Goal: Information Seeking & Learning: Learn about a topic

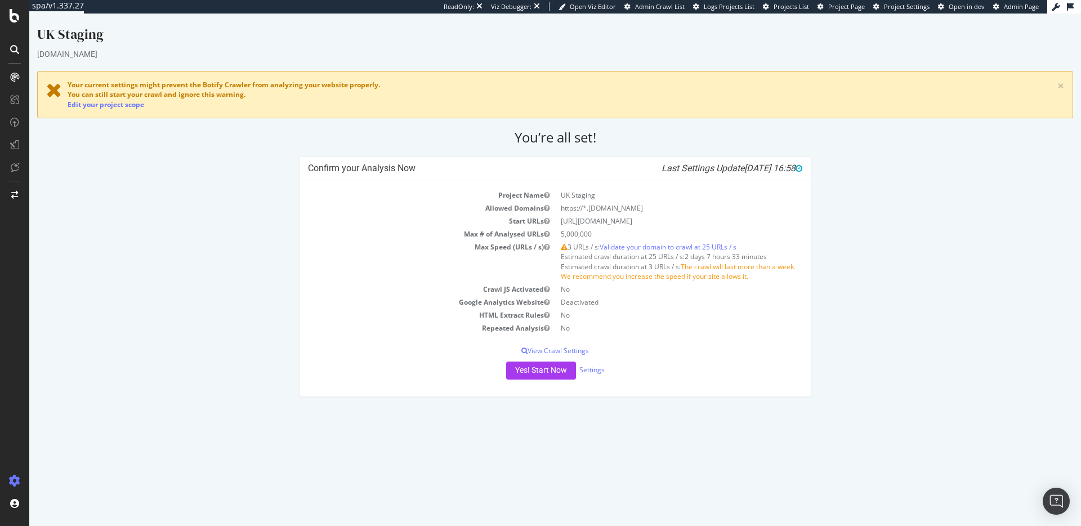
drag, startPoint x: 602, startPoint y: 221, endPoint x: 648, endPoint y: 221, distance: 45.6
click at [648, 221] on td "https://www.staging-thesun.co.uk/" at bounding box center [678, 220] width 247 height 13
drag, startPoint x: 648, startPoint y: 221, endPoint x: 601, endPoint y: 220, distance: 46.7
click at [601, 220] on td "https://www.staging-thesun.co.uk/" at bounding box center [678, 220] width 247 height 13
copy td "staging-thesun"
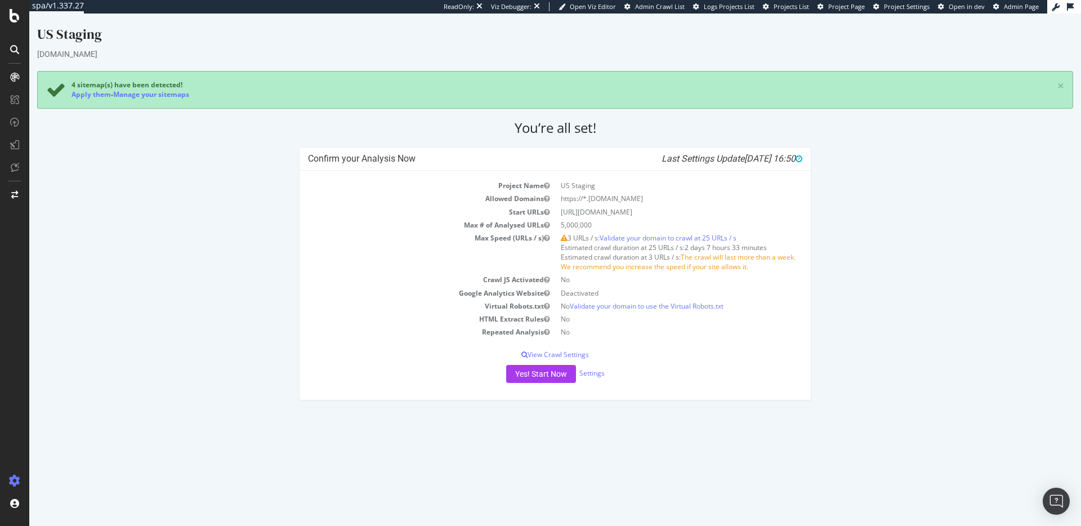
drag, startPoint x: 602, startPoint y: 213, endPoint x: 650, endPoint y: 214, distance: 47.8
click at [650, 214] on td "https://www.staging-the-sun.com/" at bounding box center [678, 211] width 247 height 13
copy td "staging-the-sun"
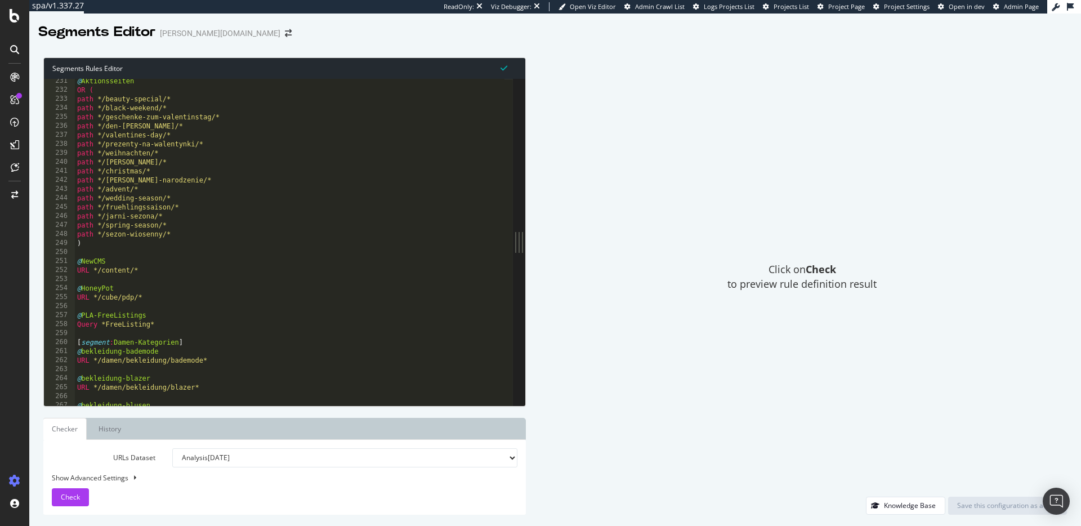
scroll to position [585, 0]
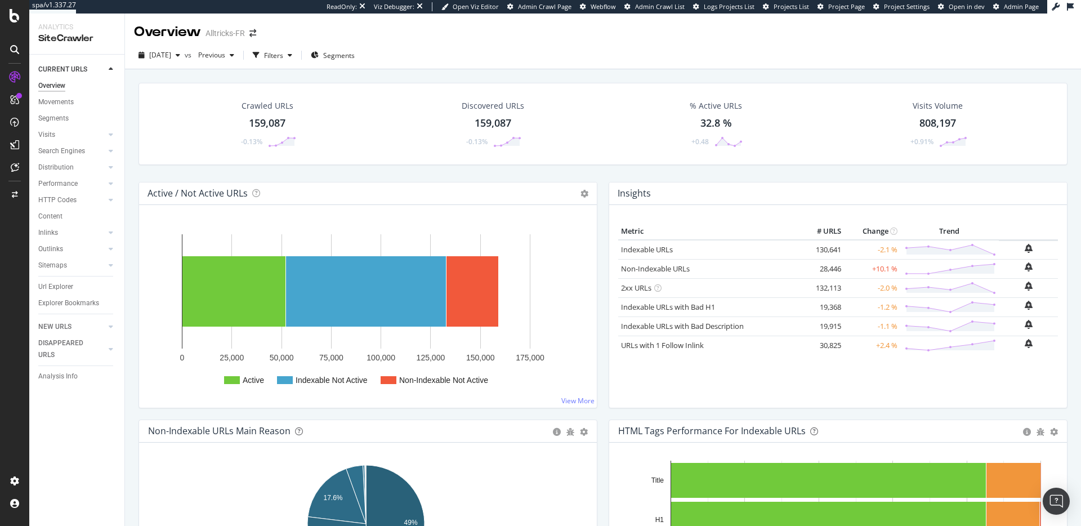
click at [495, 36] on div "Overview Alltricks-FR" at bounding box center [603, 28] width 956 height 28
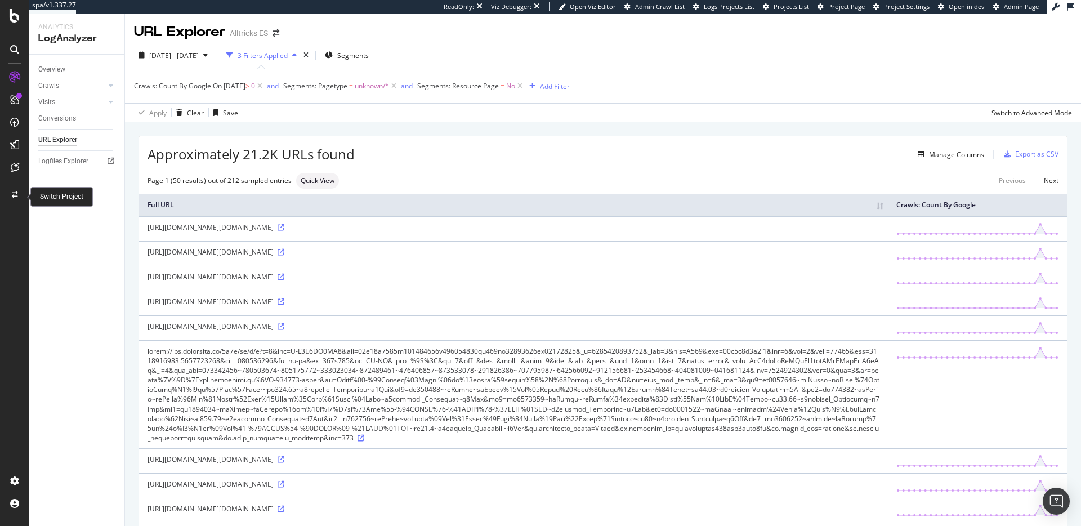
click at [8, 195] on div at bounding box center [14, 195] width 27 height 18
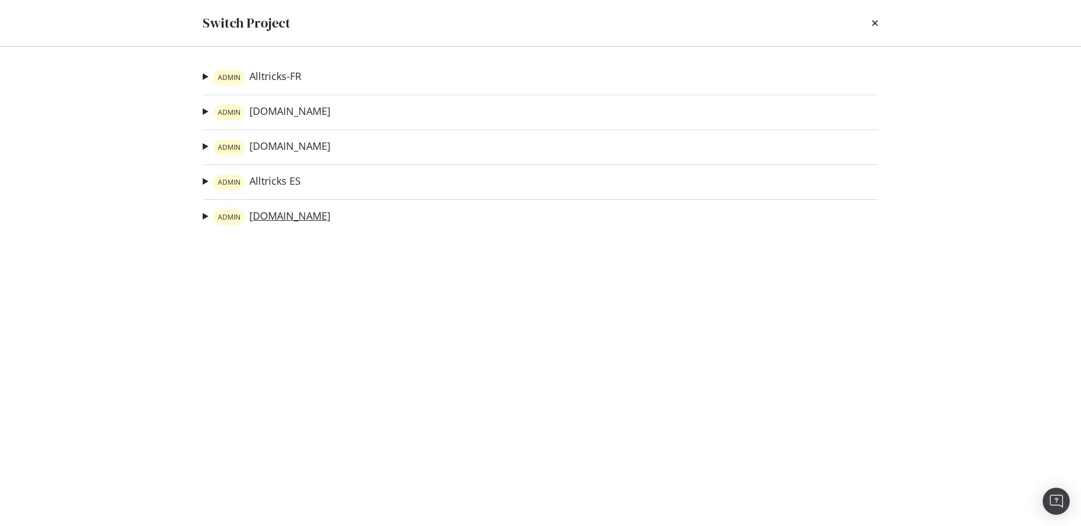
click at [265, 211] on link "ADMIN alltricks.it" at bounding box center [271, 217] width 117 height 16
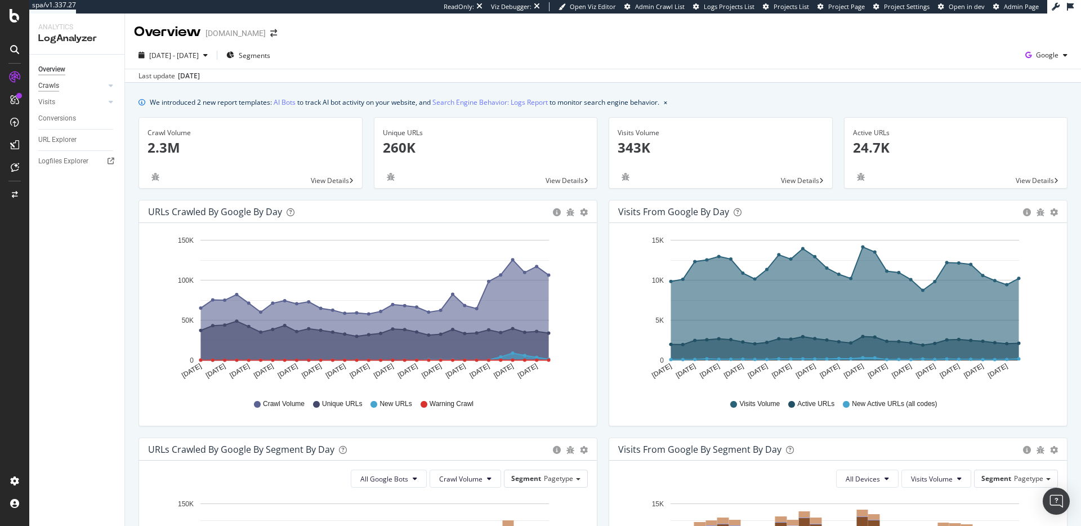
click at [53, 88] on div "Crawls" at bounding box center [48, 86] width 21 height 12
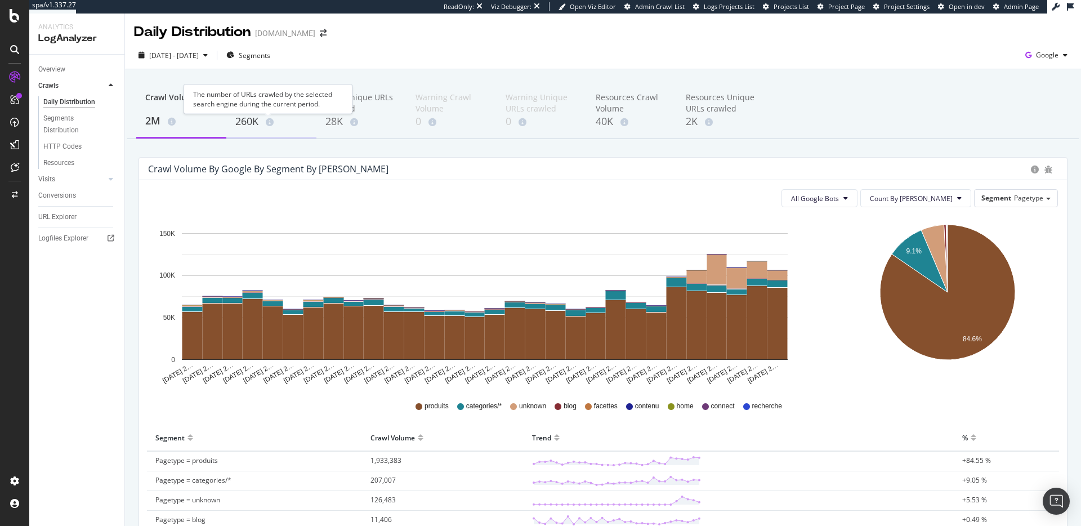
click at [266, 119] on icon at bounding box center [270, 122] width 8 height 8
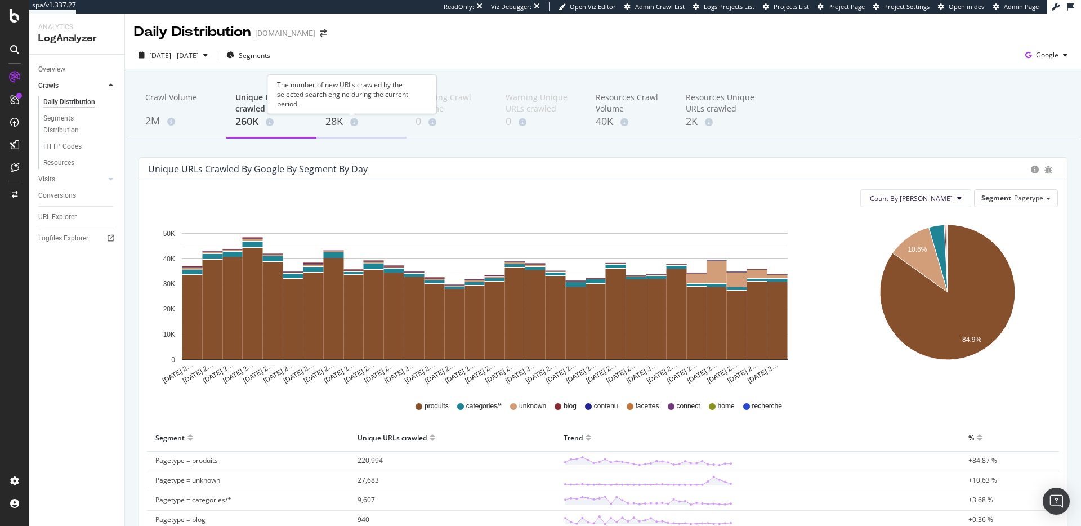
click at [328, 118] on div "28K" at bounding box center [361, 121] width 72 height 15
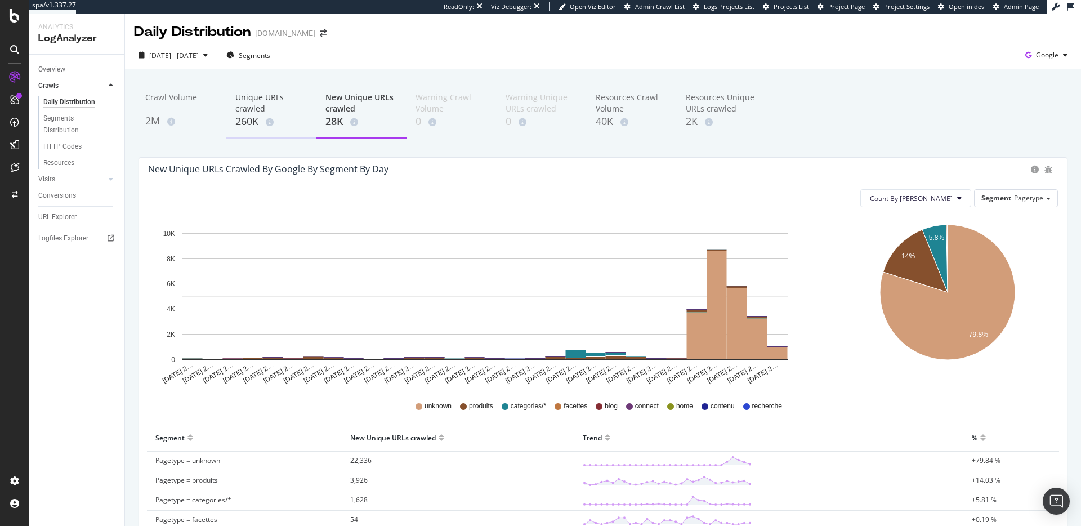
click at [248, 118] on div "260K" at bounding box center [271, 121] width 72 height 15
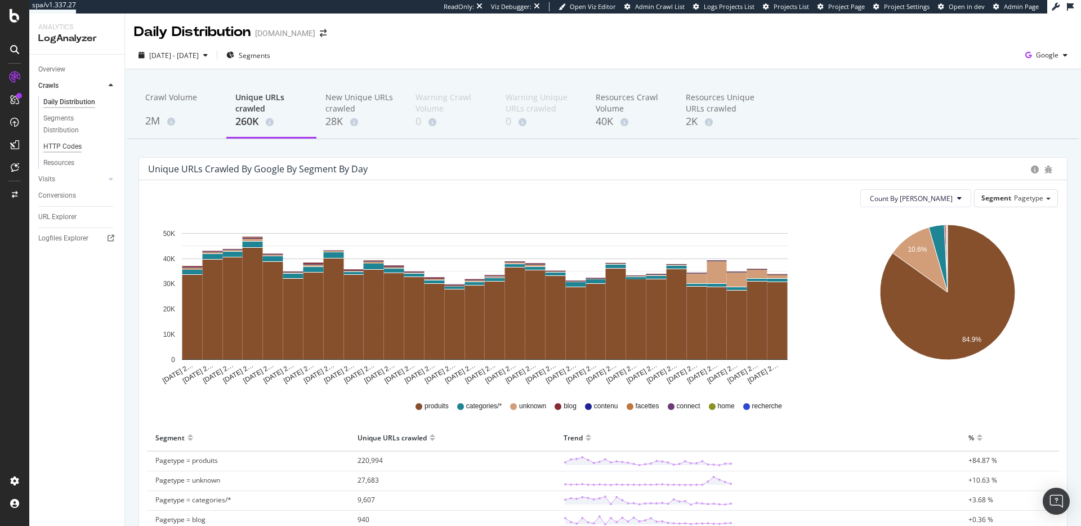
click at [74, 147] on div "HTTP Codes" at bounding box center [62, 147] width 38 height 12
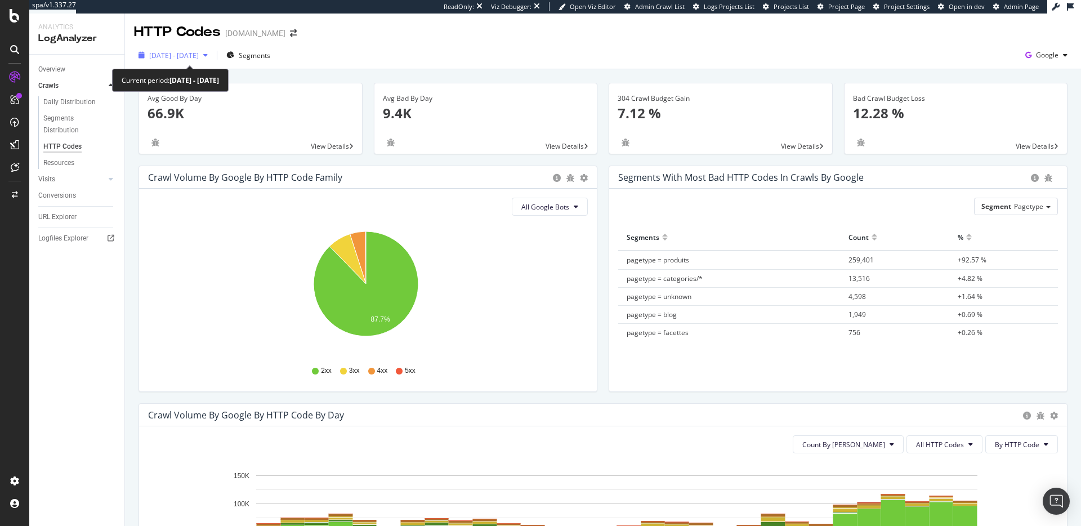
click at [189, 56] on span "2025 Aug. 16th - Sep. 14th" at bounding box center [174, 56] width 50 height 10
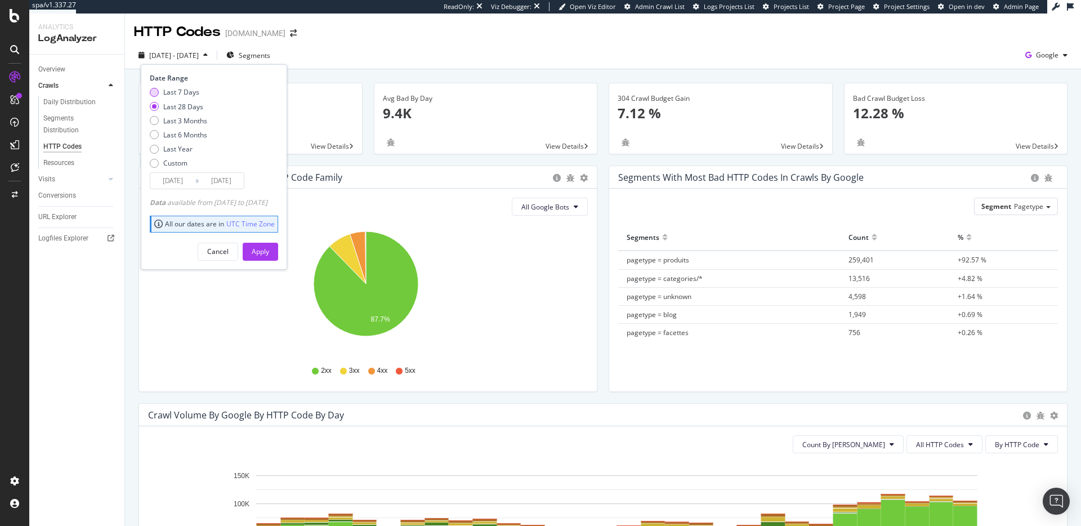
click at [187, 93] on div "Last 7 Days" at bounding box center [181, 92] width 36 height 10
type input "2025/09/08"
click at [269, 251] on div "Apply" at bounding box center [260, 251] width 17 height 10
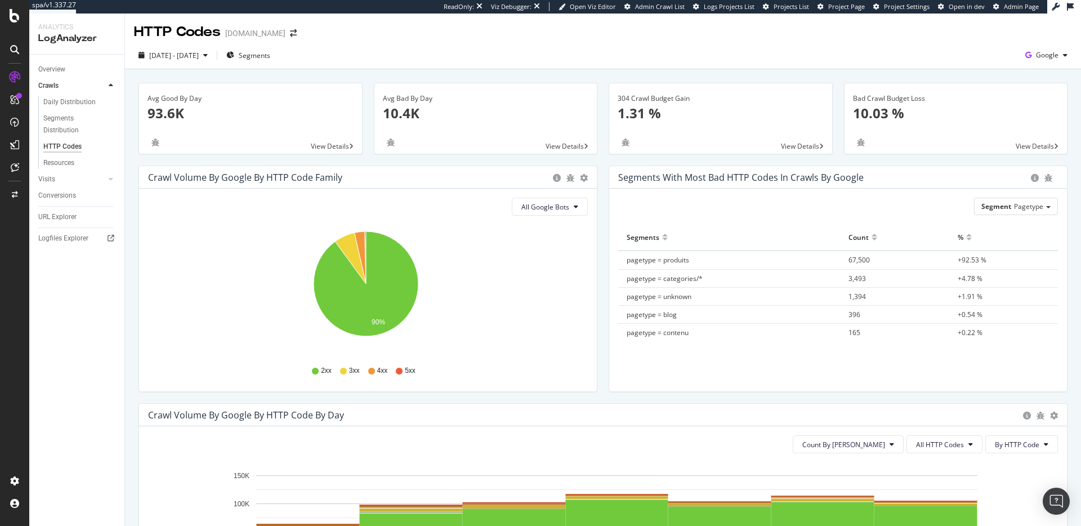
click at [199, 57] on span "2025 Sep. 8th - Sep. 14th" at bounding box center [174, 56] width 50 height 10
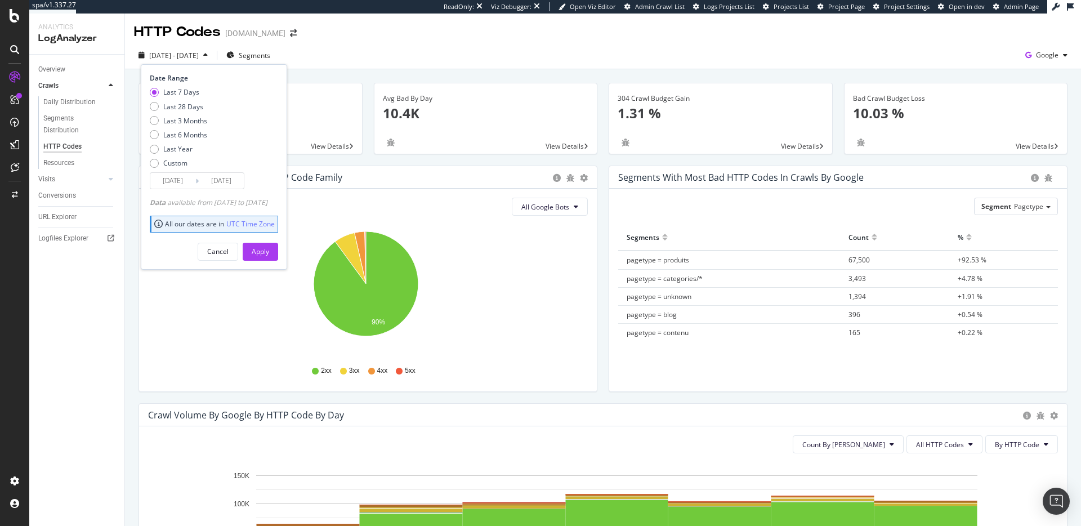
click at [164, 182] on input "2025/09/08" at bounding box center [172, 181] width 45 height 16
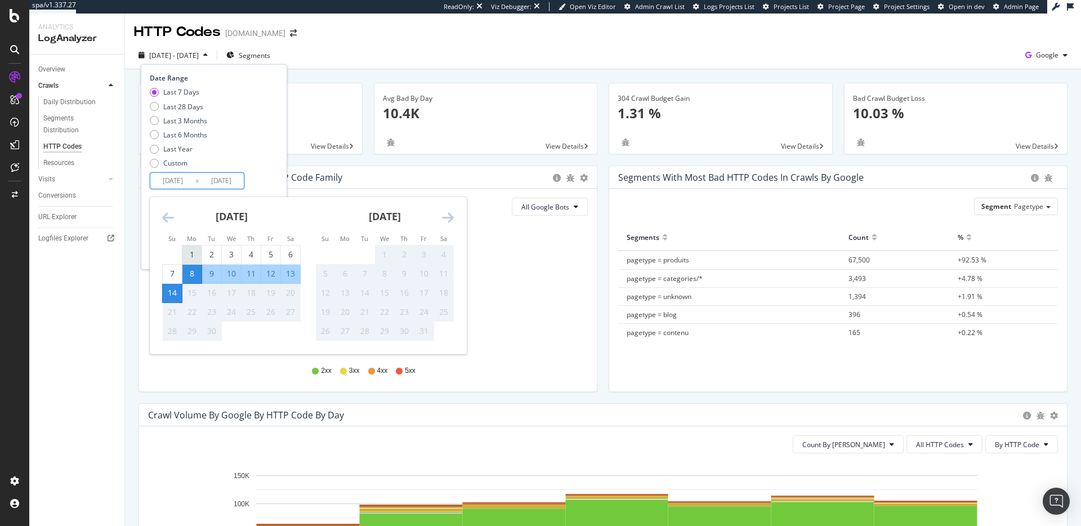
click at [196, 251] on div "1" at bounding box center [191, 254] width 19 height 11
type input "2025/09/01"
click at [173, 271] on div "7" at bounding box center [172, 273] width 19 height 11
type input "2025/09/07"
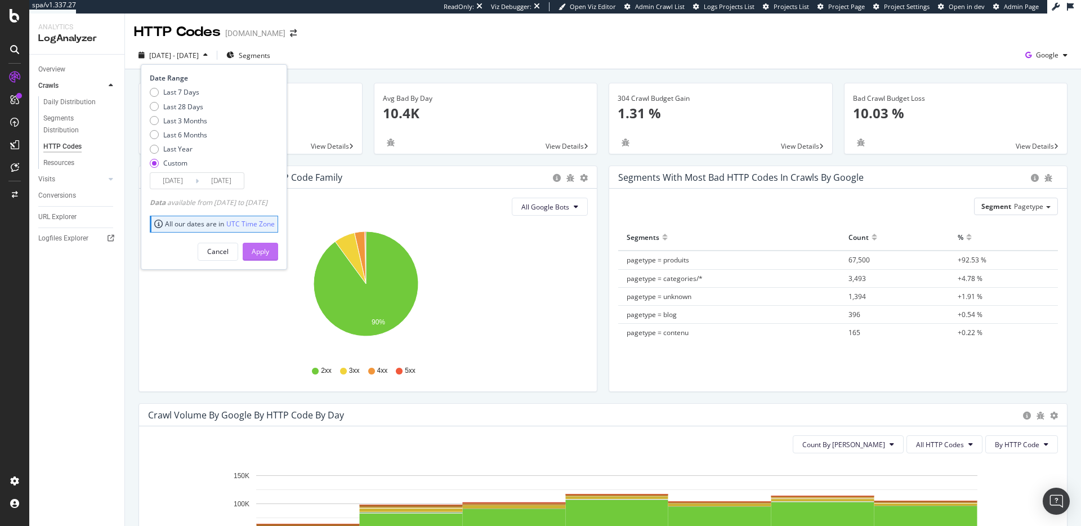
click at [269, 248] on div "Apply" at bounding box center [260, 251] width 17 height 10
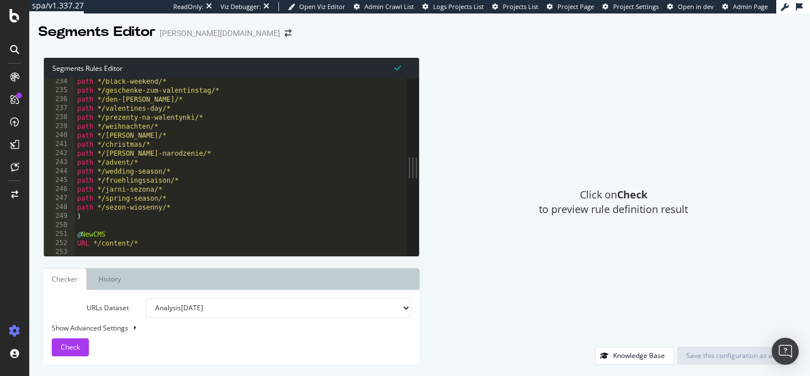
scroll to position [592, 0]
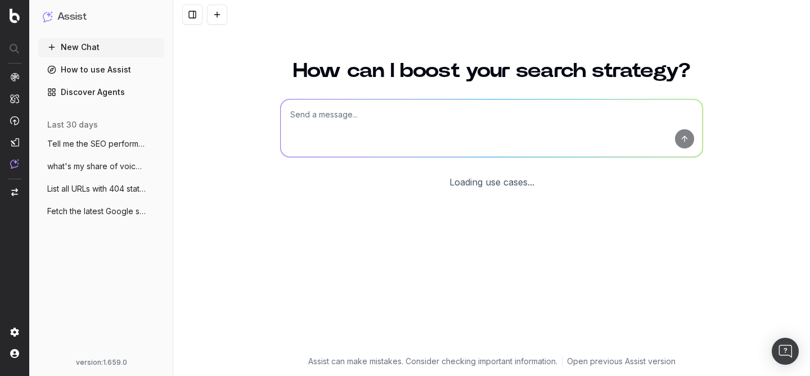
scroll to position [60, 0]
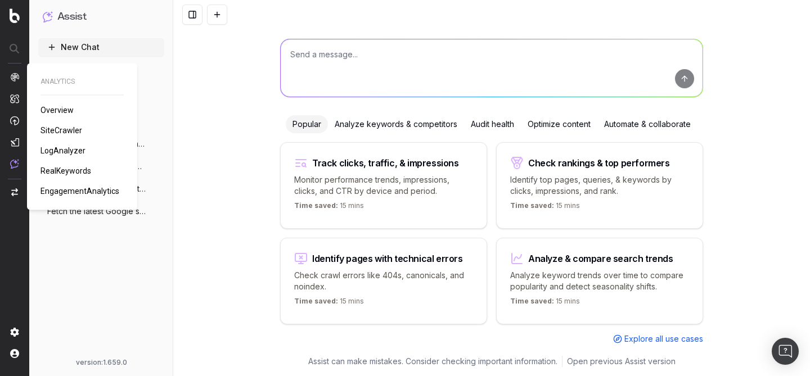
click at [66, 148] on span "LogAnalyzer" at bounding box center [63, 150] width 45 height 9
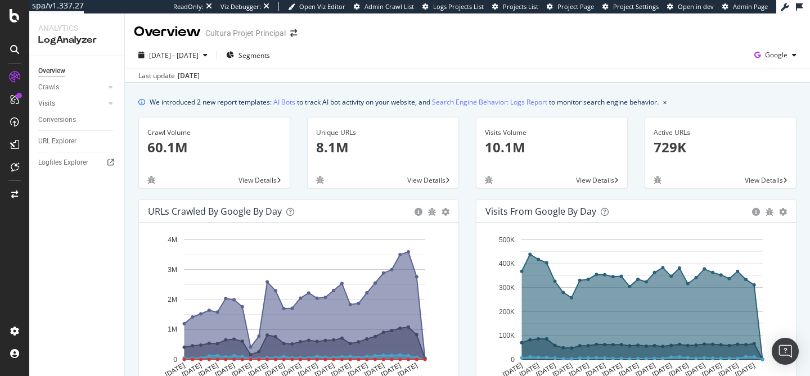
click at [455, 74] on div "Last update Sep. 16, 2025" at bounding box center [467, 76] width 685 height 14
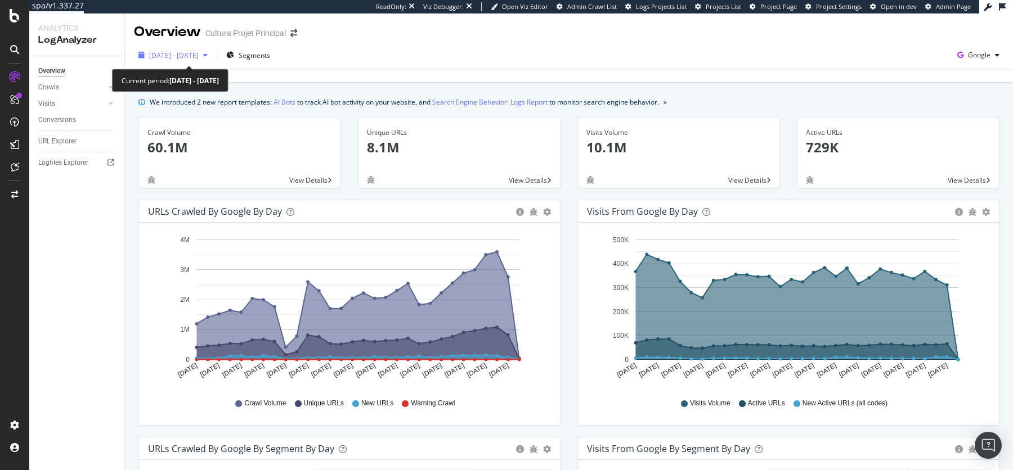
click at [197, 53] on span "2025 Aug. 18th - Sep. 16th" at bounding box center [174, 56] width 50 height 10
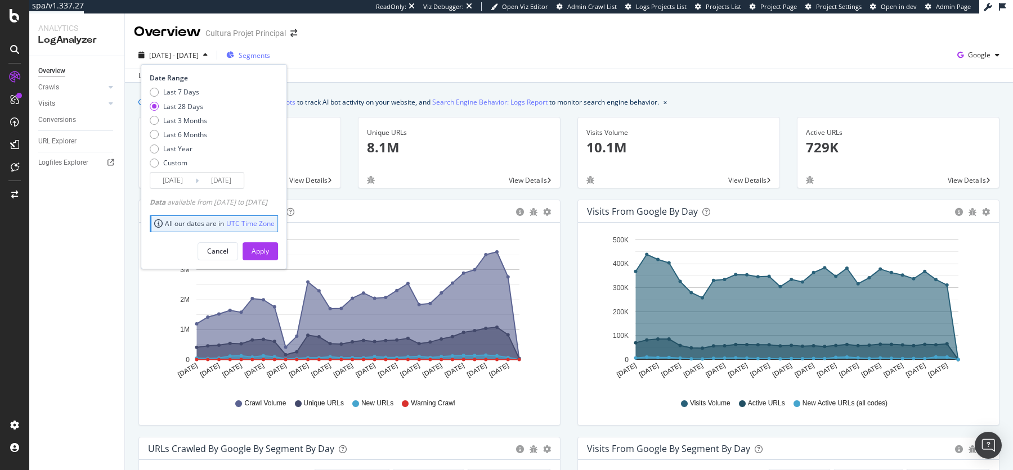
click at [270, 55] on span "Segments" at bounding box center [255, 56] width 32 height 10
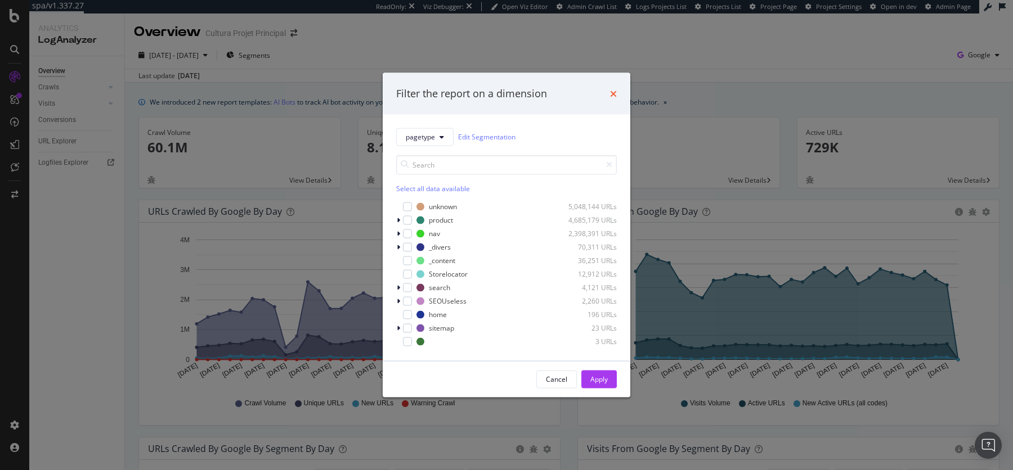
click at [613, 97] on icon "times" at bounding box center [613, 93] width 7 height 9
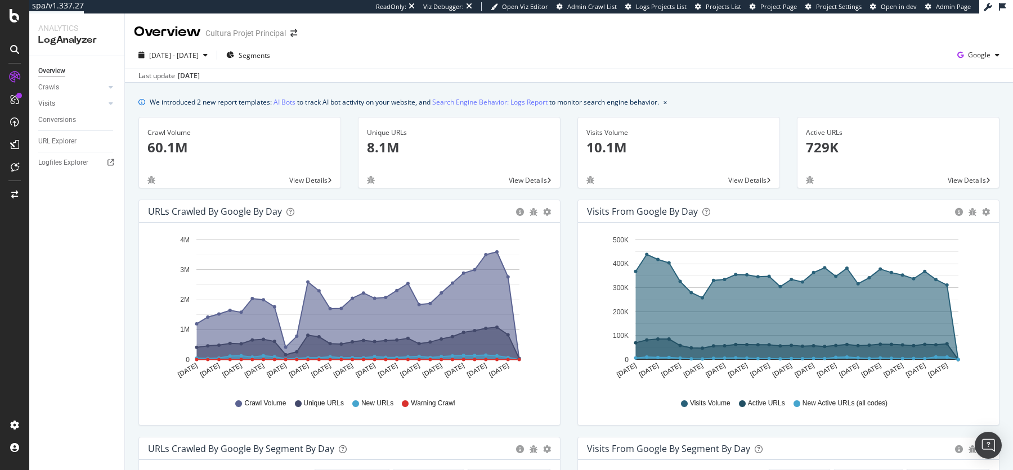
click at [810, 43] on div "2025 Aug. 18th - Sep. 16th Segments Google Last update Sep. 16, 2025" at bounding box center [569, 62] width 888 height 41
click at [810, 48] on div "Google" at bounding box center [978, 55] width 51 height 17
click at [810, 61] on span "OpenAI" at bounding box center [923, 66] width 42 height 10
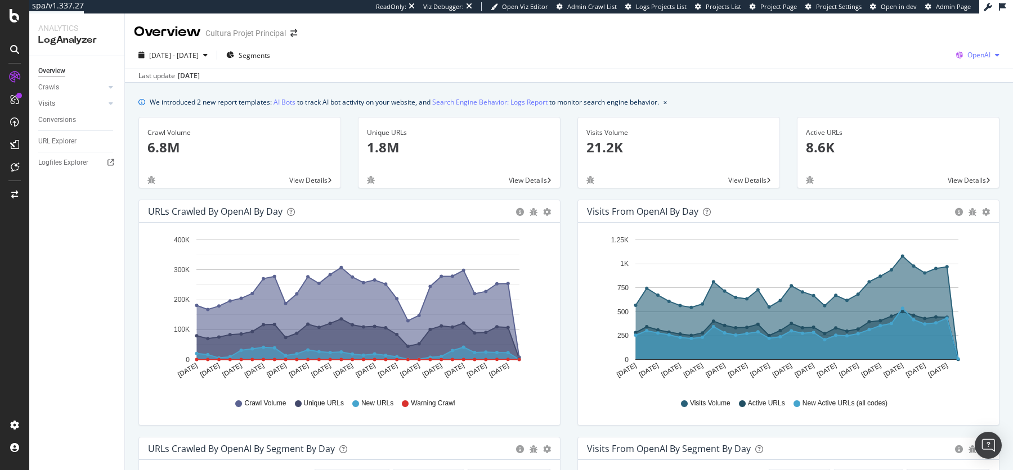
click at [810, 60] on span "OpenAI" at bounding box center [978, 55] width 23 height 10
click at [810, 30] on div "Google" at bounding box center [912, 24] width 78 height 16
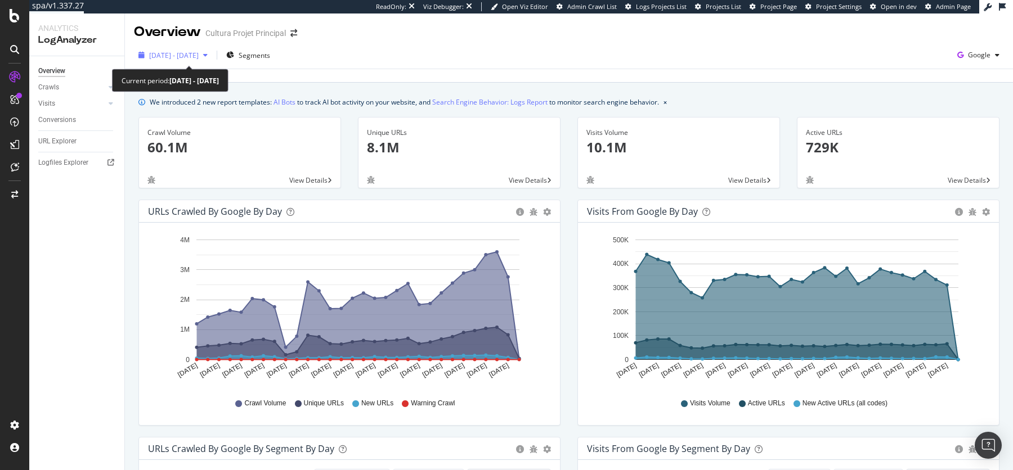
click at [204, 61] on div "2025 Aug. 18th - Sep. 16th" at bounding box center [173, 55] width 78 height 17
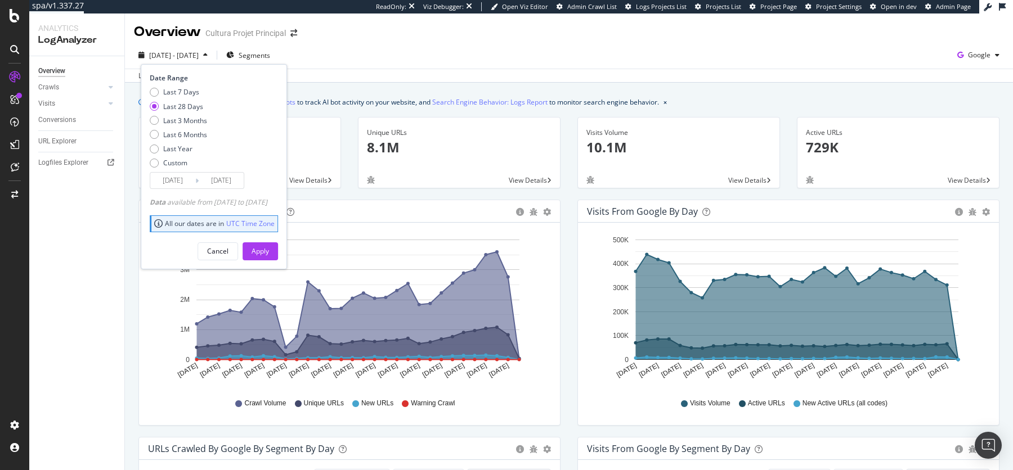
click at [428, 66] on div "2025 Aug. 18th - Sep. 16th Segments Date Range Last 7 Days Last 28 Days Last 3 …" at bounding box center [569, 57] width 888 height 23
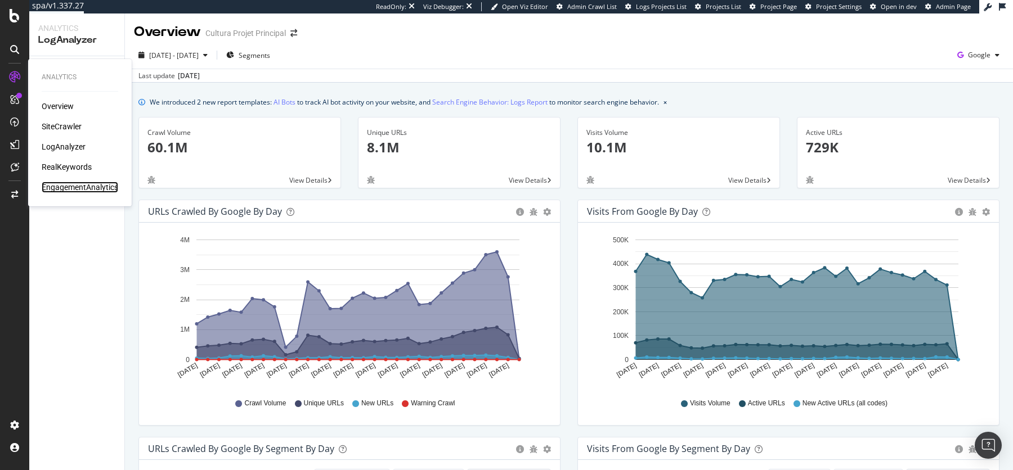
click at [68, 188] on div "EngagementAnalytics" at bounding box center [80, 187] width 77 height 11
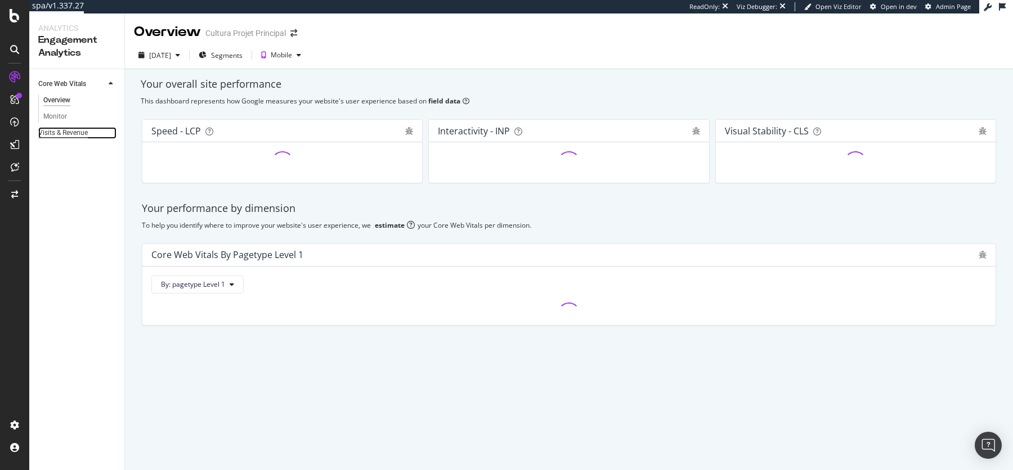
click at [64, 138] on div "Visits & Revenue" at bounding box center [63, 133] width 50 height 12
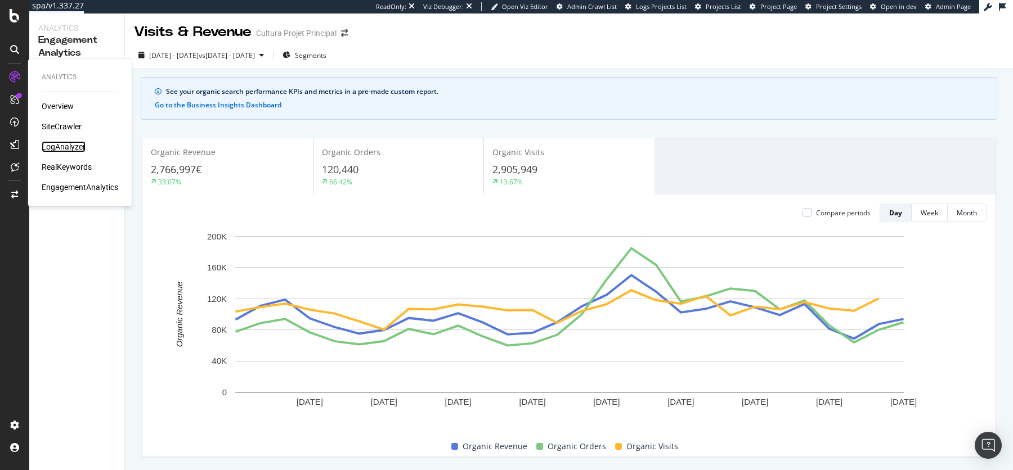
click at [64, 146] on div "LogAnalyzer" at bounding box center [64, 146] width 44 height 11
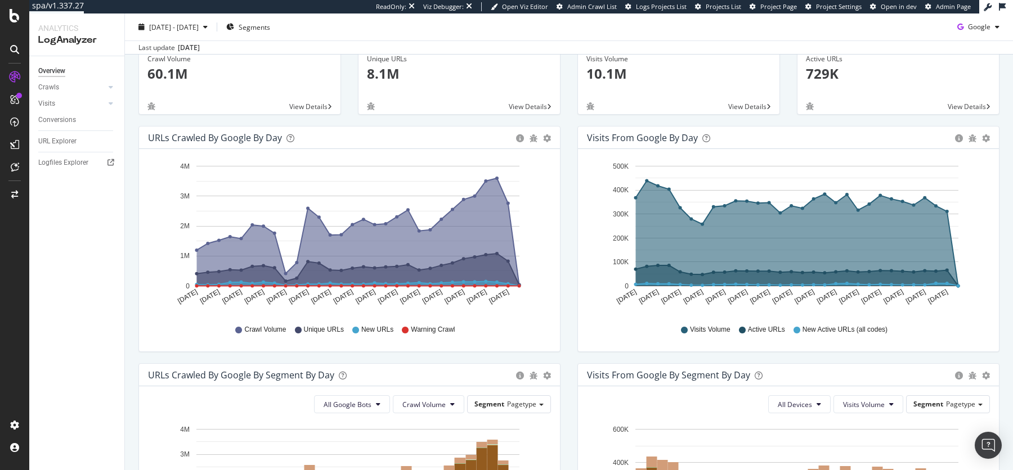
scroll to position [88, 0]
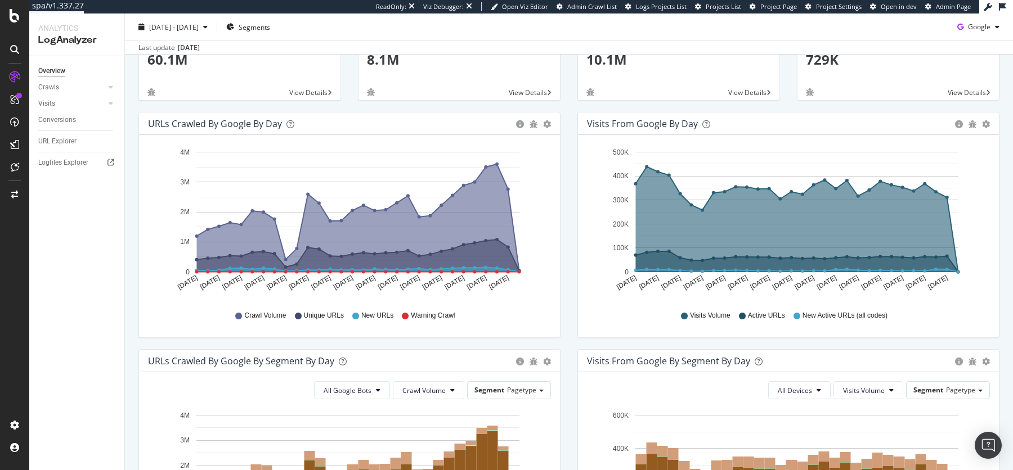
click at [153, 178] on icon "Aug 18 2025 Aug 20 2025 Aug 22 2025 Aug 24 2025 Aug 26 2025 Aug 28 2025 Aug 30 …" at bounding box center [350, 222] width 404 height 156
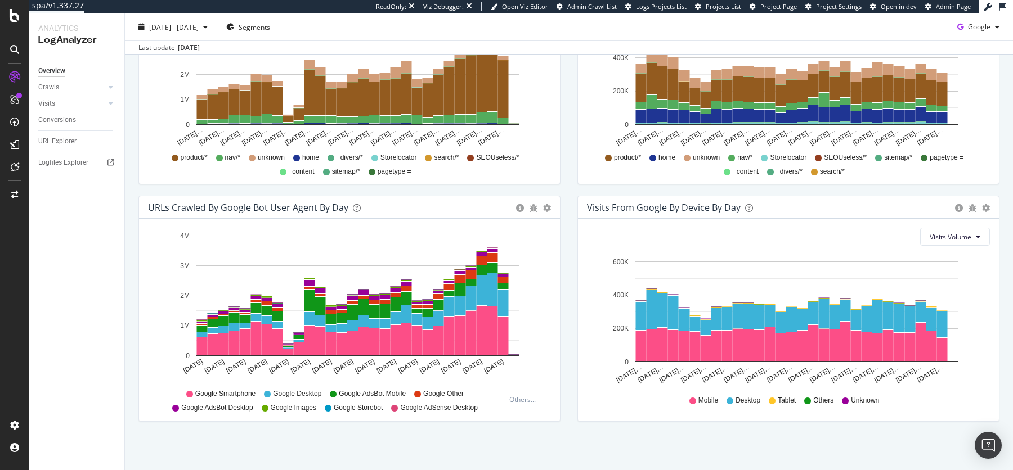
scroll to position [0, 0]
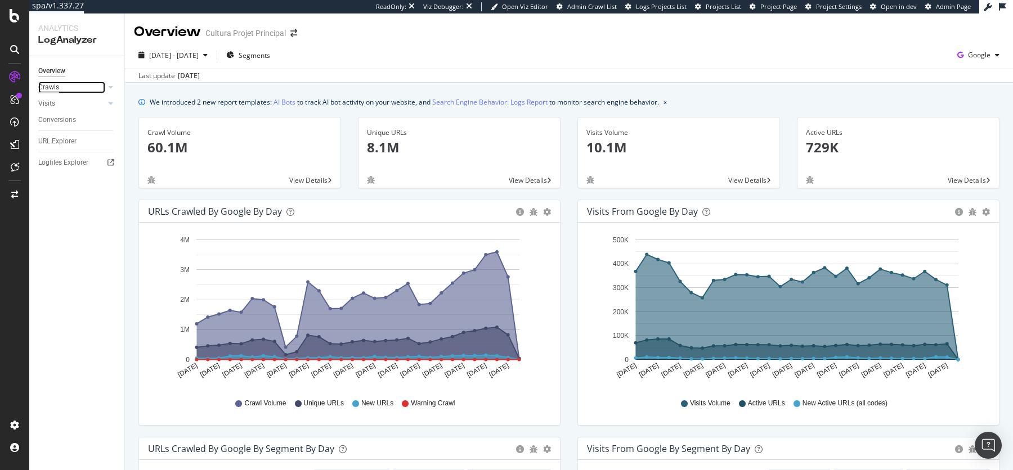
click at [53, 89] on div "Crawls" at bounding box center [48, 88] width 21 height 12
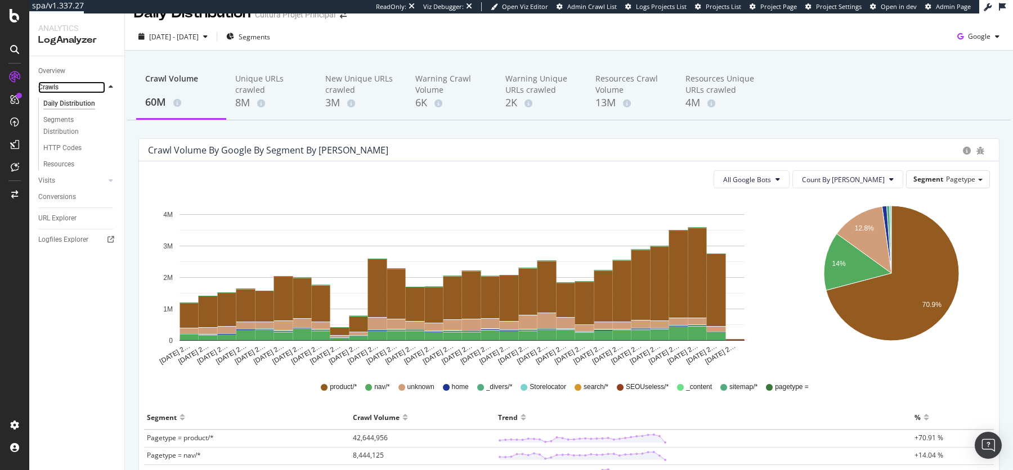
scroll to position [21, 0]
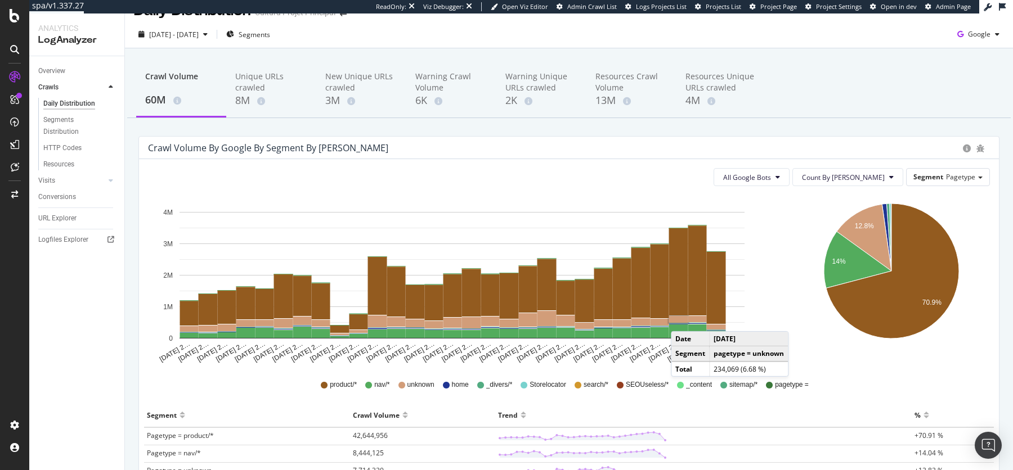
click at [682, 320] on rect "A chart." at bounding box center [678, 319] width 19 height 7
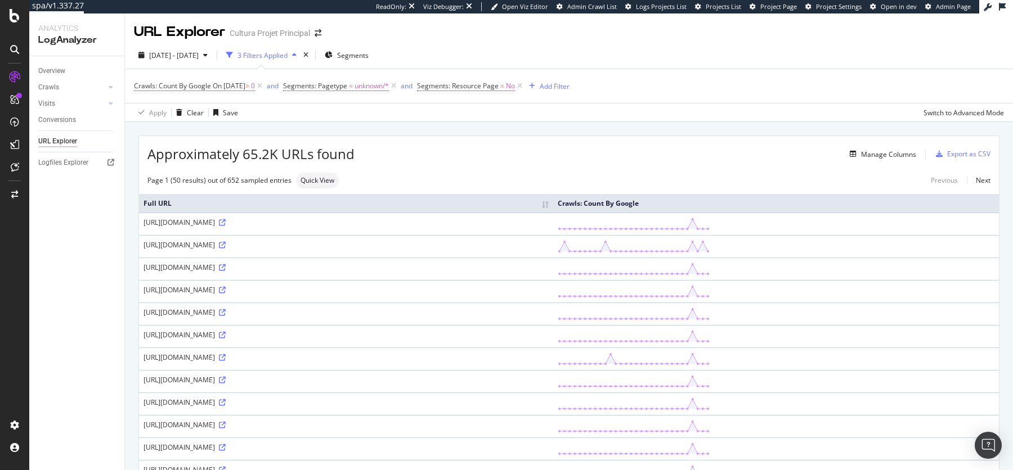
drag, startPoint x: 243, startPoint y: 220, endPoint x: 269, endPoint y: 221, distance: 25.9
click at [269, 221] on div "https://cdn.cultura.com/cdn-cgi/image/width=1200/media/mkp/03d0f915a09a4d4b8a87…" at bounding box center [346, 223] width 405 height 10
drag, startPoint x: 242, startPoint y: 222, endPoint x: 267, endPoint y: 222, distance: 24.8
click at [267, 222] on div "https://cdn.cultura.com/cdn-cgi/image/width=1200/media/mkp/03d0f915a09a4d4b8a87…" at bounding box center [346, 223] width 405 height 10
copy div "/image/"
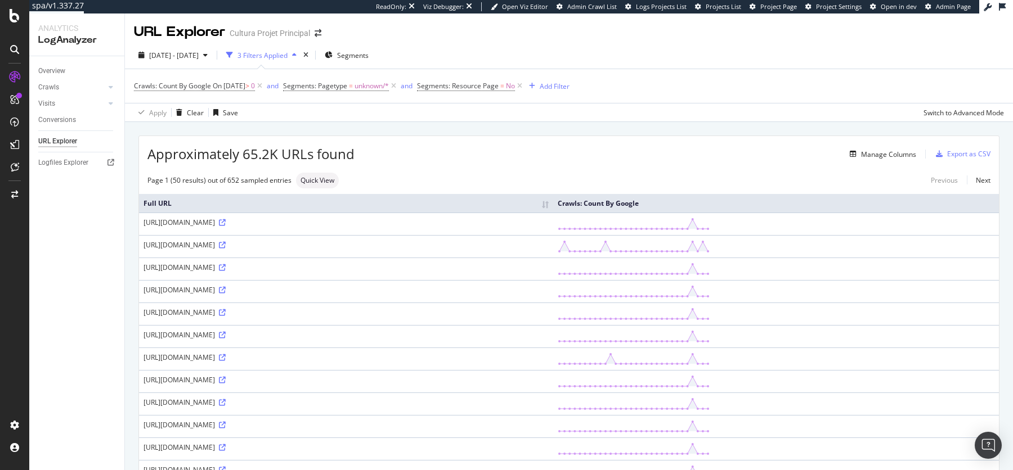
click at [559, 77] on div "Crawls: Count By Google On 2025-09-13 > 0 and Segments: Pagetype = unknown/* an…" at bounding box center [569, 86] width 870 height 34
click at [563, 84] on div "Add Filter" at bounding box center [555, 87] width 30 height 10
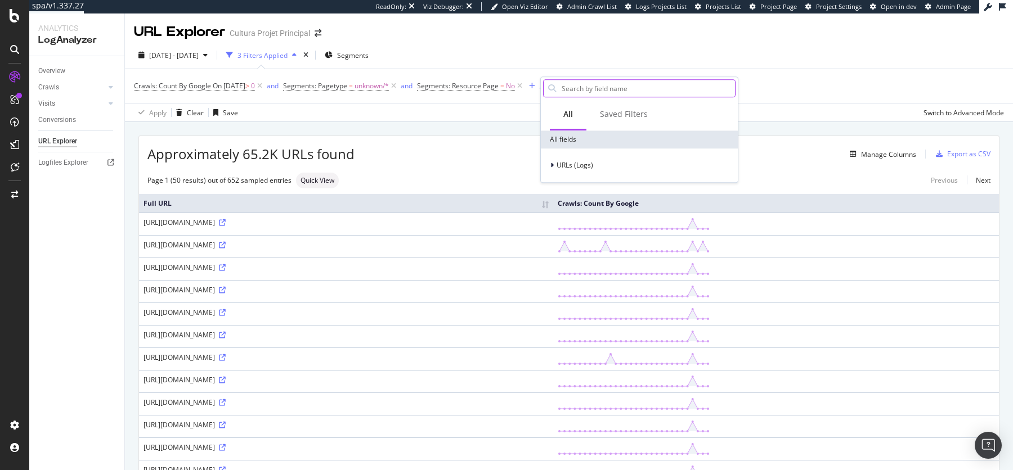
click at [595, 89] on input "text" at bounding box center [648, 88] width 174 height 17
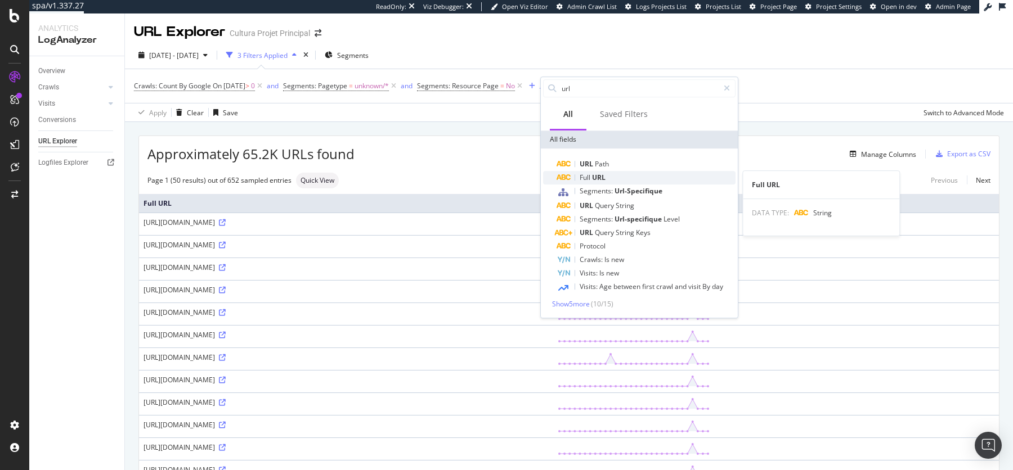
type input "url"
click at [618, 174] on div "Full URL" at bounding box center [646, 178] width 179 height 14
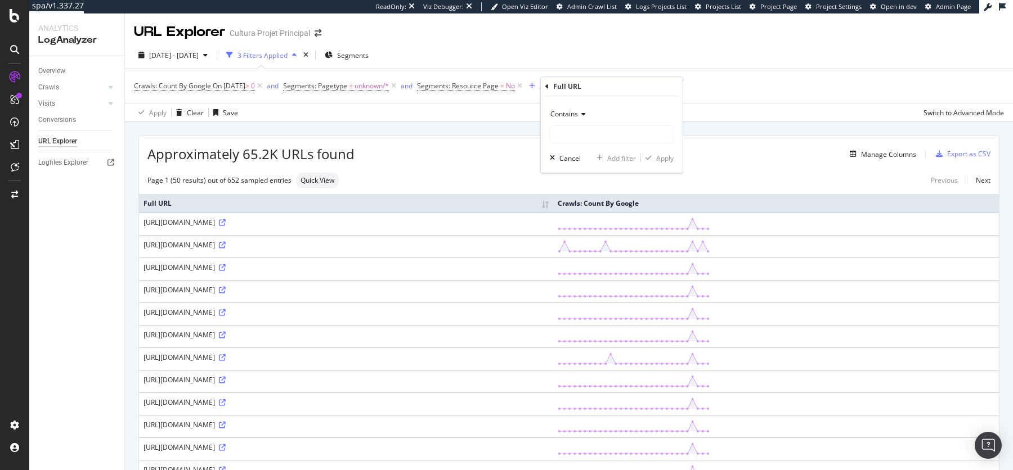
click at [568, 118] on span "Contains" at bounding box center [564, 114] width 28 height 10
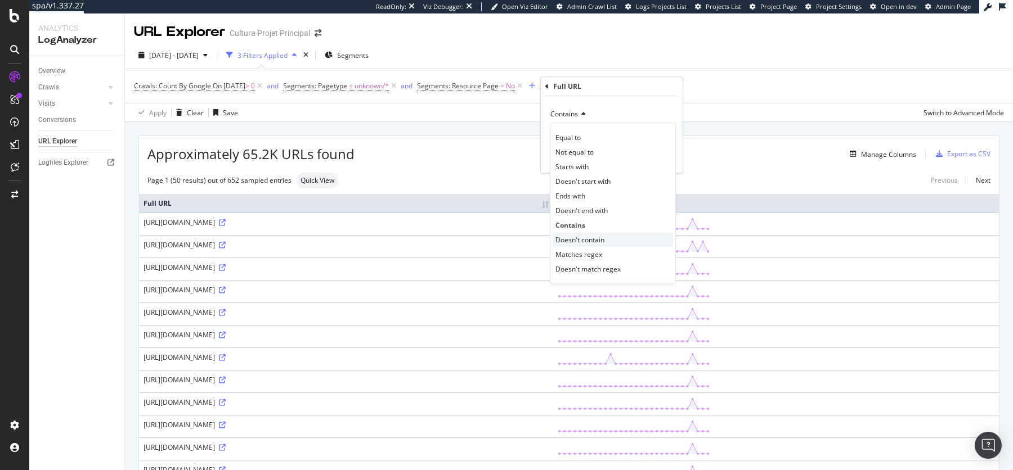
click at [582, 243] on span "Doesn't contain" at bounding box center [579, 240] width 49 height 10
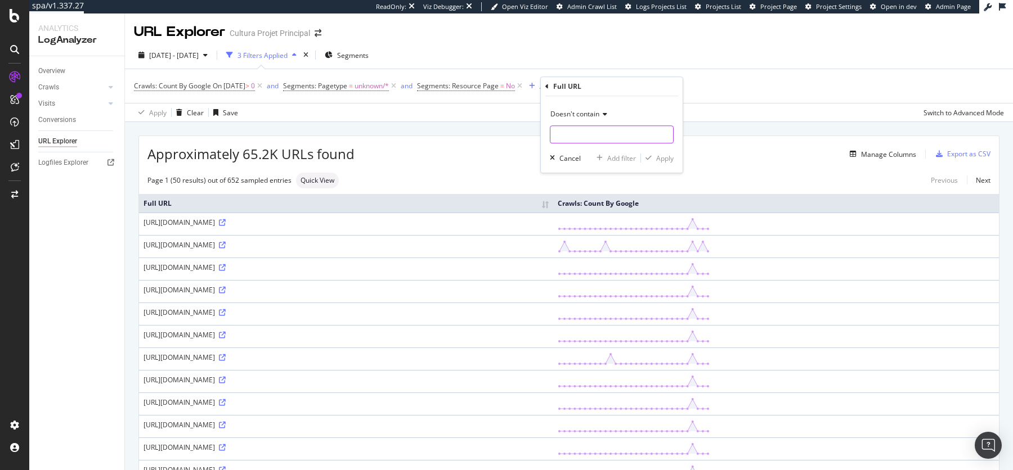
click at [579, 132] on input "text" at bounding box center [611, 134] width 123 height 18
paste input "/image/"
type input "/image/"
click at [652, 157] on div "button" at bounding box center [648, 158] width 15 height 7
click at [59, 69] on div "Overview" at bounding box center [51, 71] width 27 height 12
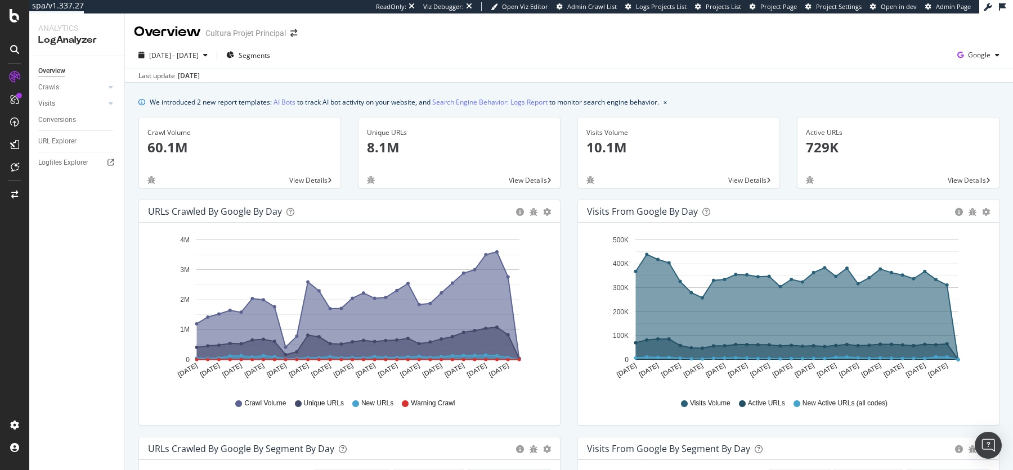
click at [47, 96] on div "Visits" at bounding box center [81, 104] width 86 height 16
click at [49, 84] on div "Crawls" at bounding box center [48, 88] width 21 height 12
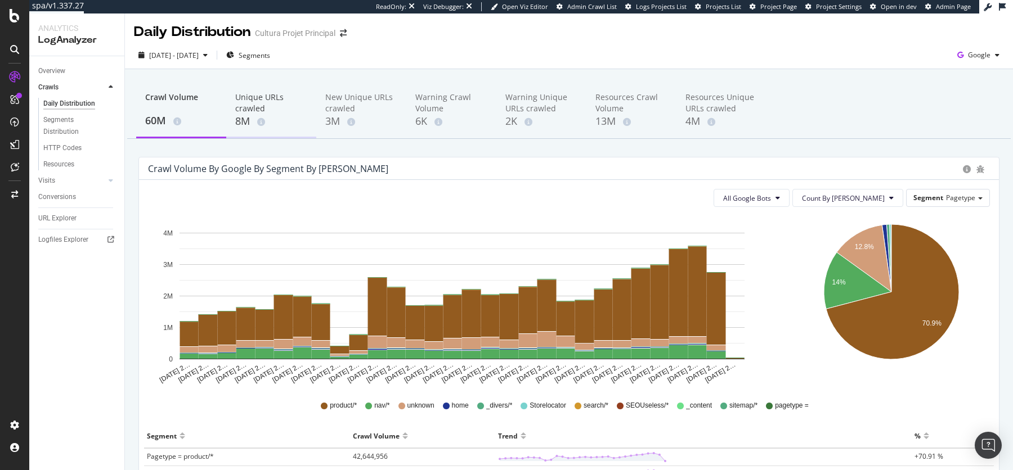
click at [254, 102] on div "Unique URLs crawled" at bounding box center [271, 103] width 72 height 23
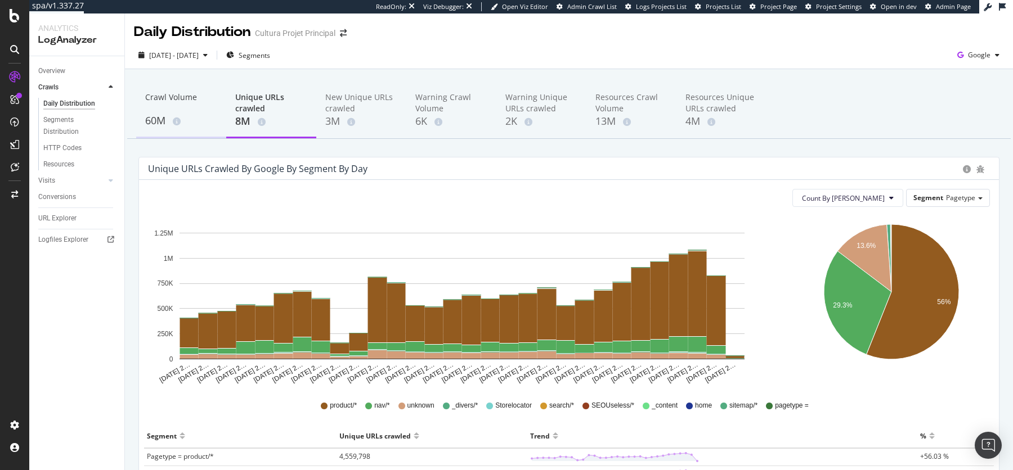
click at [147, 112] on div "Crawl Volume" at bounding box center [181, 102] width 72 height 21
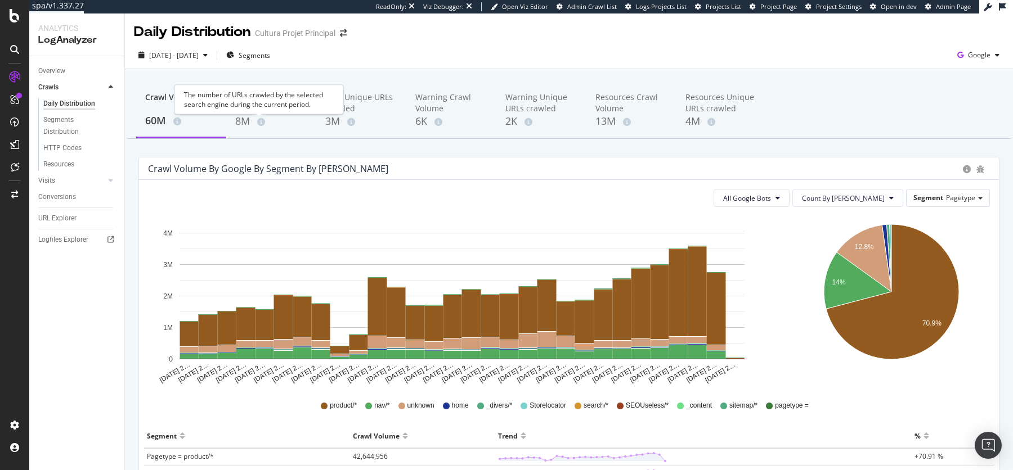
click at [252, 107] on div "The number of URLs crawled by the selected search engine during the current per…" at bounding box center [258, 99] width 169 height 29
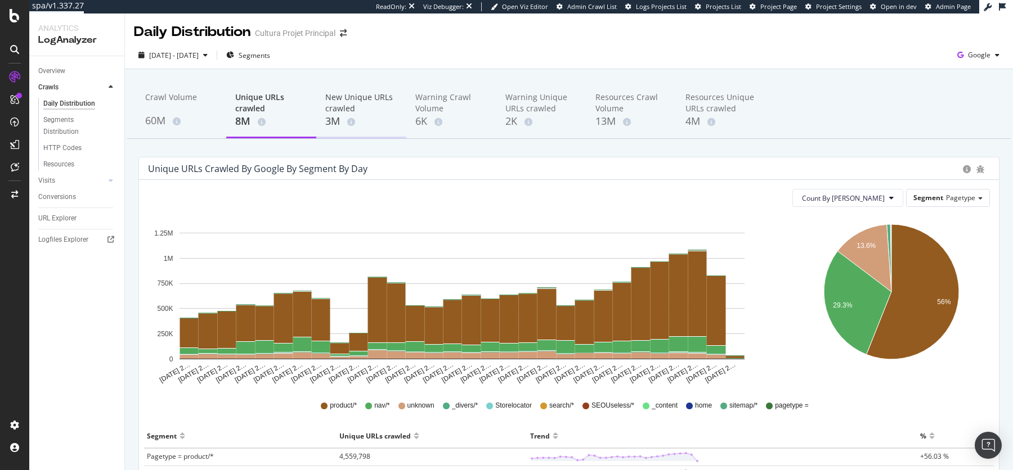
click at [339, 105] on div "New Unique URLs crawled" at bounding box center [361, 103] width 72 height 23
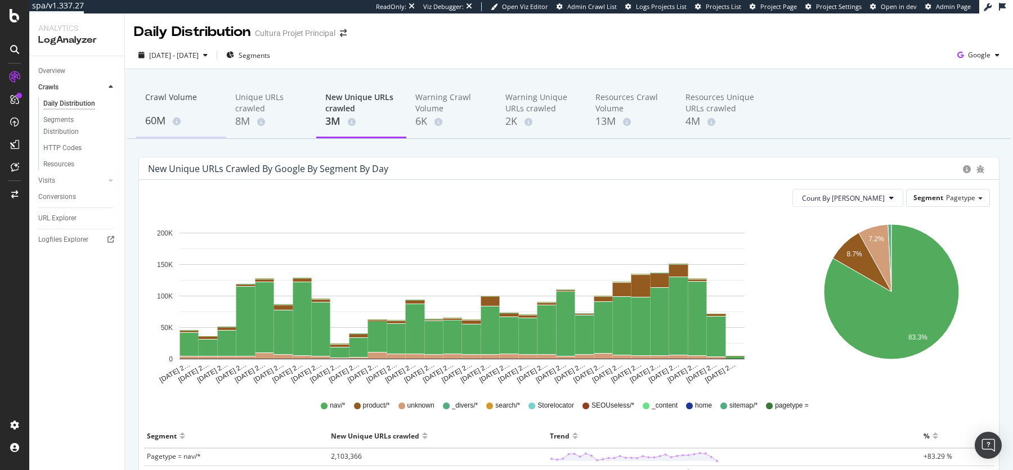
click at [183, 111] on div "Crawl Volume" at bounding box center [181, 102] width 72 height 21
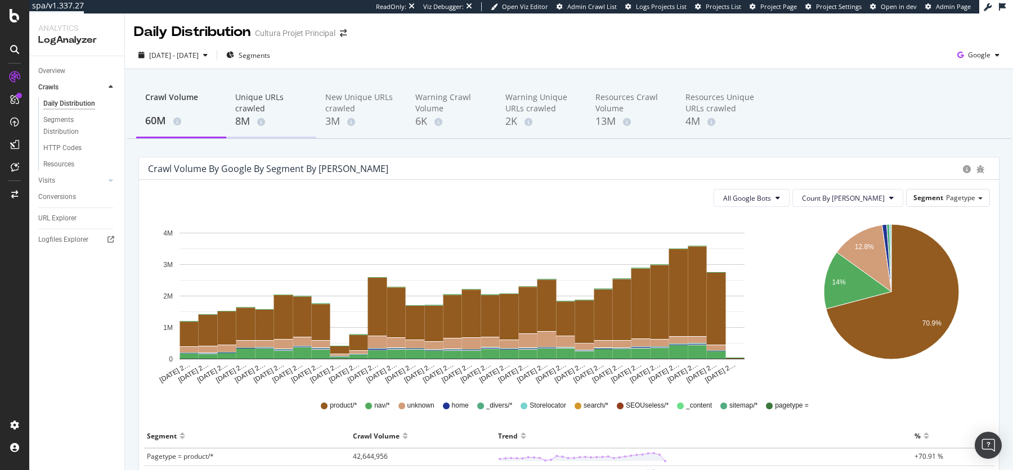
click at [293, 114] on div "8M" at bounding box center [271, 121] width 72 height 15
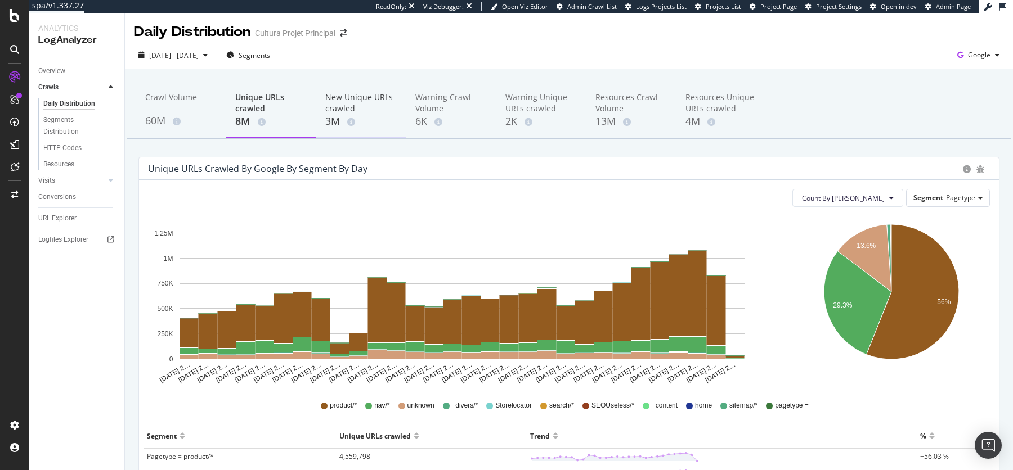
click at [374, 98] on div "New Unique URLs crawled" at bounding box center [361, 103] width 72 height 23
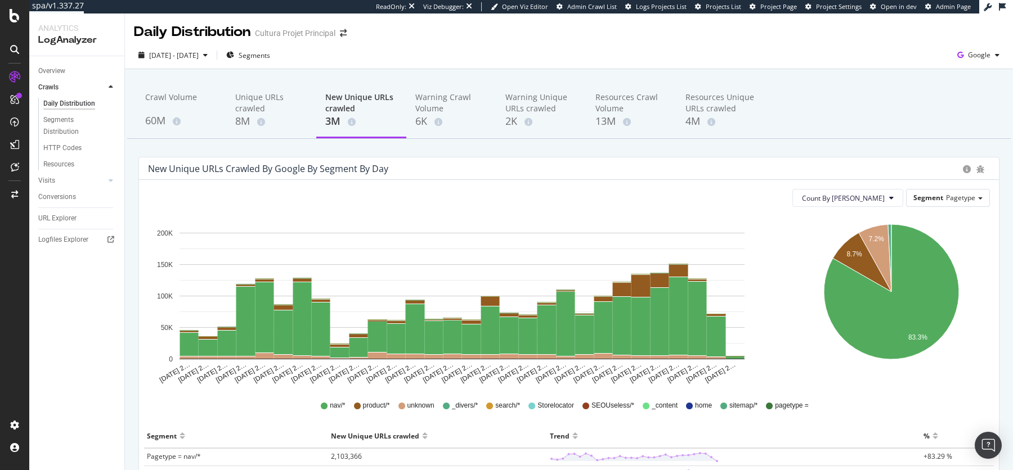
click at [612, 154] on div "Crawl Volume 60M Unique URLs crawled 8M New Unique URLs crawled 3M Warning Craw…" at bounding box center [569, 400] width 888 height 662
click at [702, 316] on rect "A chart." at bounding box center [697, 319] width 19 height 74
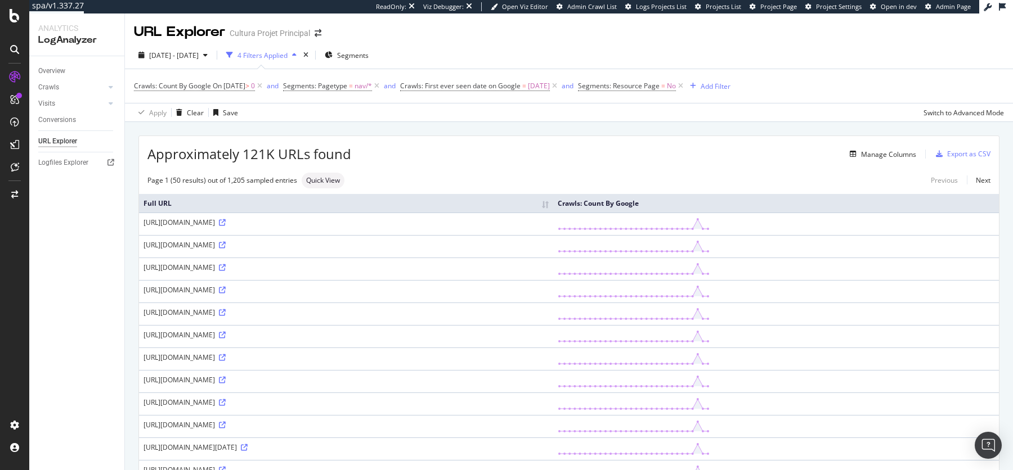
drag, startPoint x: 306, startPoint y: 315, endPoint x: 643, endPoint y: 316, distance: 337.7
click at [549, 316] on div "https://www.cultura.com/beaux-arts/pinceaux.html?page=1&brush_type=Plat%20un%20…" at bounding box center [346, 313] width 405 height 10
click at [549, 317] on div "https://www.cultura.com/beaux-arts/pinceaux.html?page=1&brush_type=Plat%20un%20…" at bounding box center [346, 313] width 405 height 10
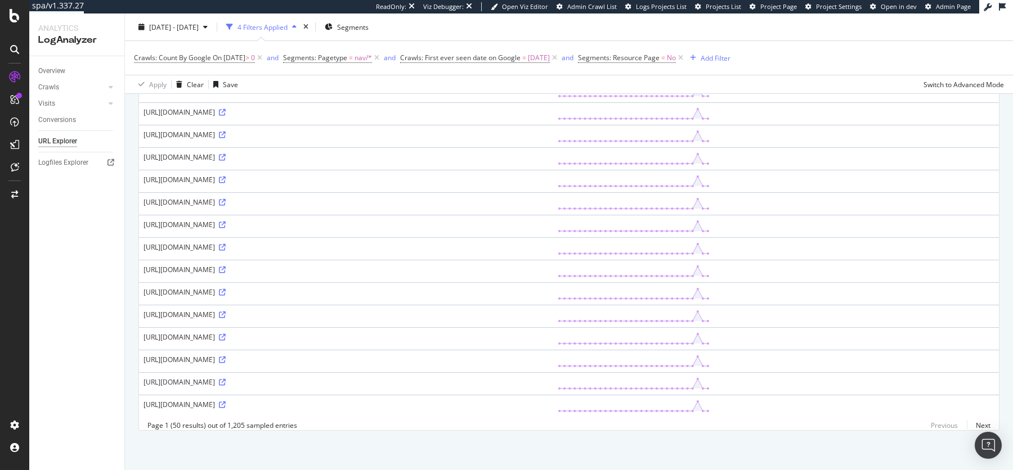
scroll to position [1204, 0]
drag, startPoint x: 444, startPoint y: 285, endPoint x: 488, endPoint y: 281, distance: 44.0
click at [488, 310] on div "https://www.cultura.com/univers-enfant/loisirs-creatifs-pour-enfants/perles-bij…" at bounding box center [346, 315] width 405 height 10
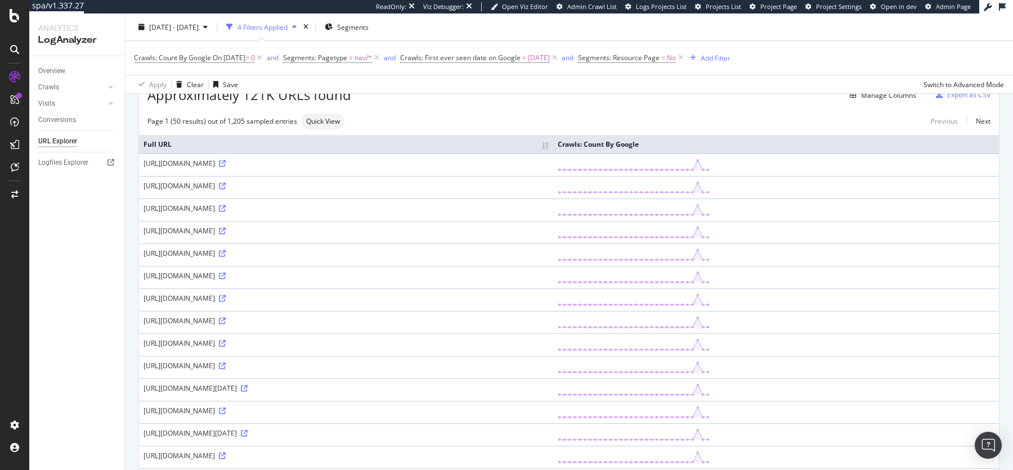
scroll to position [0, 0]
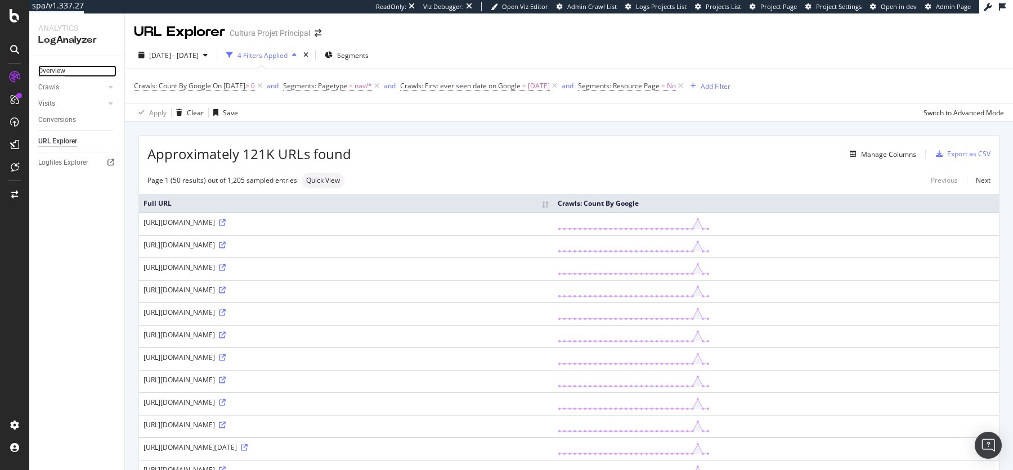
click at [50, 68] on div "Overview" at bounding box center [51, 71] width 27 height 12
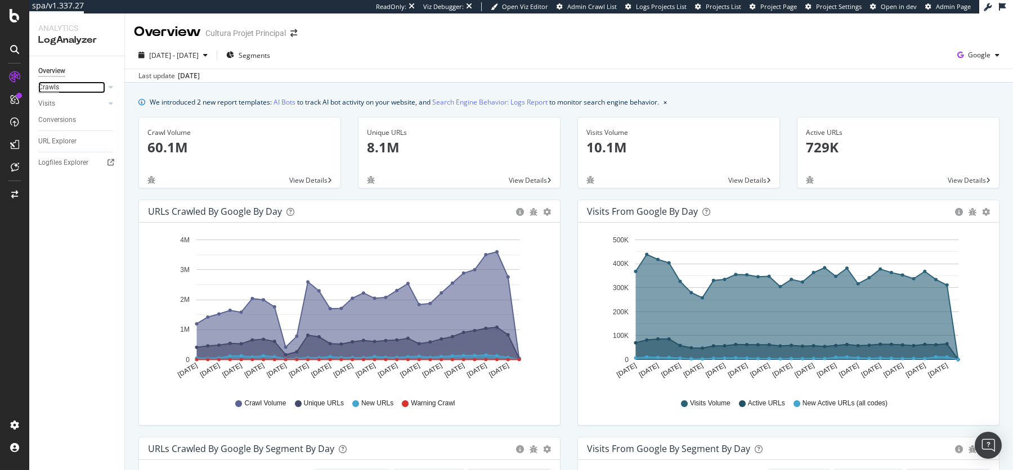
click at [48, 86] on div "Crawls" at bounding box center [48, 88] width 21 height 12
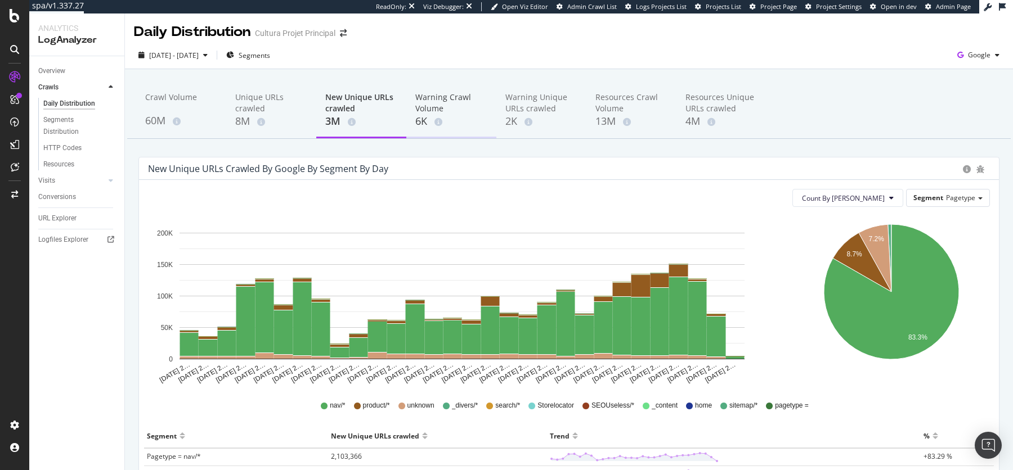
click at [428, 111] on div "Warning Crawl Volume" at bounding box center [451, 103] width 72 height 23
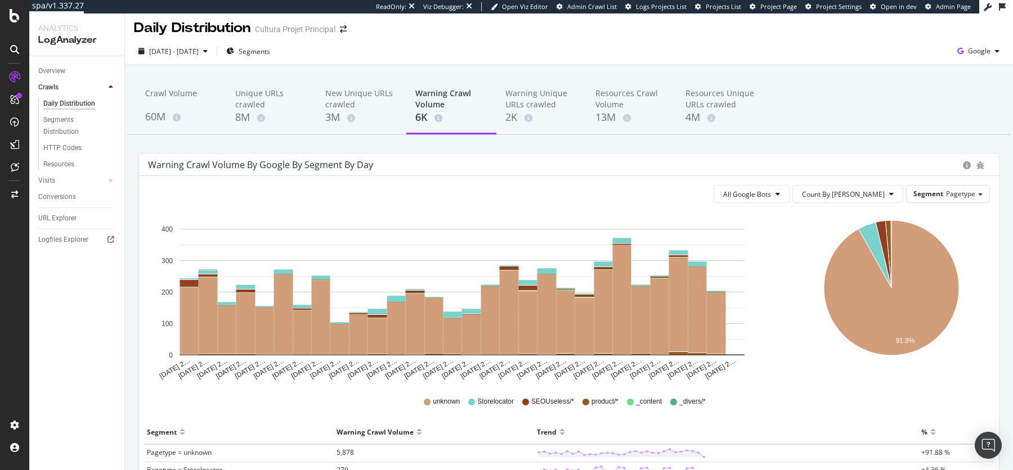
scroll to position [1, 0]
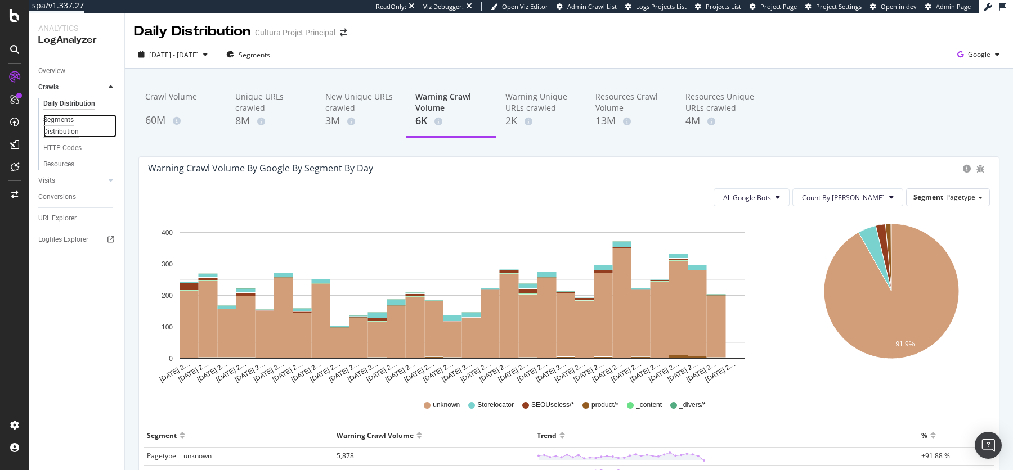
click at [62, 126] on div "Segments Distribution" at bounding box center [74, 126] width 62 height 24
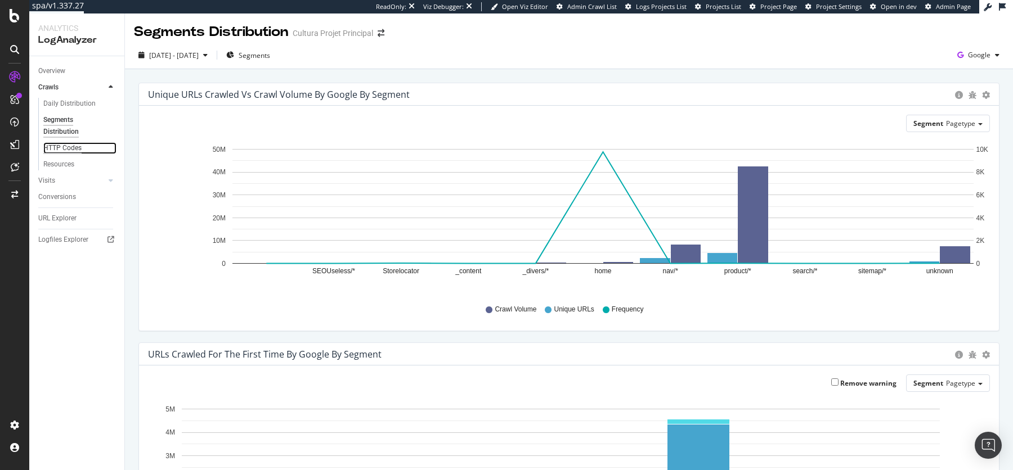
click at [72, 150] on div "HTTP Codes" at bounding box center [62, 148] width 38 height 12
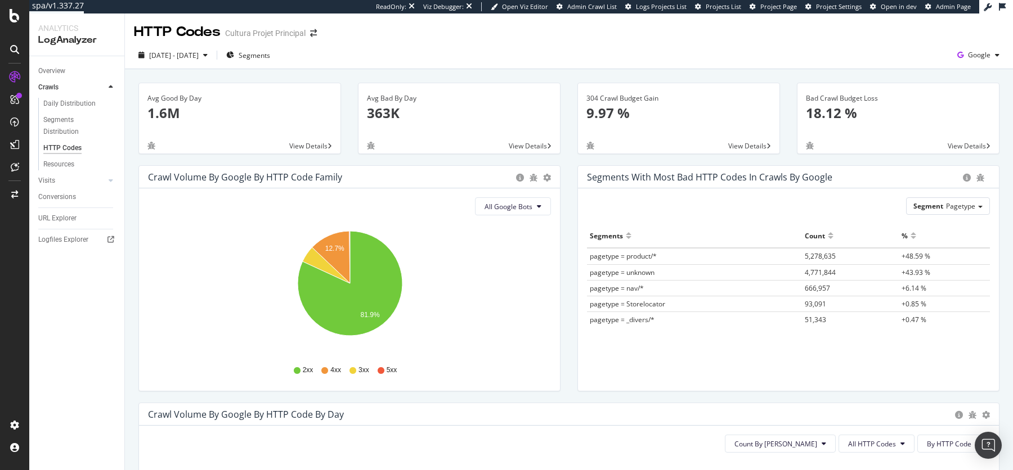
click at [803, 95] on div "Bad Crawl Budget Loss 18.12 %" at bounding box center [897, 110] width 201 height 55
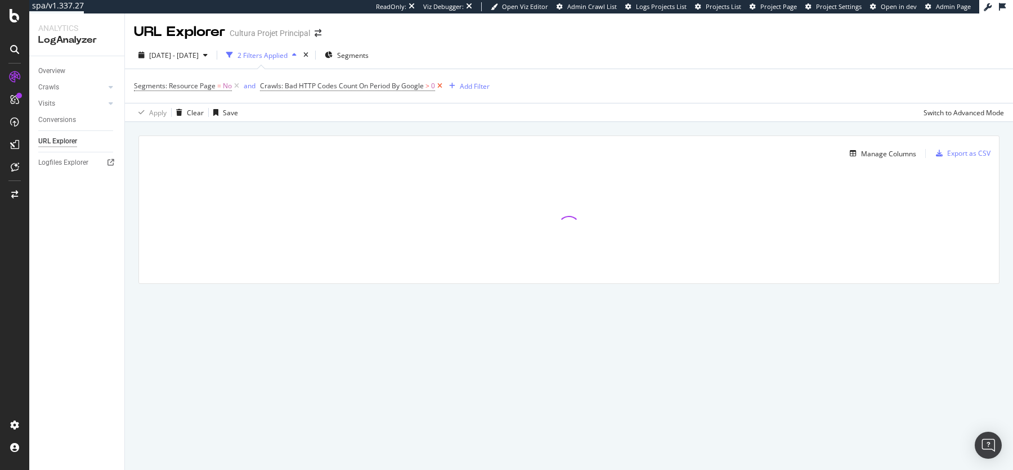
click at [440, 82] on icon at bounding box center [440, 85] width 10 height 11
click at [59, 82] on link "Crawls" at bounding box center [71, 88] width 67 height 12
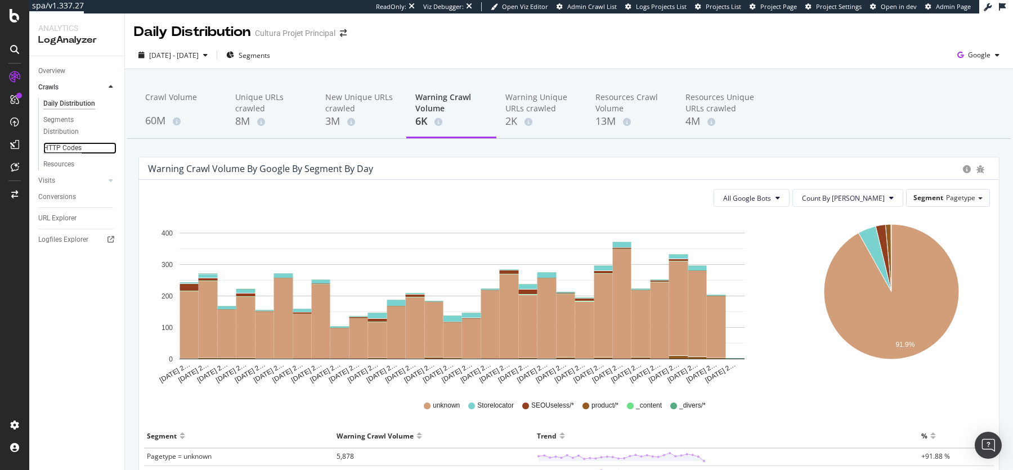
click at [61, 147] on div "HTTP Codes" at bounding box center [62, 148] width 38 height 12
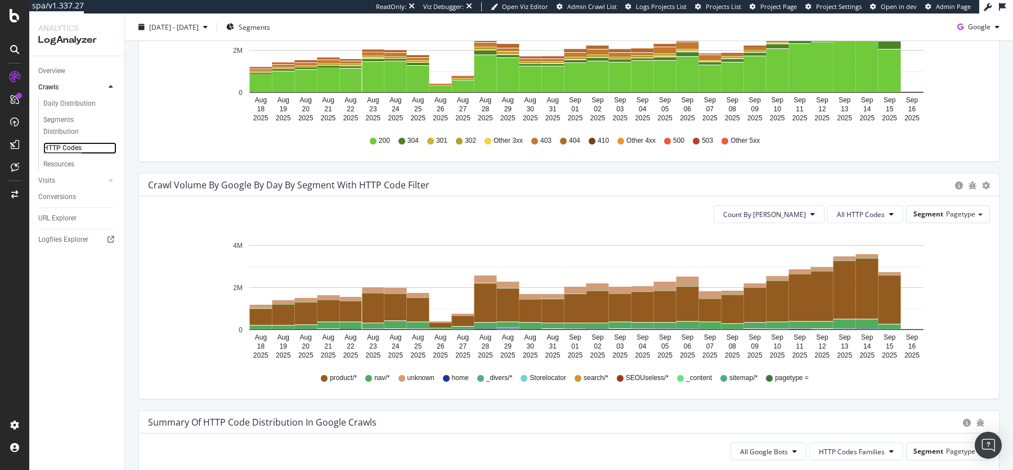
scroll to position [465, 0]
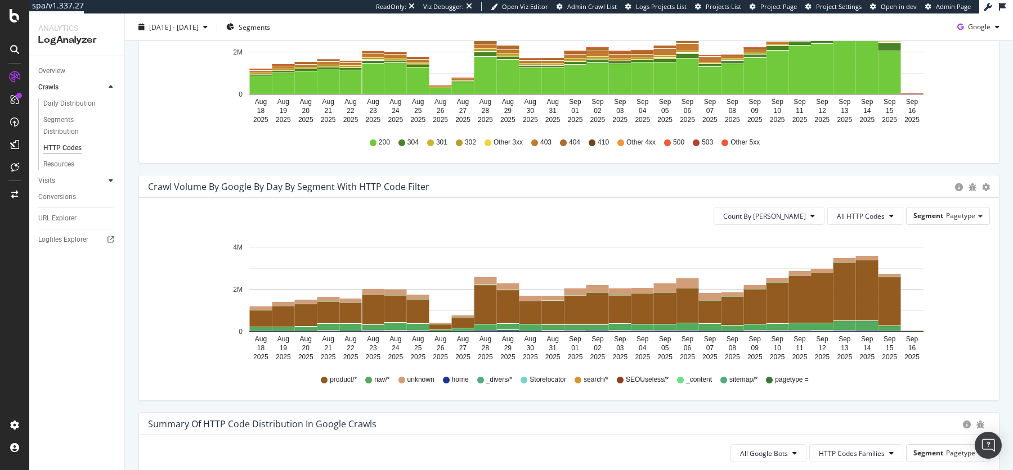
click at [107, 179] on div at bounding box center [110, 180] width 11 height 11
click at [74, 118] on div "Daily Distribution" at bounding box center [69, 120] width 52 height 12
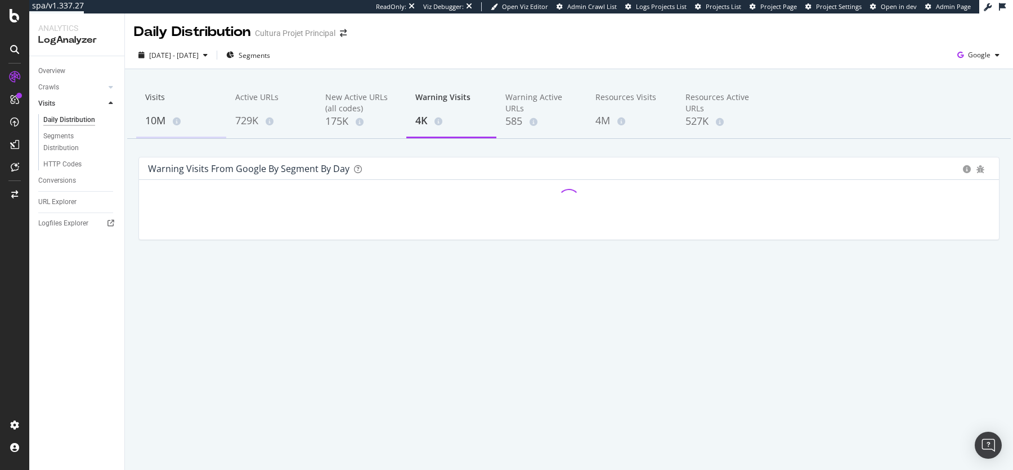
click at [157, 117] on div "10M" at bounding box center [181, 121] width 72 height 15
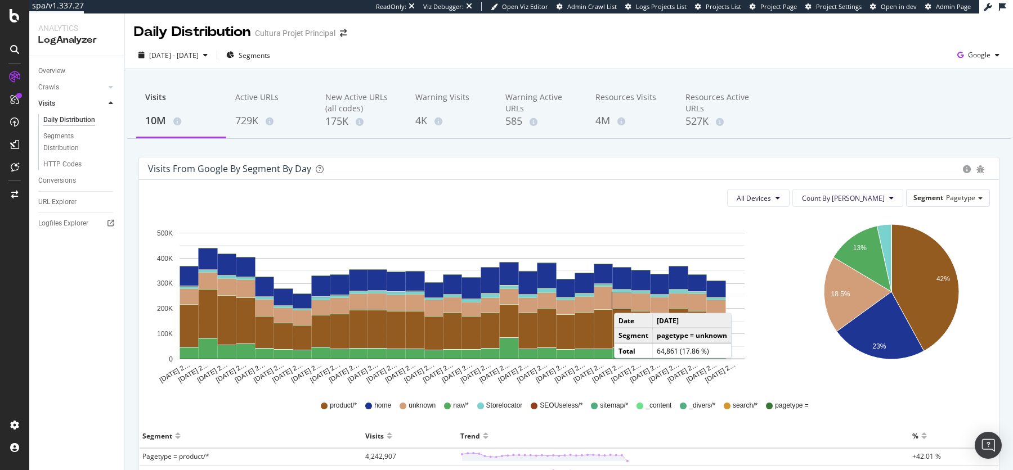
click at [625, 302] on rect "A chart." at bounding box center [622, 301] width 19 height 16
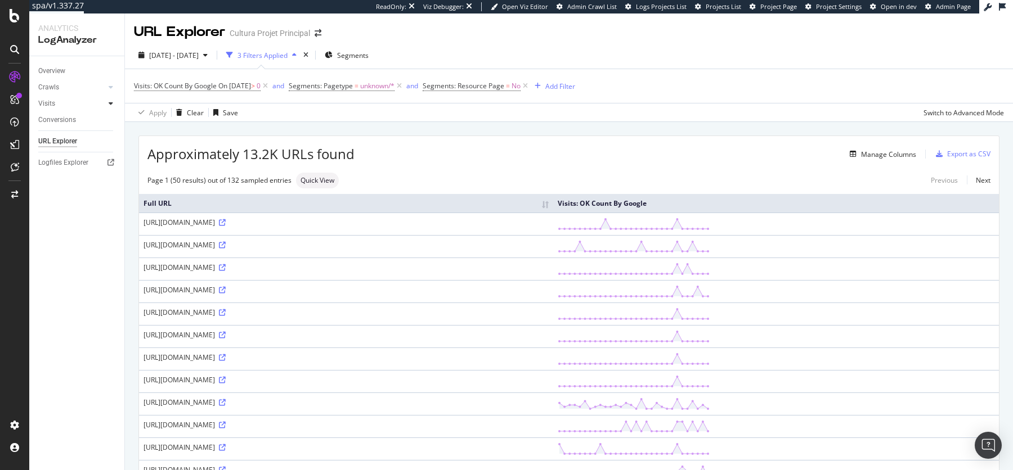
click at [111, 103] on icon at bounding box center [111, 103] width 5 height 7
click at [60, 118] on div "Daily Distribution" at bounding box center [69, 120] width 52 height 12
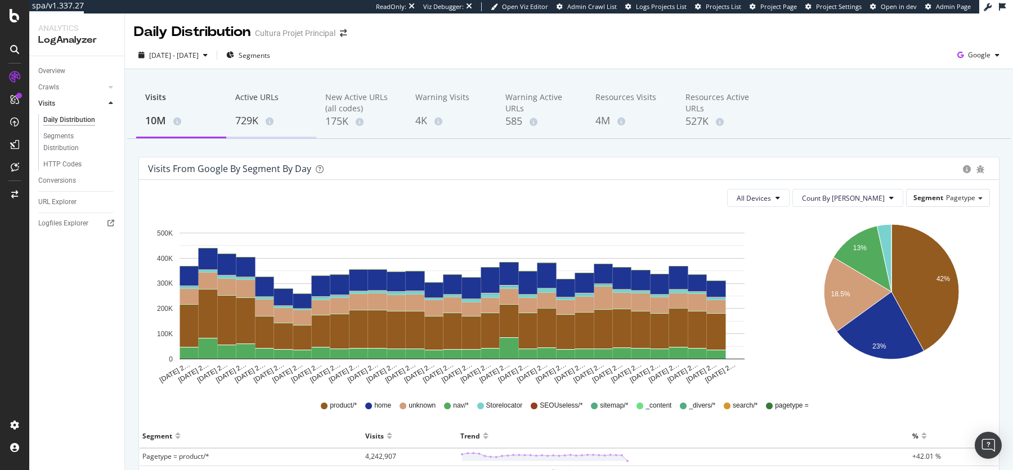
click at [261, 107] on div "Active URLs" at bounding box center [271, 102] width 72 height 21
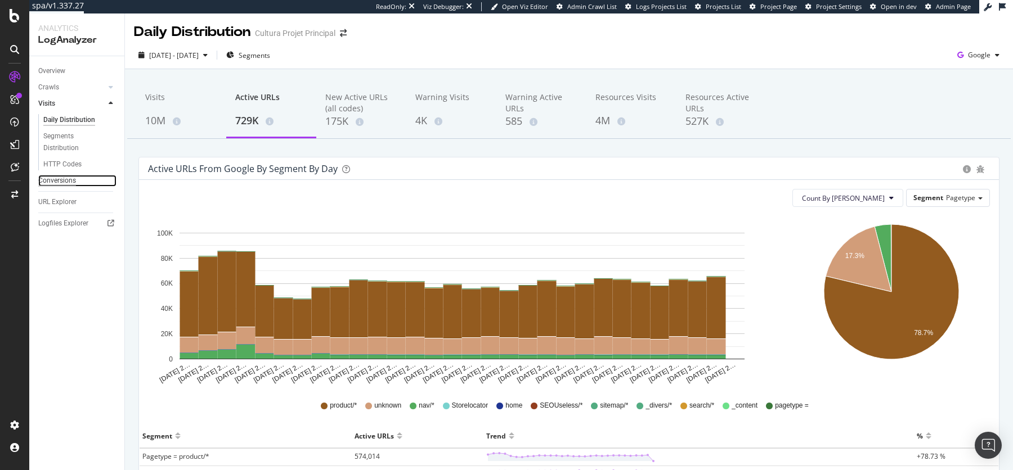
click at [67, 182] on div "Conversions" at bounding box center [57, 181] width 38 height 12
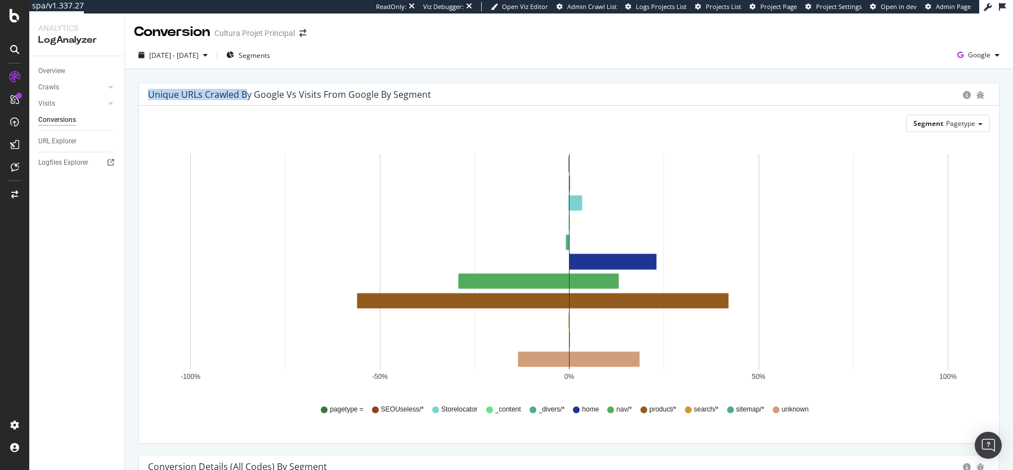
drag, startPoint x: 147, startPoint y: 97, endPoint x: 246, endPoint y: 99, distance: 99.6
click at [246, 99] on div "Unique URLs Crawled by google vs Visits from google by Segment" at bounding box center [569, 94] width 860 height 23
click at [303, 97] on div "Unique URLs Crawled by google vs Visits from google by Segment" at bounding box center [289, 94] width 283 height 11
click at [369, 79] on div "Unique URLs Crawled by google vs Visits from google by Segment Segment Pagetype…" at bounding box center [569, 454] width 888 height 771
click at [810, 120] on span "Pagetype" at bounding box center [960, 124] width 29 height 10
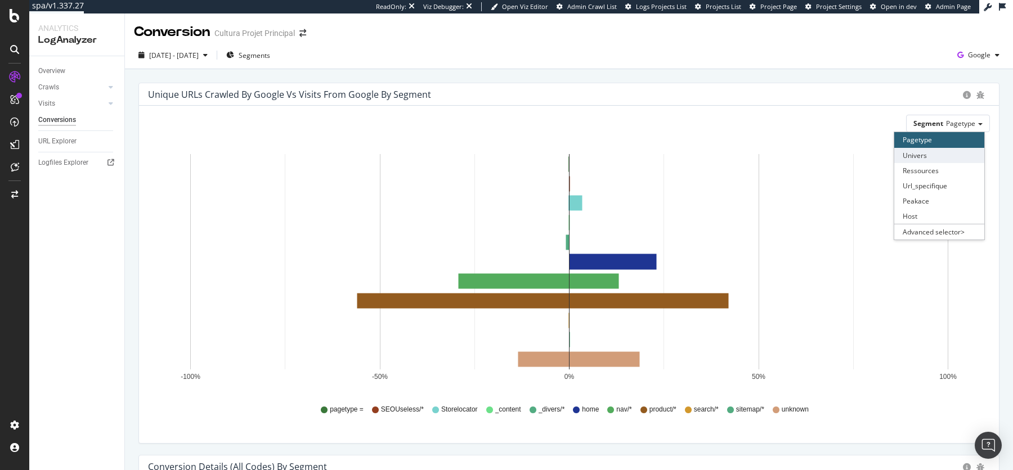
click at [810, 158] on div "Univers" at bounding box center [939, 155] width 90 height 15
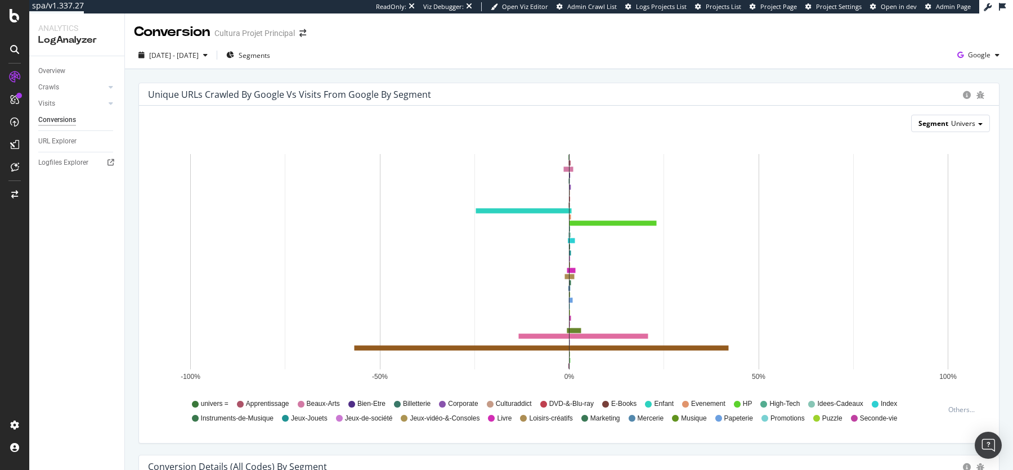
click at [810, 118] on div "Segment Univers" at bounding box center [951, 123] width 78 height 16
click at [519, 77] on div "Unique URLs Crawled by google vs Visits from google by Segment Segment Univers …" at bounding box center [569, 454] width 888 height 771
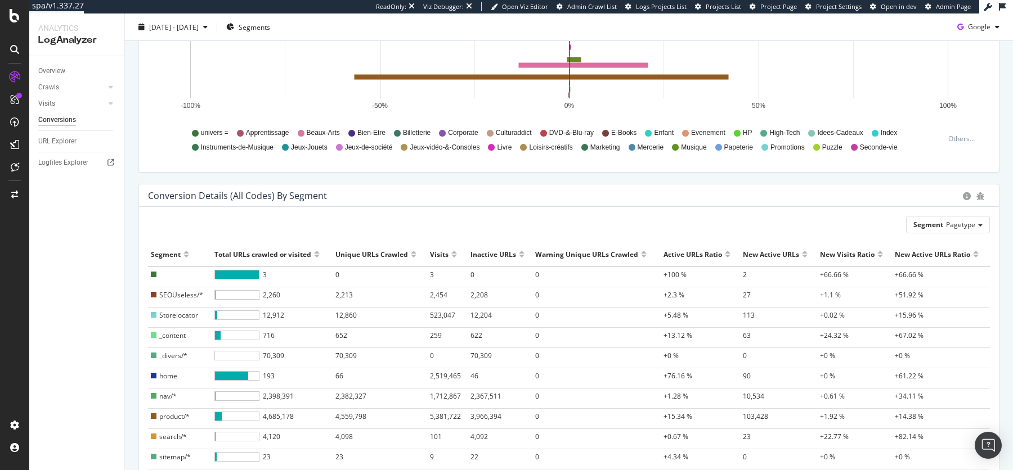
scroll to position [366, 0]
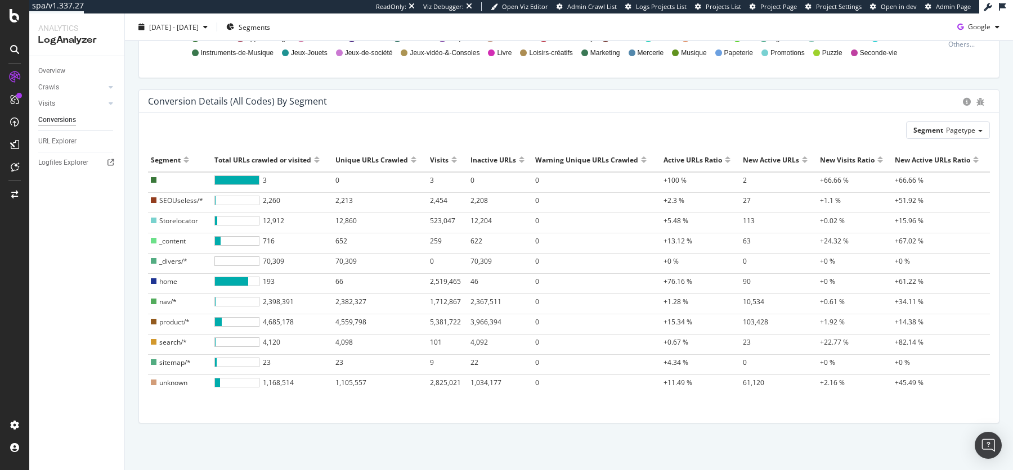
click at [101, 276] on div "Overview Crawls Daily Distribution Segments Distribution HTTP Codes Resources V…" at bounding box center [76, 263] width 95 height 414
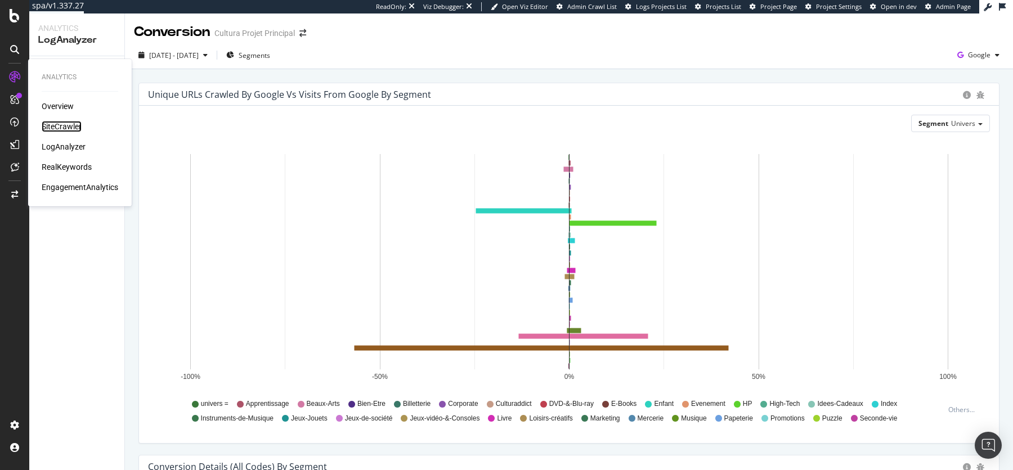
click at [56, 127] on div "SiteCrawler" at bounding box center [62, 126] width 40 height 11
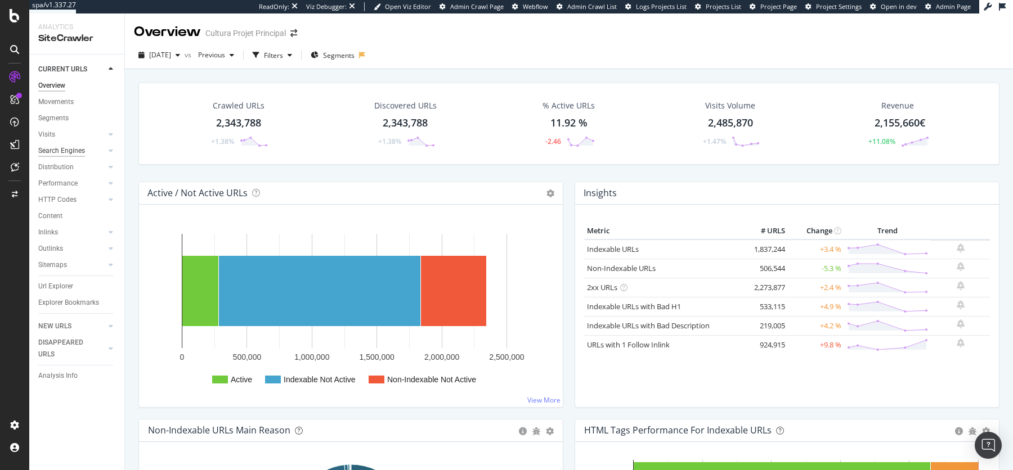
click at [70, 151] on div "Search Engines" at bounding box center [61, 151] width 47 height 12
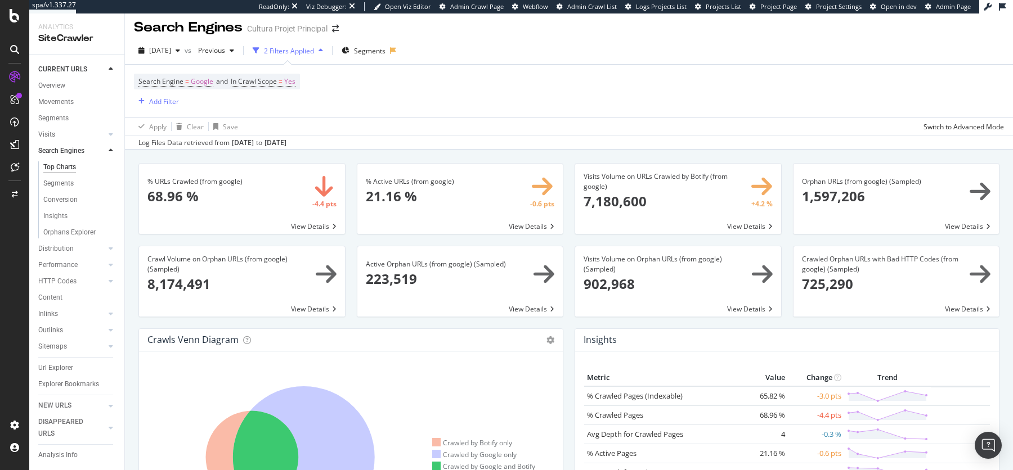
scroll to position [1, 0]
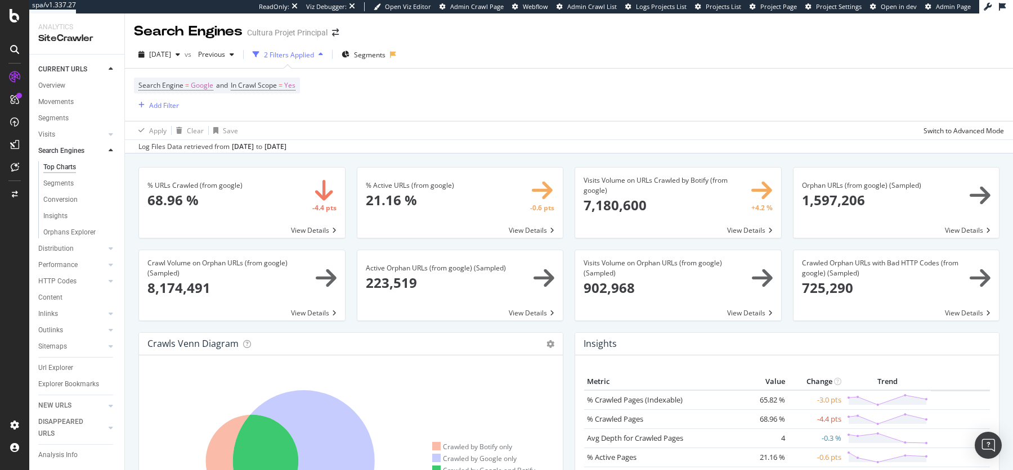
click at [834, 194] on span at bounding box center [897, 203] width 206 height 70
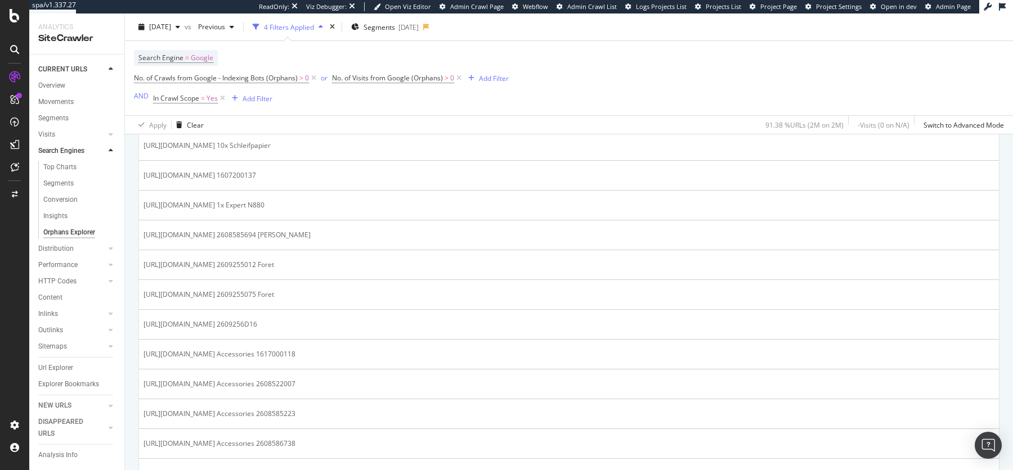
scroll to position [293, 0]
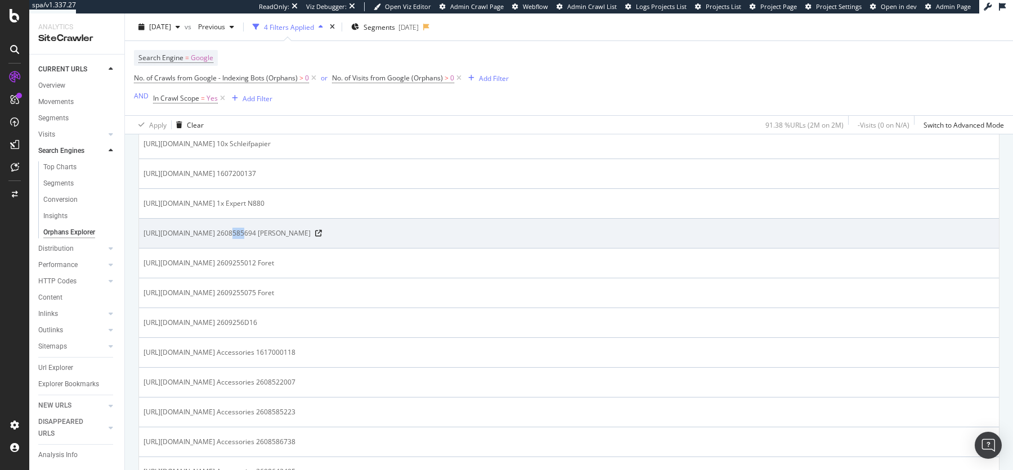
drag, startPoint x: 227, startPoint y: 232, endPoint x: 219, endPoint y: 232, distance: 7.9
click at [219, 232] on span "https://www.cultura.com/ 2608585694 Mèche" at bounding box center [227, 233] width 167 height 11
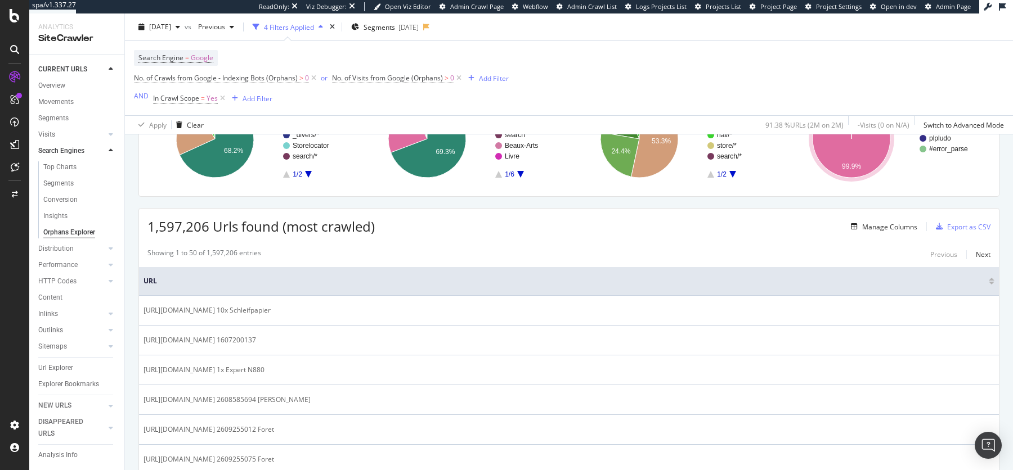
scroll to position [135, 0]
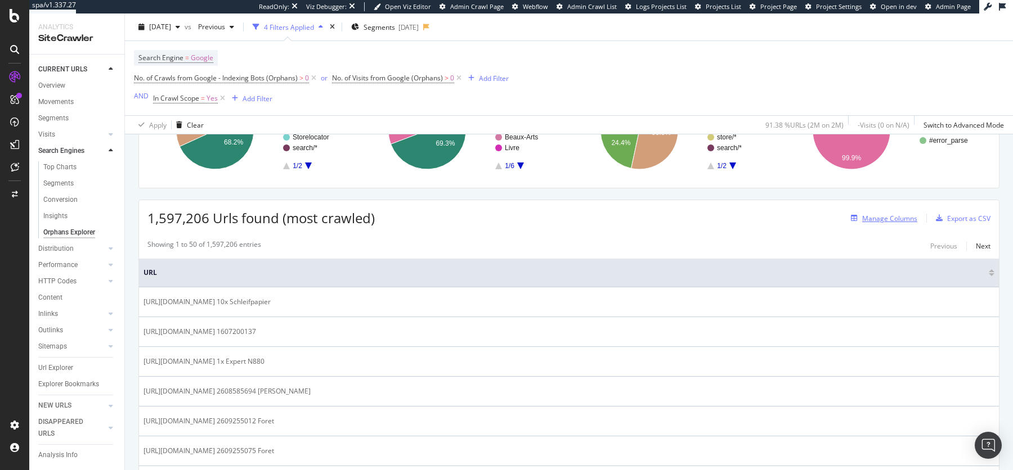
click at [884, 223] on div "Manage Columns" at bounding box center [881, 218] width 71 height 12
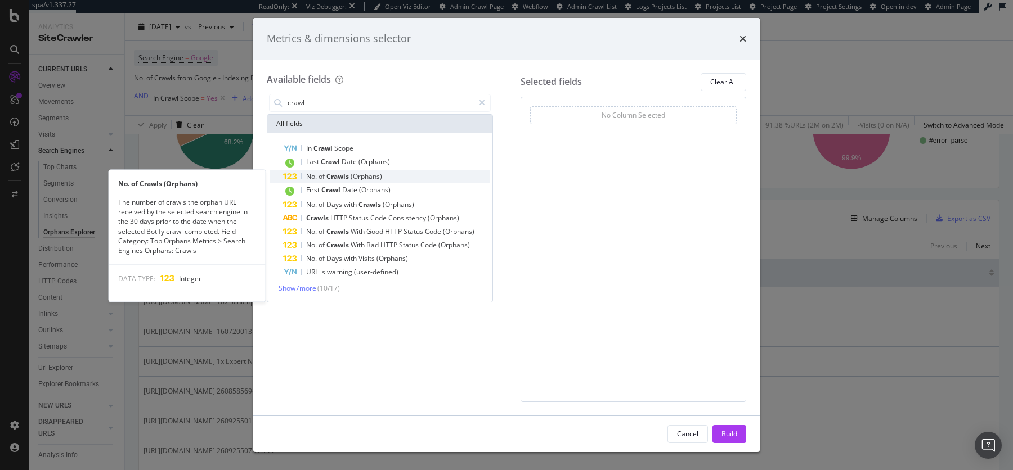
type input "crawl"
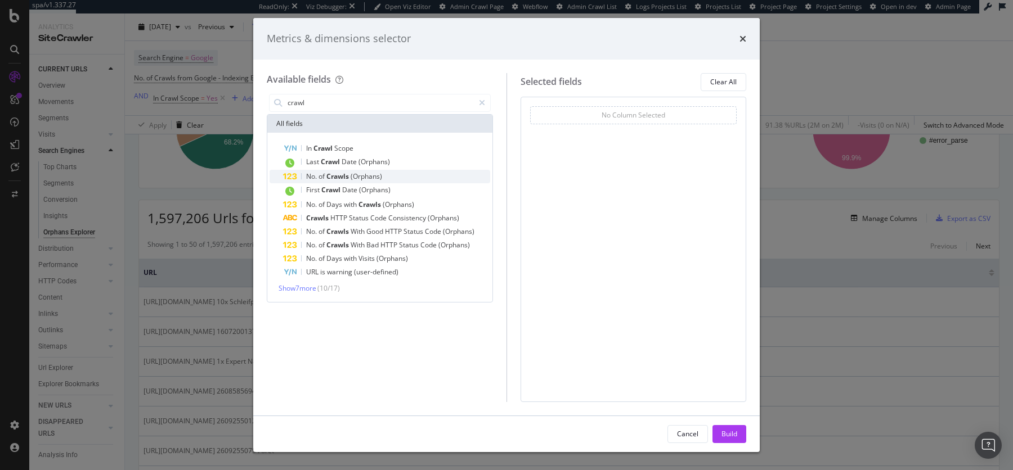
click at [356, 178] on span "(Orphans)" at bounding box center [367, 177] width 32 height 10
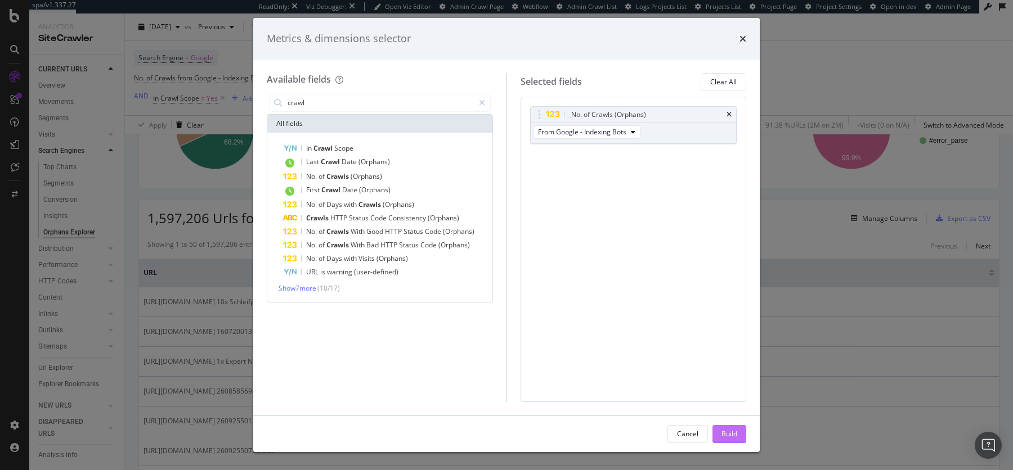
click at [725, 432] on div "Build" at bounding box center [729, 434] width 16 height 10
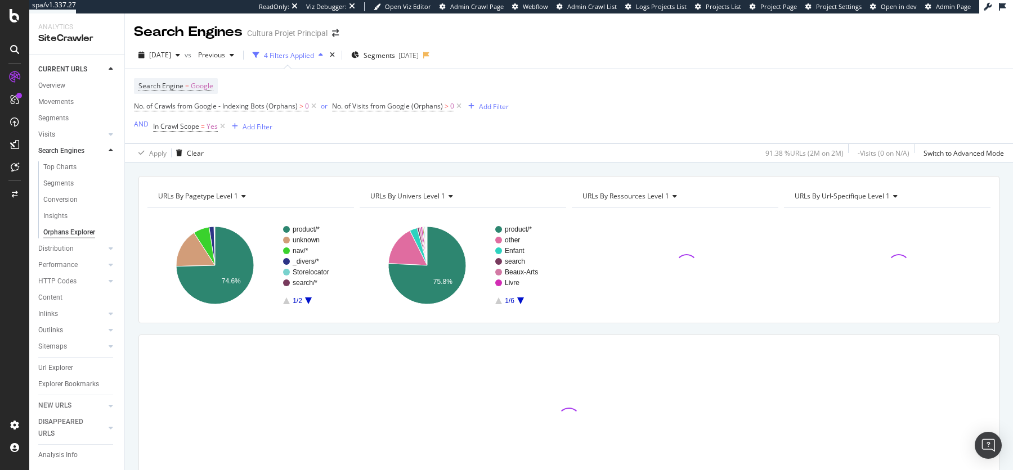
scroll to position [65, 0]
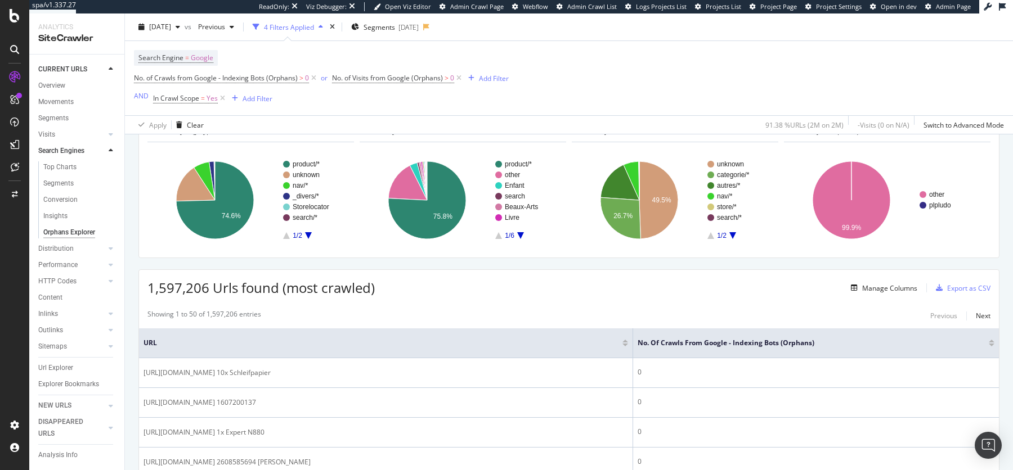
click at [992, 344] on div at bounding box center [992, 345] width 6 height 3
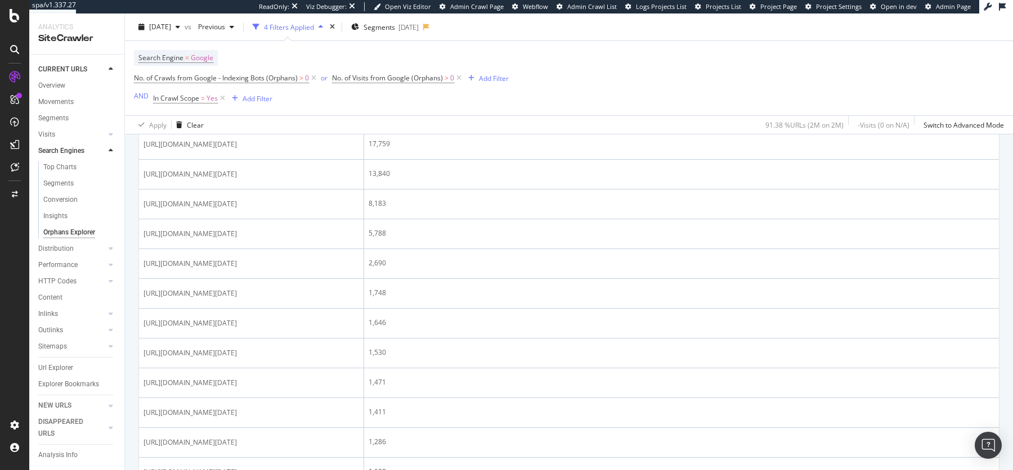
scroll to position [743, 0]
drag, startPoint x: 292, startPoint y: 225, endPoint x: 190, endPoint y: 234, distance: 102.3
click at [190, 89] on span "https://www.cultura.com/api/delay-for-delivery?availabilityDate=2025-08-18" at bounding box center [190, 83] width 93 height 11
click at [237, 89] on span "https://www.cultura.com/api/delay-for-delivery?availabilityDate=2025-08-18" at bounding box center [190, 83] width 93 height 11
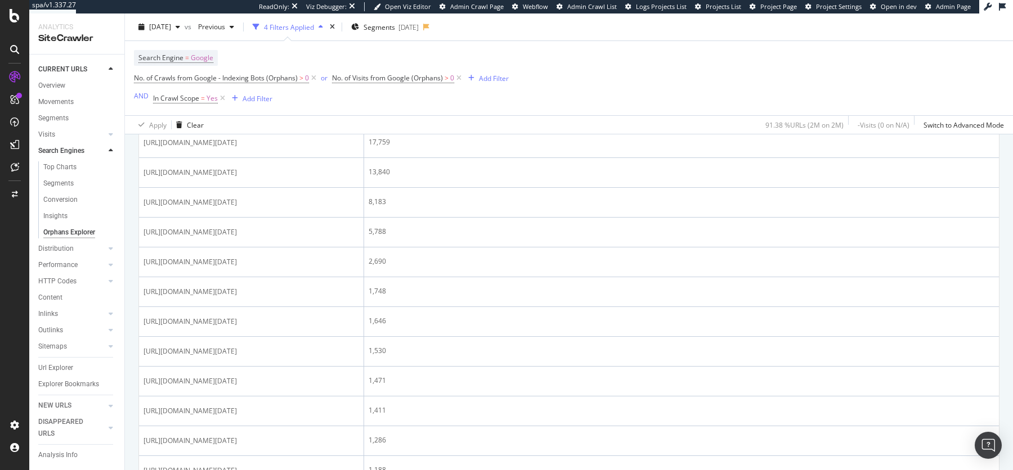
drag, startPoint x: 292, startPoint y: 225, endPoint x: 343, endPoint y: 224, distance: 51.2
click at [237, 89] on span "https://www.cultura.com/api/delay-for-delivery?availabilityDate=2025-08-18" at bounding box center [190, 83] width 93 height 11
copy span "?availabilityDate"
click at [480, 80] on div "Add Filter" at bounding box center [494, 78] width 30 height 10
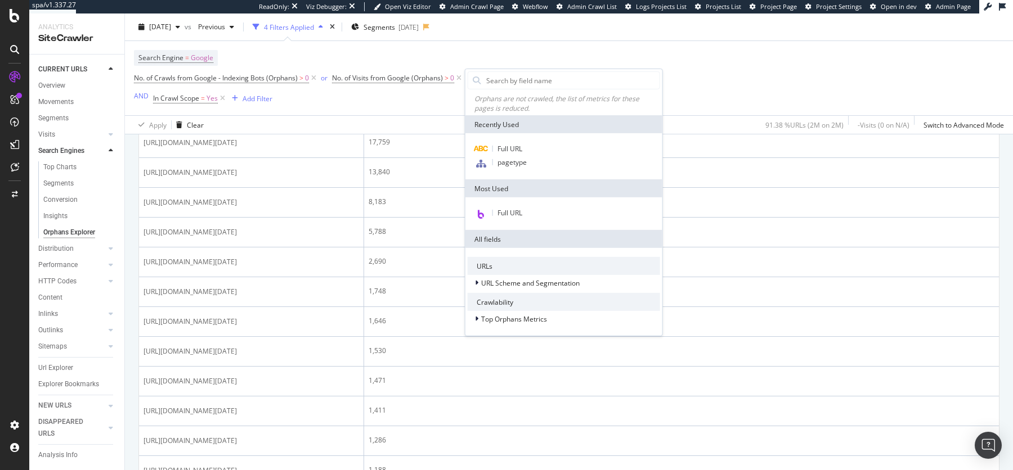
click at [509, 141] on div "Full URL pagetype" at bounding box center [563, 156] width 197 height 46
click at [515, 148] on span "Full URL" at bounding box center [509, 149] width 25 height 10
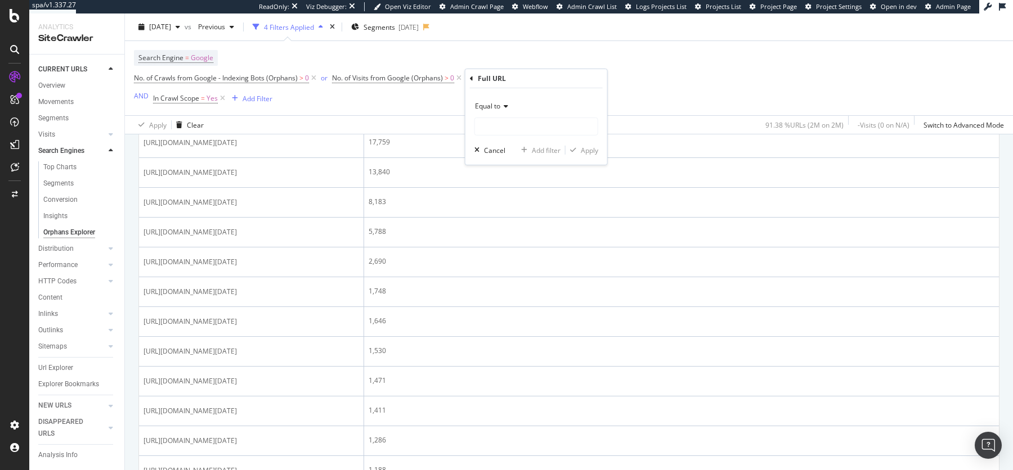
click at [490, 110] on span "Equal to" at bounding box center [487, 106] width 25 height 10
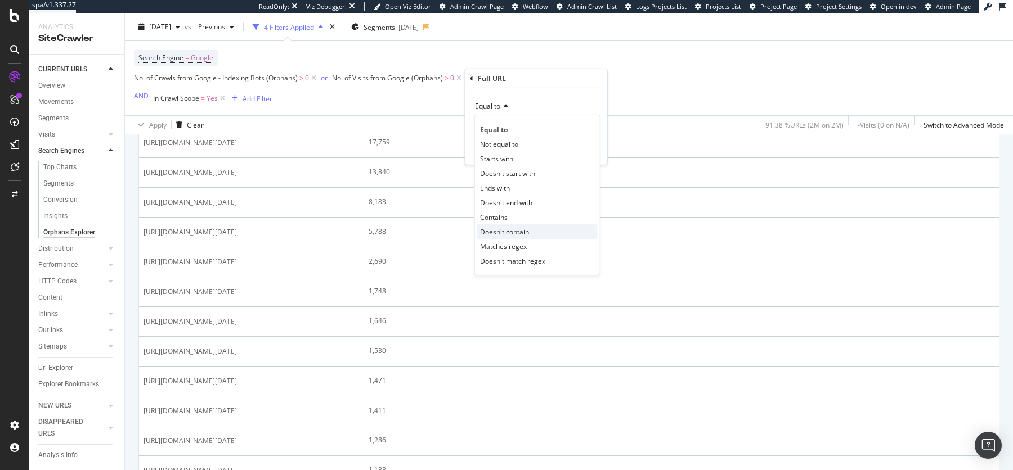
click at [512, 229] on span "Doesn't contain" at bounding box center [504, 232] width 49 height 10
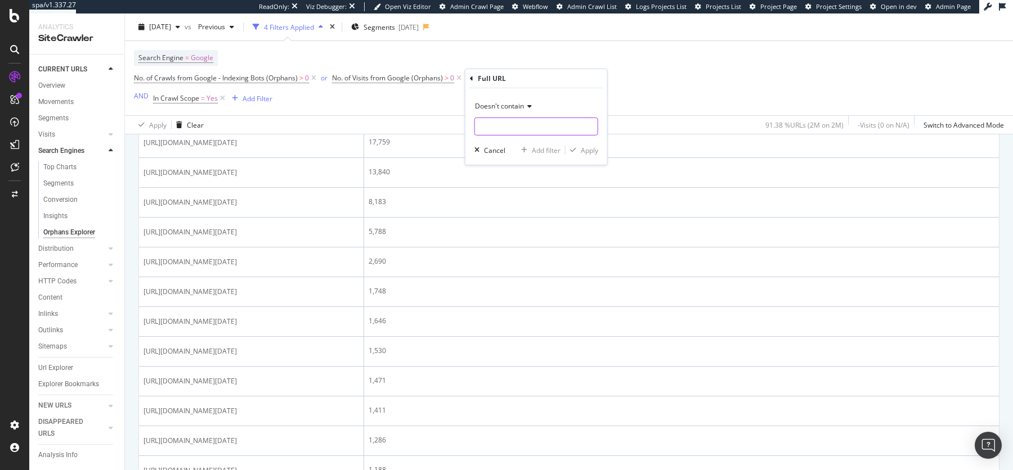
click at [504, 124] on input "text" at bounding box center [536, 127] width 123 height 18
paste input "?availabilityDate"
type input "?availabilityDate"
click at [582, 147] on div "Apply" at bounding box center [589, 150] width 17 height 10
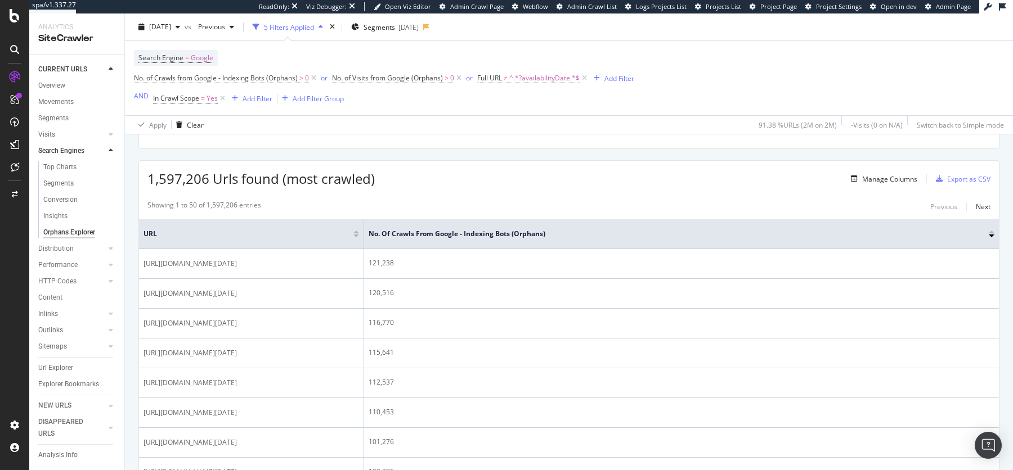
scroll to position [176, 0]
click at [532, 77] on span "^.*?availabilityDate.*$" at bounding box center [544, 78] width 70 height 16
click at [547, 120] on input "?availabilityDate" at bounding box center [541, 124] width 106 height 18
click at [494, 124] on input "?availabilityDate" at bounding box center [541, 124] width 106 height 18
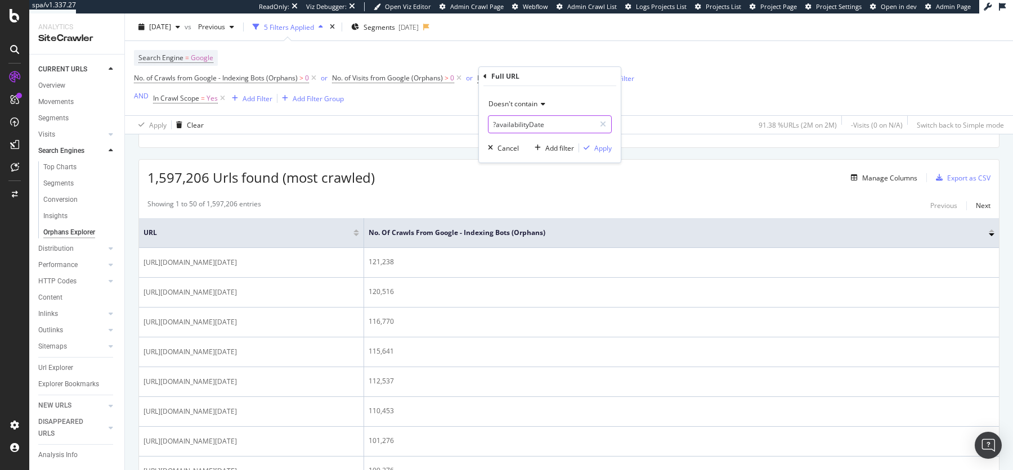
type input "availabilityDate"
click at [590, 147] on icon "button" at bounding box center [587, 148] width 6 height 7
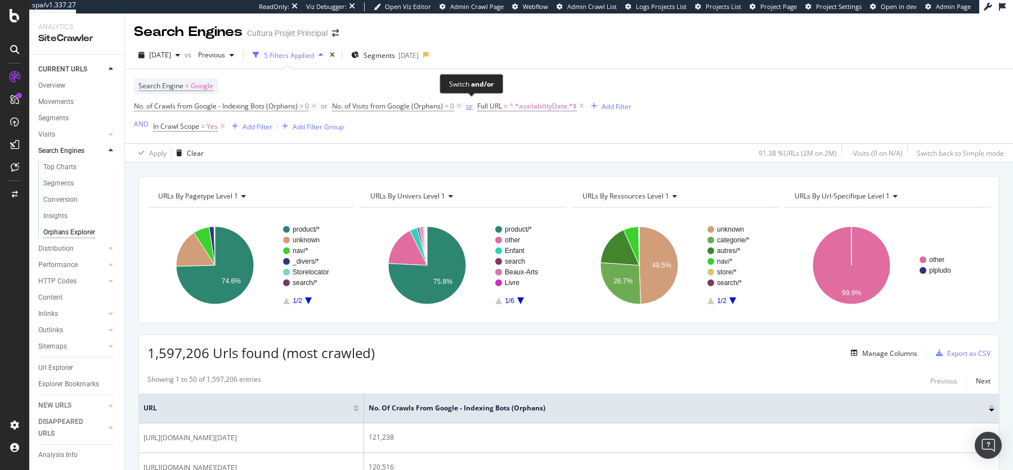
click at [469, 107] on div "or" at bounding box center [469, 106] width 7 height 10
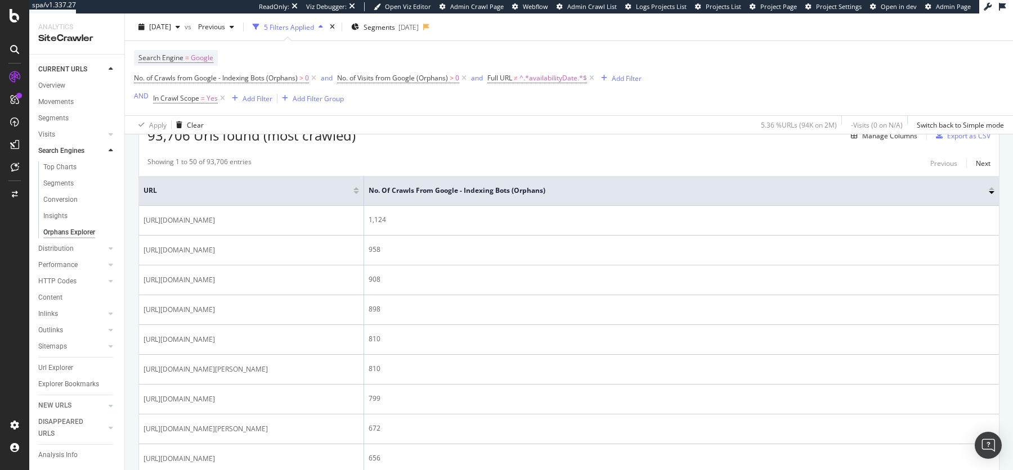
scroll to position [219, 0]
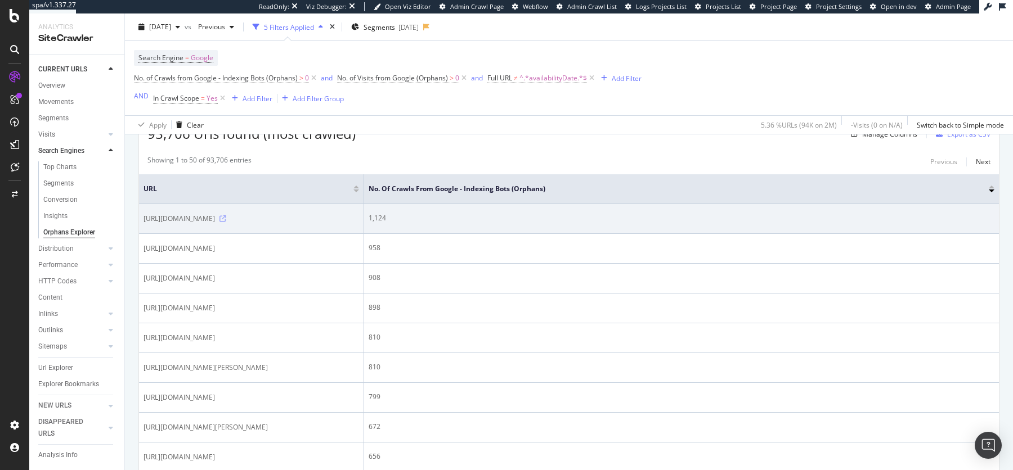
click at [226, 222] on icon at bounding box center [222, 219] width 7 height 7
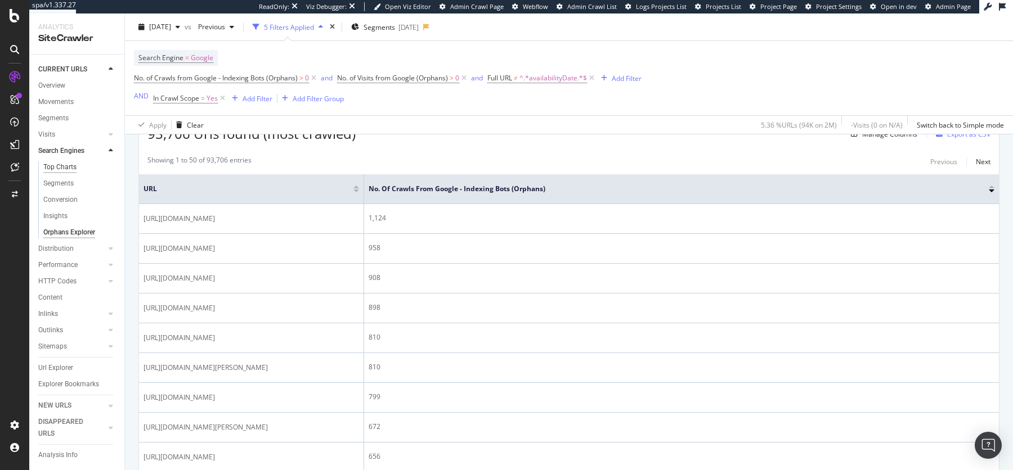
click at [60, 168] on div "Top Charts" at bounding box center [59, 168] width 33 height 12
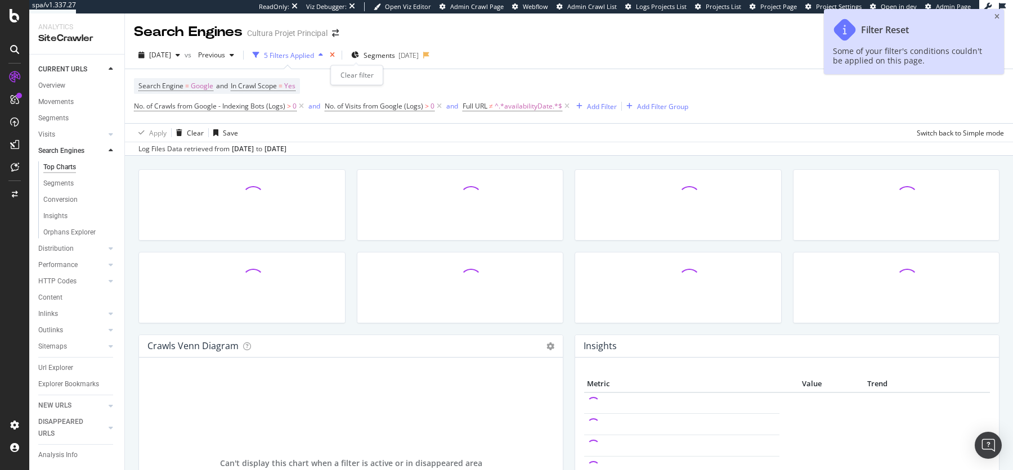
click at [335, 56] on icon "times" at bounding box center [332, 55] width 5 height 7
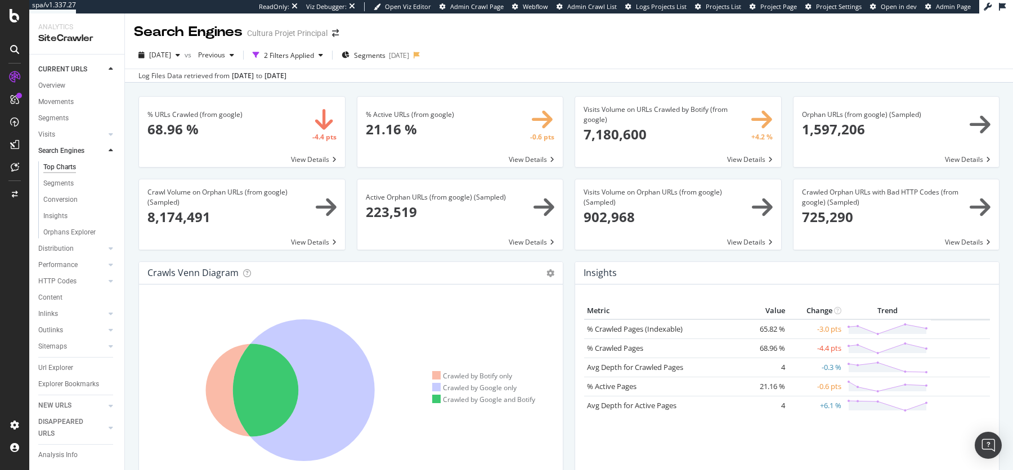
click at [447, 225] on span at bounding box center [460, 215] width 206 height 70
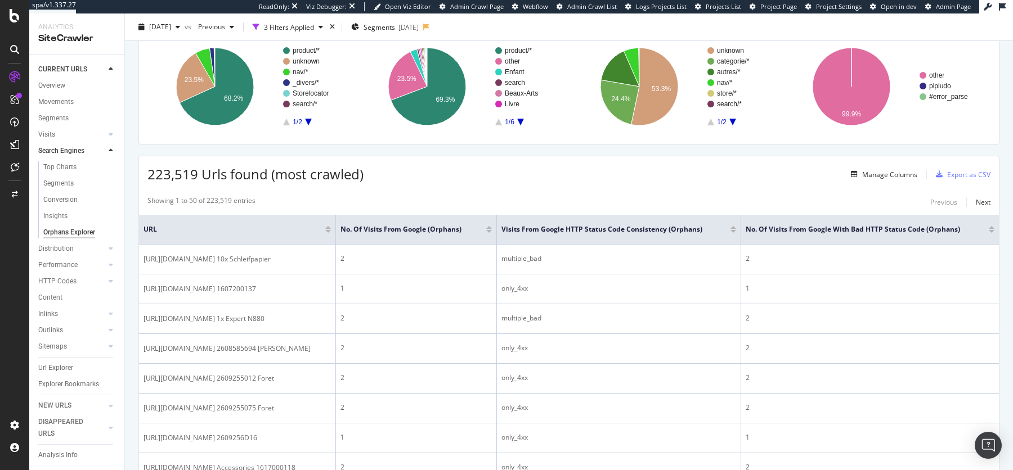
scroll to position [0, 51]
click at [492, 230] on div at bounding box center [489, 231] width 6 height 3
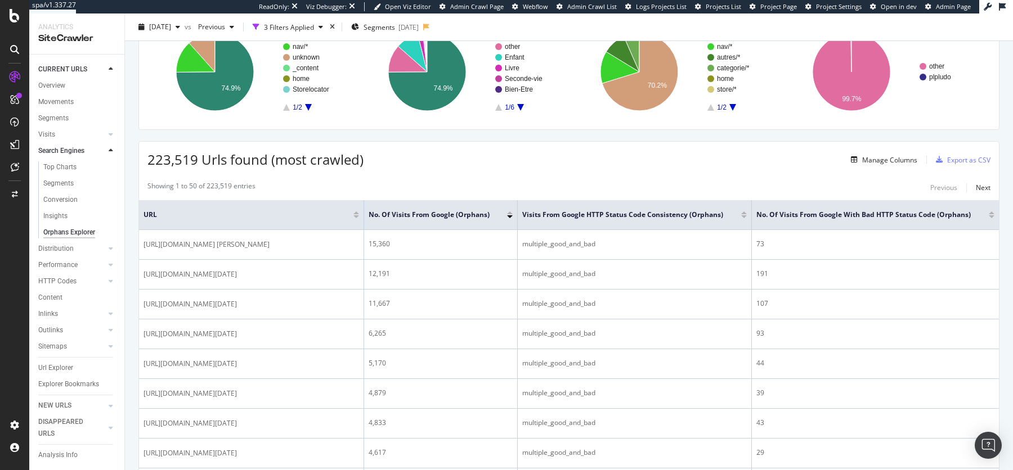
scroll to position [101, 0]
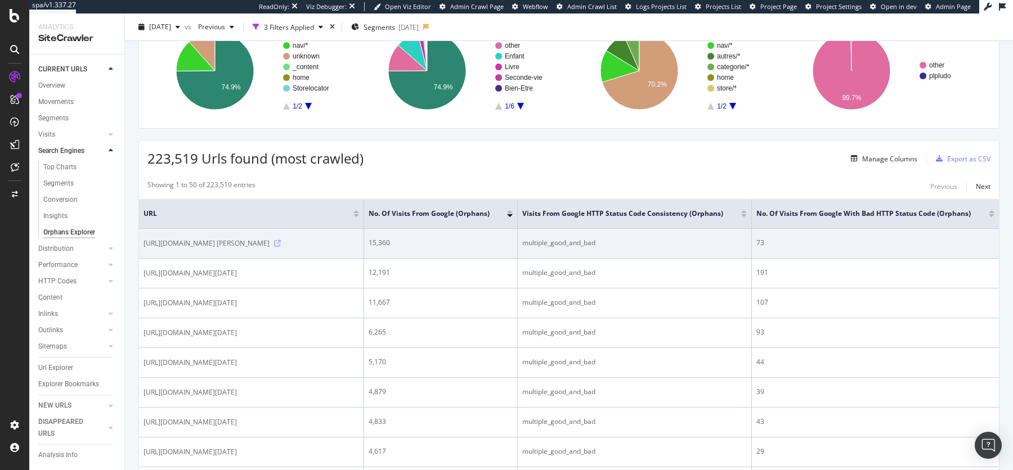
click at [281, 247] on icon at bounding box center [277, 243] width 7 height 7
drag, startPoint x: 143, startPoint y: 243, endPoint x: 200, endPoint y: 253, distance: 58.3
click at [200, 249] on span "https://www.cultura.com/search/results?search_query=pokemon flamme blanche" at bounding box center [207, 243] width 126 height 11
copy span "https://www.cultura.com/search/results?search_query=pokemon flamme blanche"
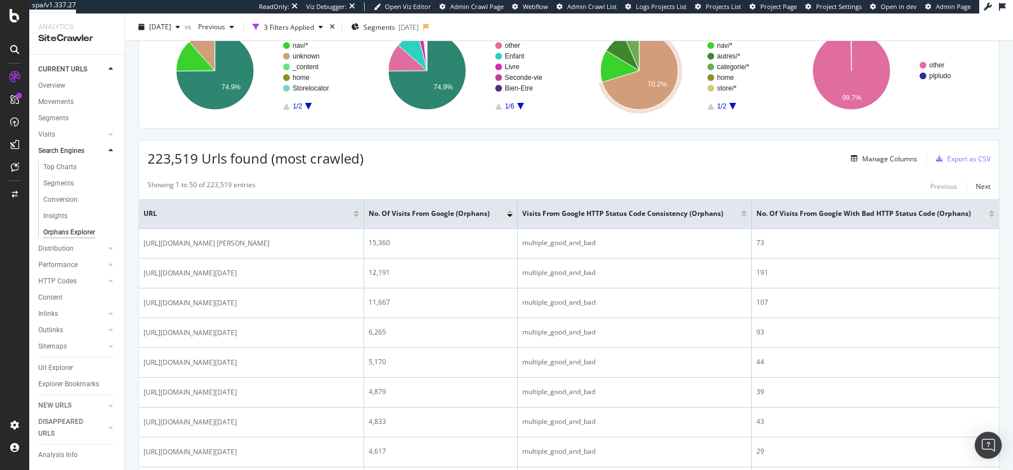
click at [58, 165] on div "Top Charts" at bounding box center [59, 168] width 33 height 12
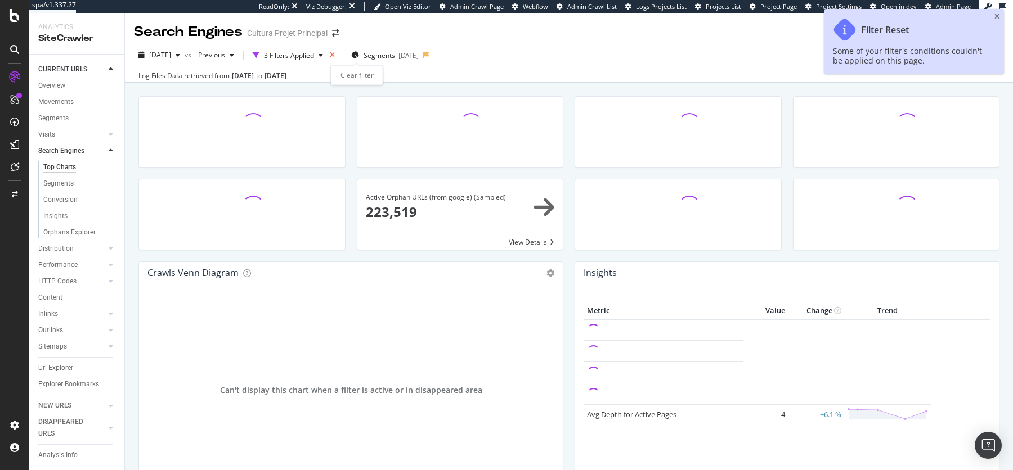
click at [335, 55] on icon "times" at bounding box center [332, 55] width 5 height 7
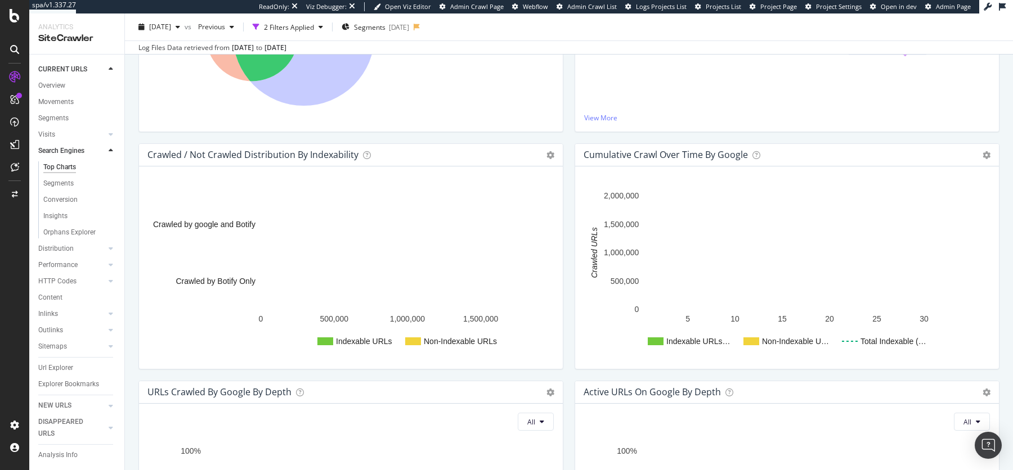
scroll to position [310, 0]
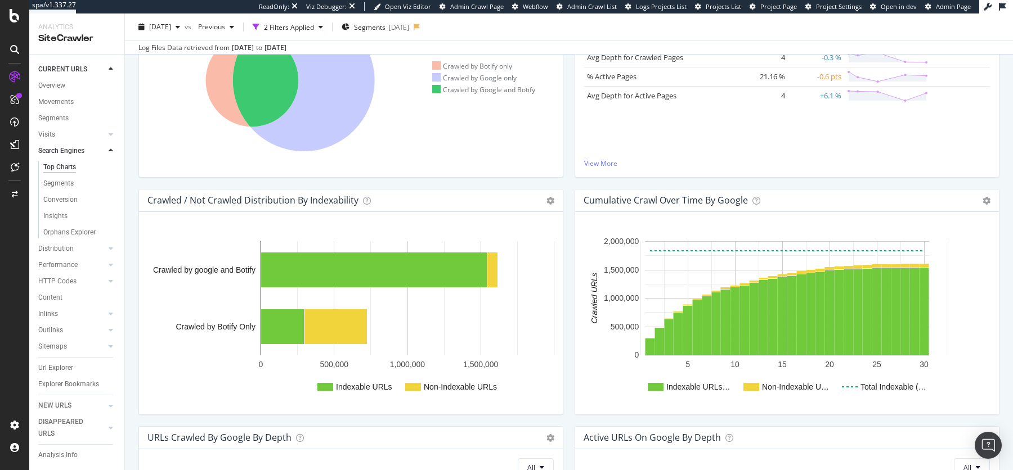
click at [927, 364] on text "30" at bounding box center [924, 364] width 9 height 9
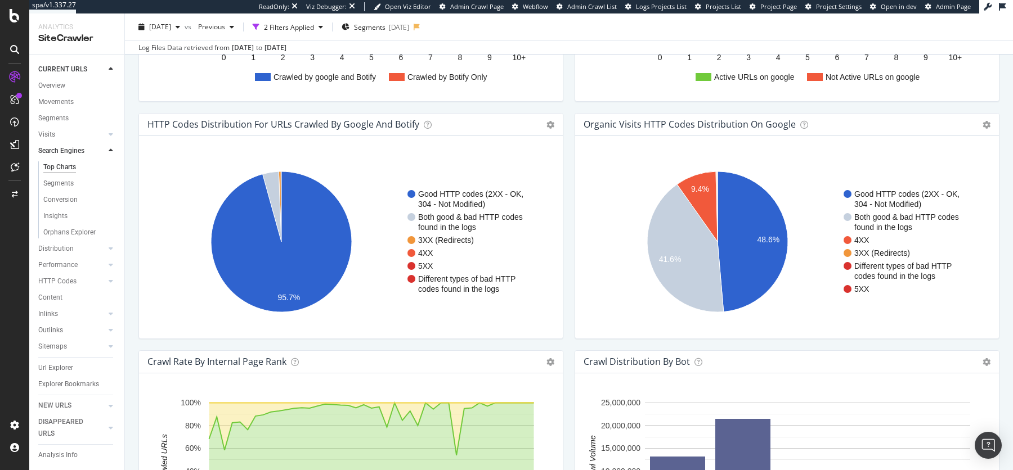
scroll to position [1252, 0]
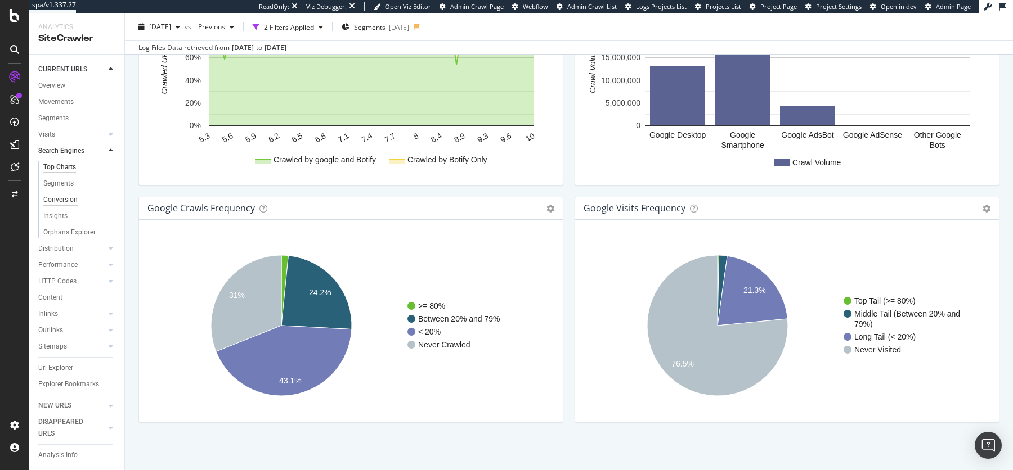
click at [64, 202] on div "Conversion" at bounding box center [60, 200] width 34 height 12
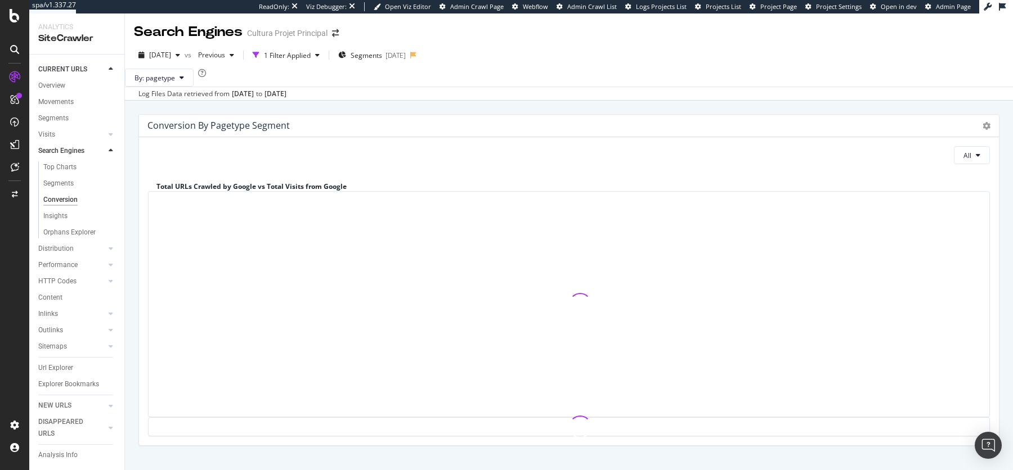
scroll to position [80, 0]
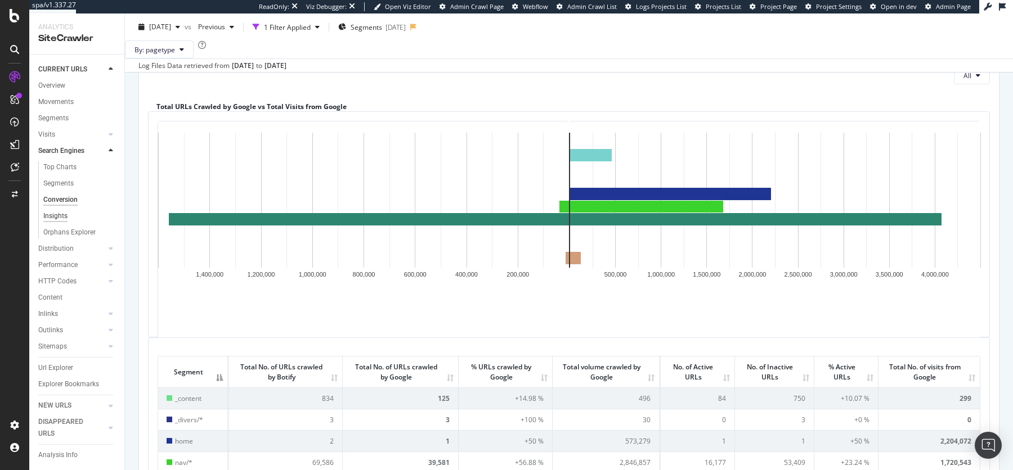
click at [54, 218] on div "Insights" at bounding box center [55, 216] width 24 height 12
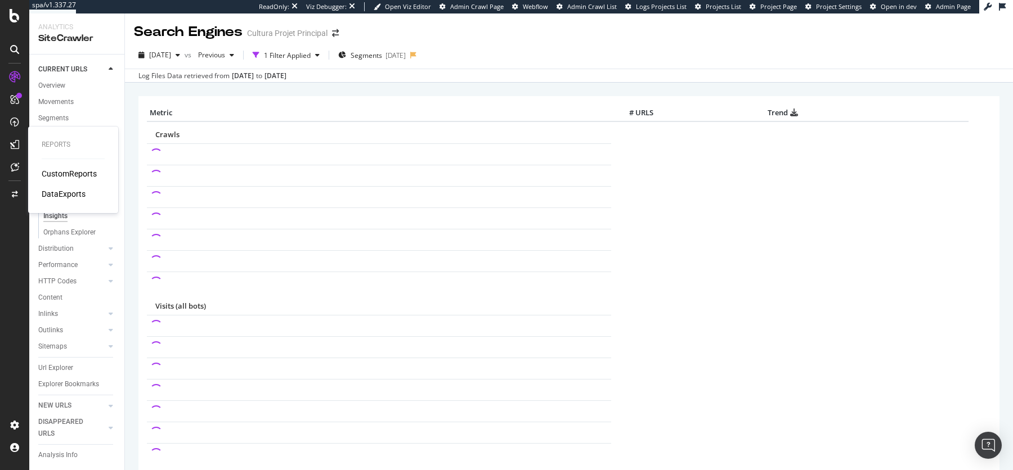
click at [65, 169] on div "CustomReports" at bounding box center [69, 173] width 55 height 11
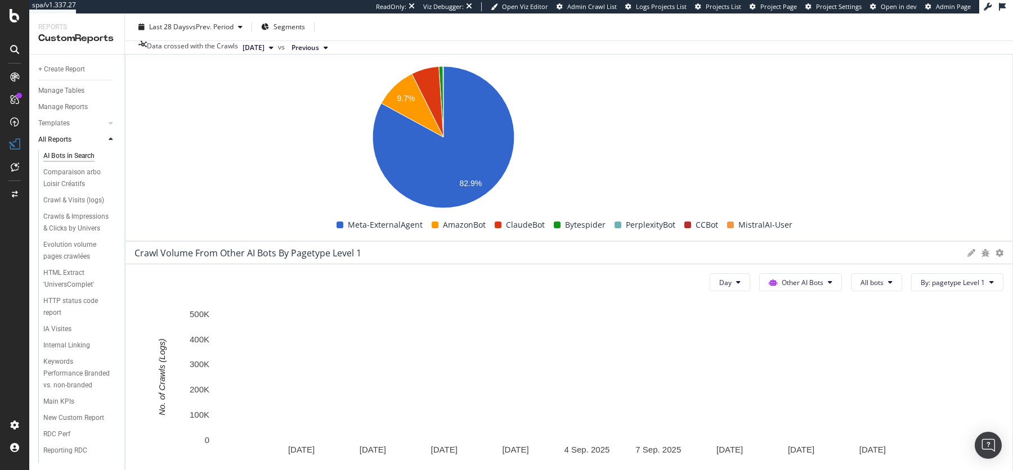
scroll to position [1942, 0]
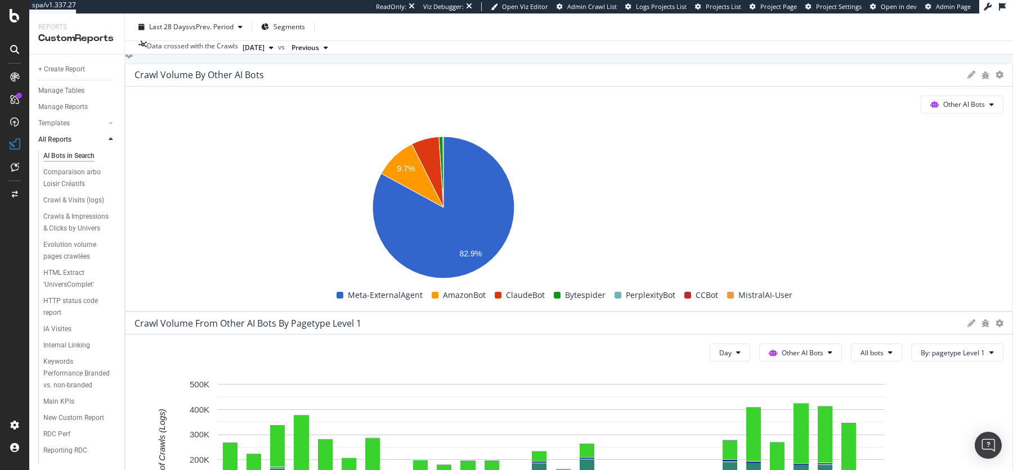
click at [673, 294] on span "Other AI Bots" at bounding box center [676, 292] width 42 height 10
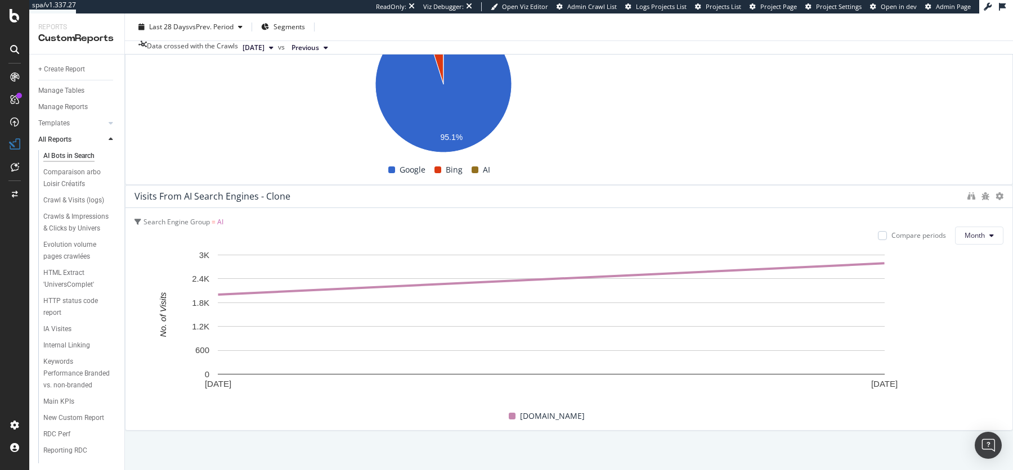
scroll to position [3472, 0]
click at [110, 126] on icon at bounding box center [111, 123] width 5 height 7
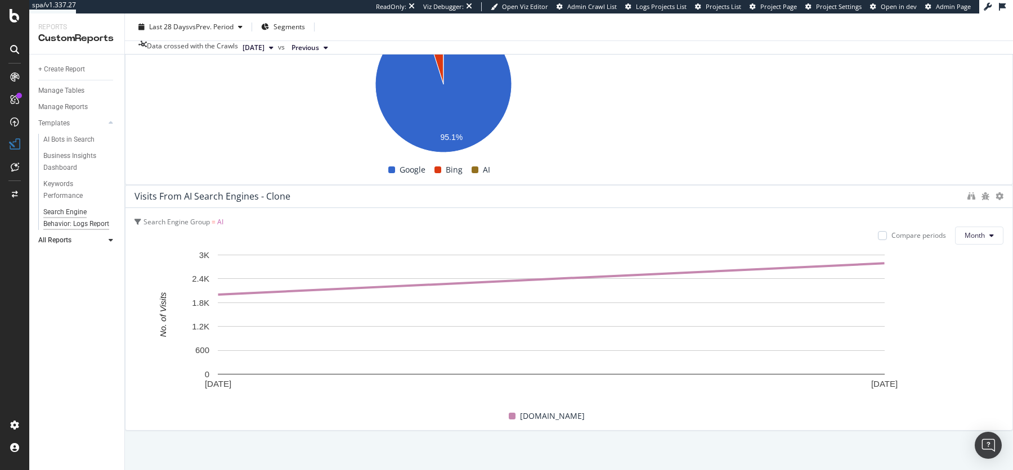
click at [58, 215] on div "Search Engine Behavior: Logs Report" at bounding box center [76, 219] width 66 height 24
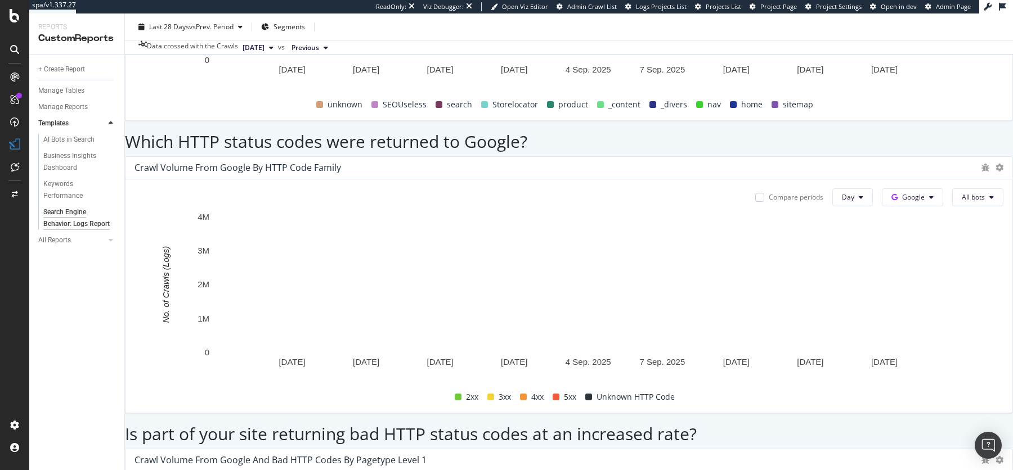
scroll to position [1421, 0]
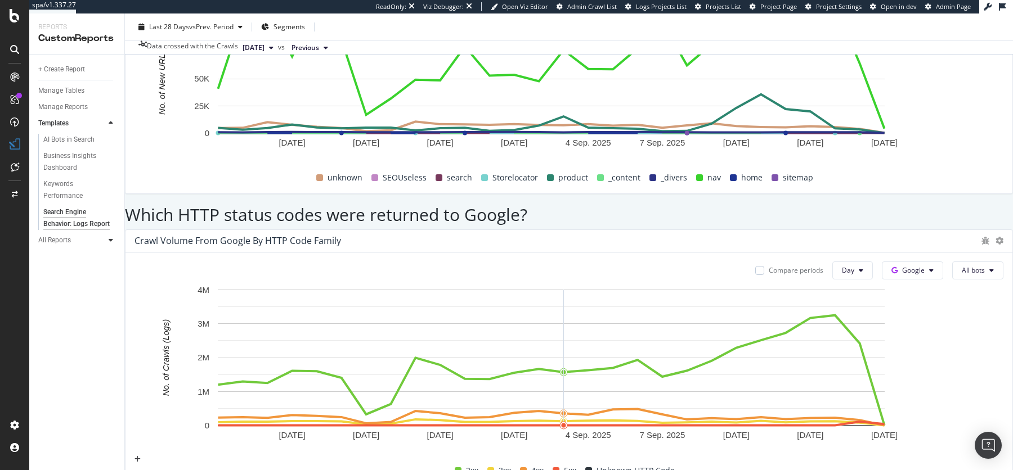
click at [111, 238] on icon at bounding box center [111, 240] width 5 height 7
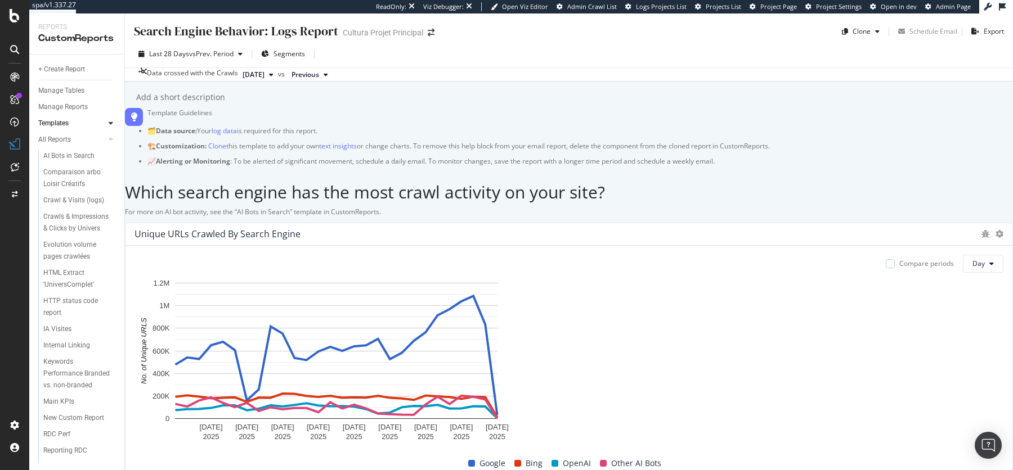
scroll to position [2, 0]
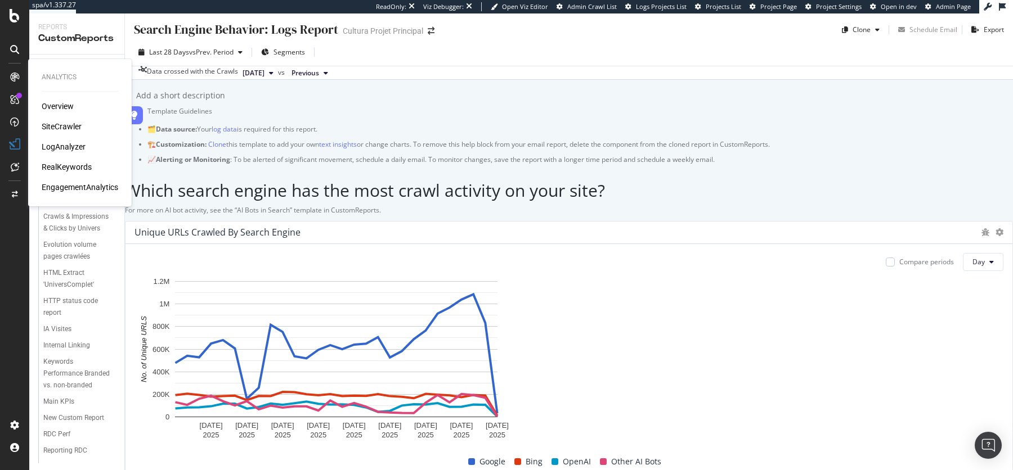
click at [57, 125] on div "SiteCrawler" at bounding box center [62, 126] width 40 height 11
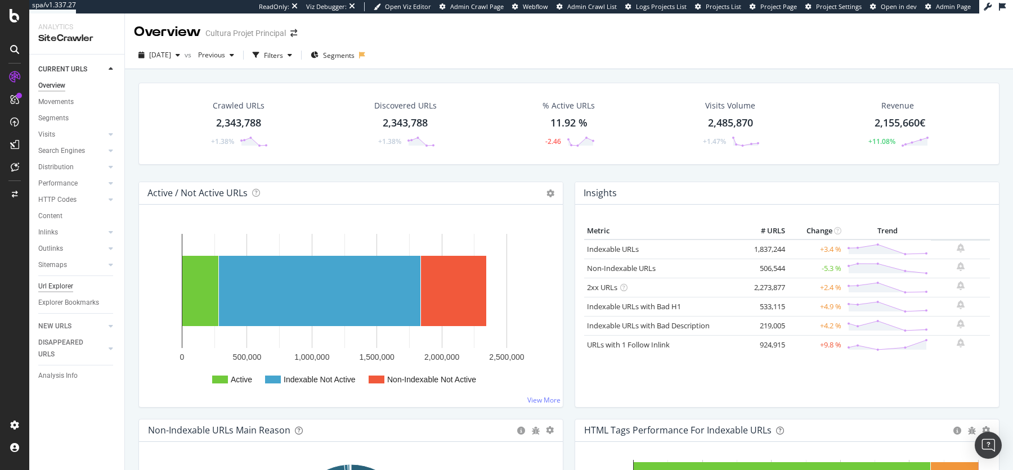
click at [60, 283] on div "Url Explorer" at bounding box center [55, 287] width 35 height 12
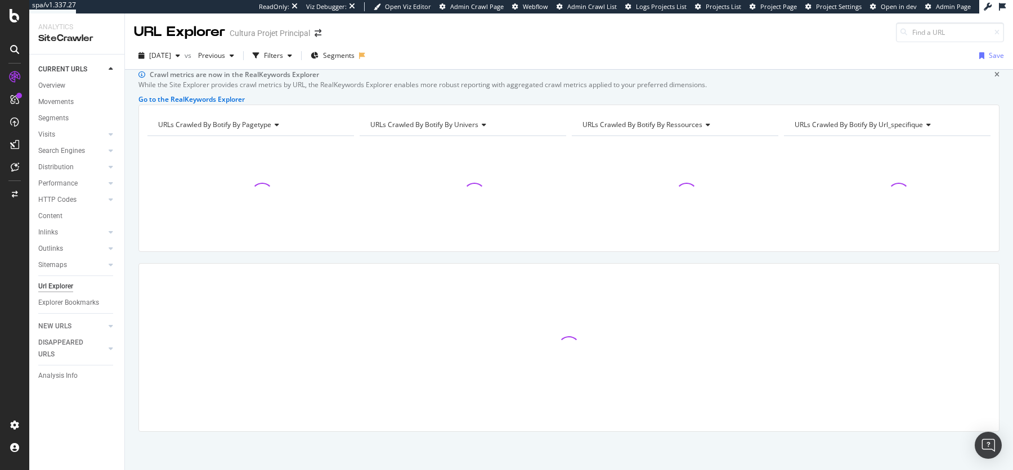
scroll to position [50, 0]
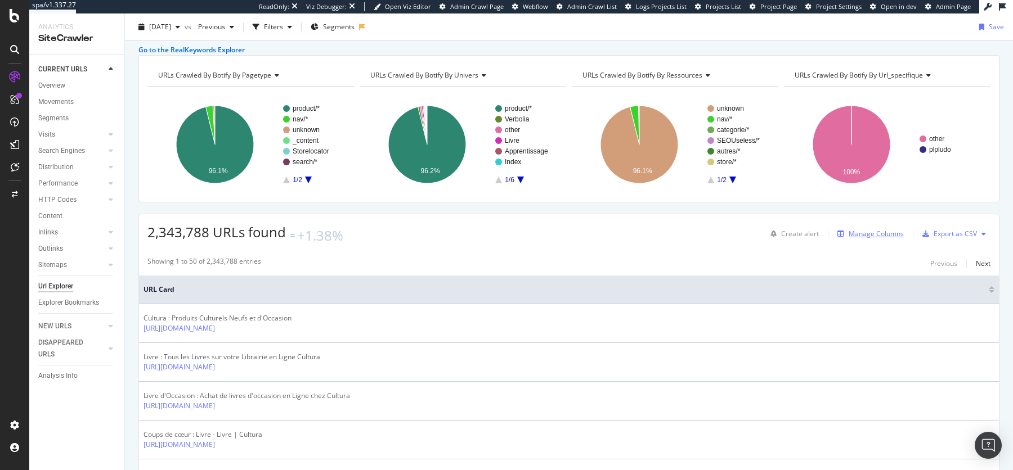
click at [870, 239] on div "Manage Columns" at bounding box center [876, 234] width 55 height 10
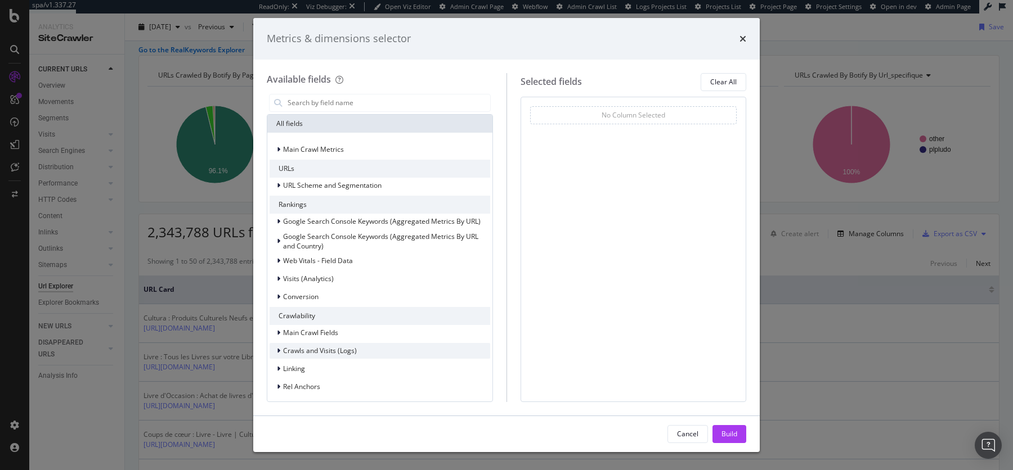
click at [280, 351] on div "modal" at bounding box center [279, 351] width 7 height 11
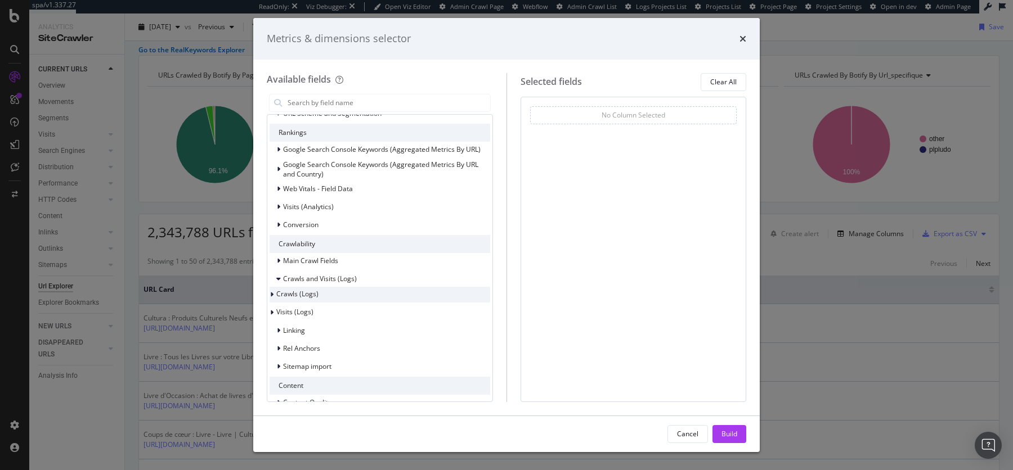
scroll to position [93, 0]
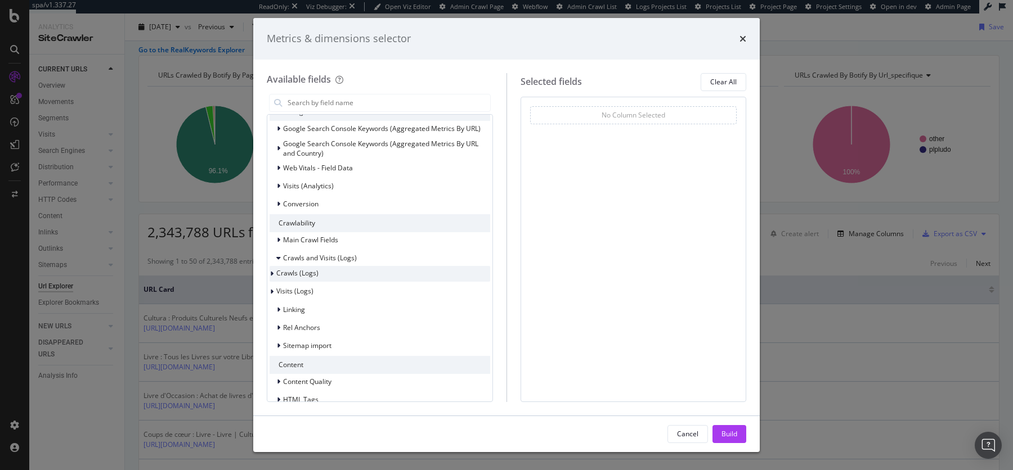
click at [299, 274] on span "Crawls (Logs)" at bounding box center [297, 273] width 42 height 10
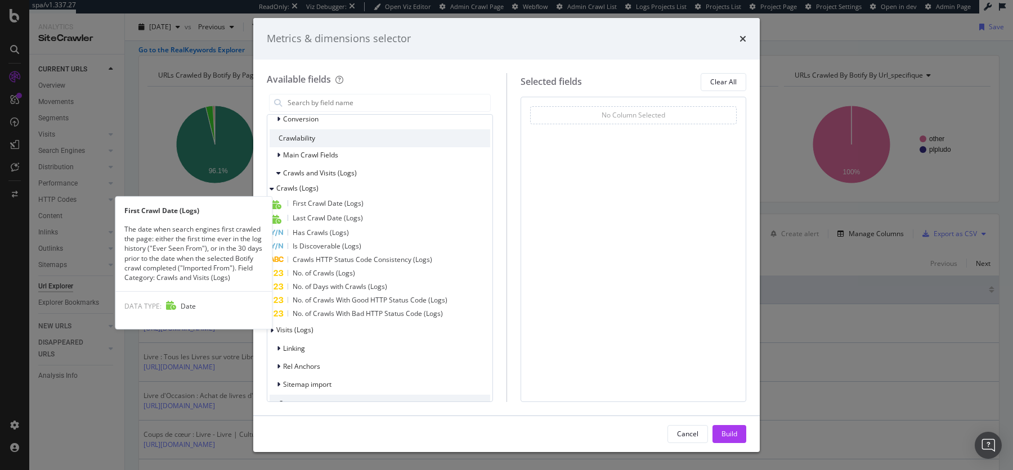
scroll to position [176, 0]
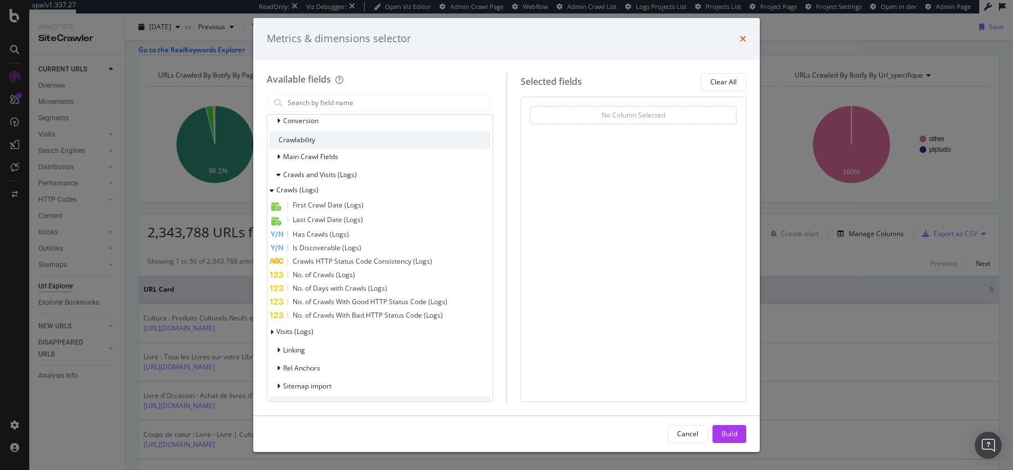
click at [745, 38] on icon "times" at bounding box center [742, 38] width 7 height 9
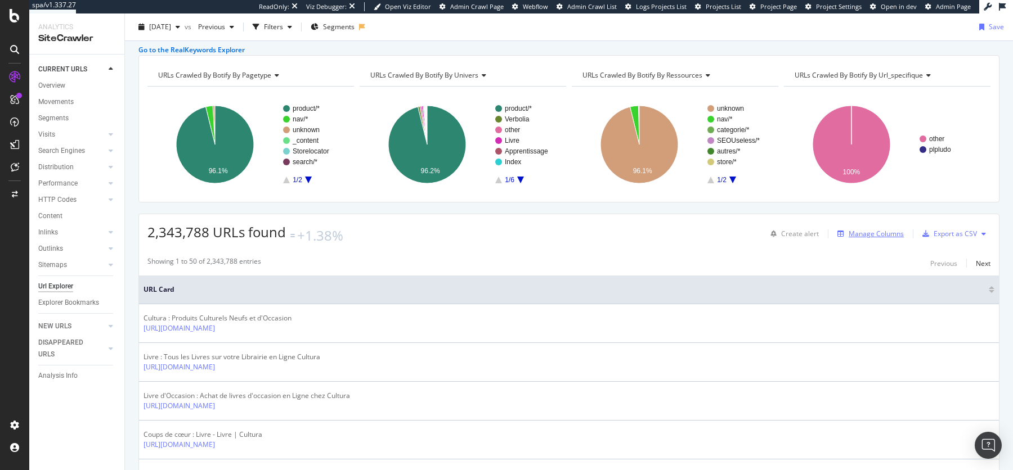
click at [876, 239] on div "Manage Columns" at bounding box center [876, 234] width 55 height 10
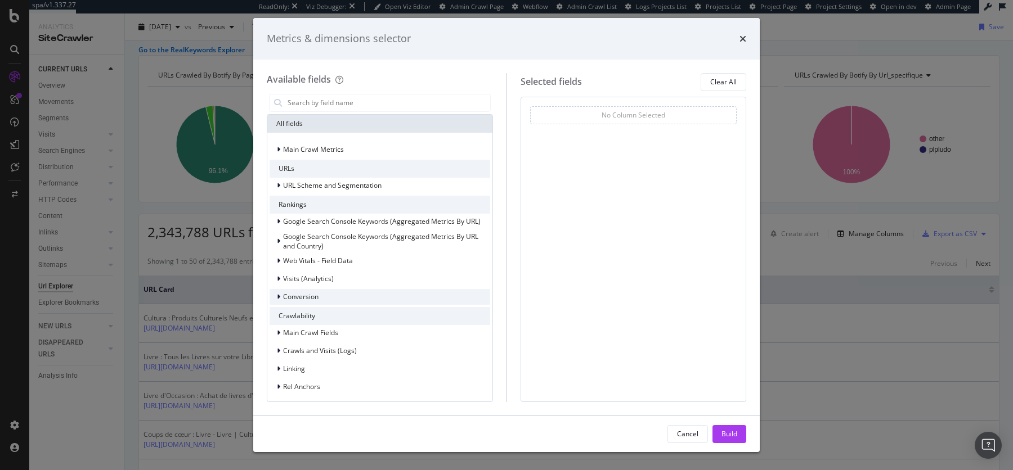
scroll to position [163, 0]
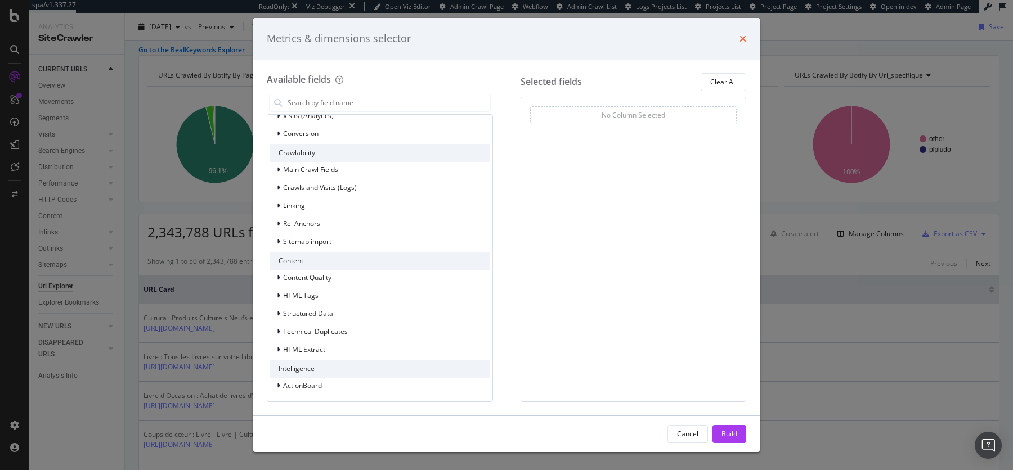
click at [741, 38] on icon "times" at bounding box center [742, 38] width 7 height 9
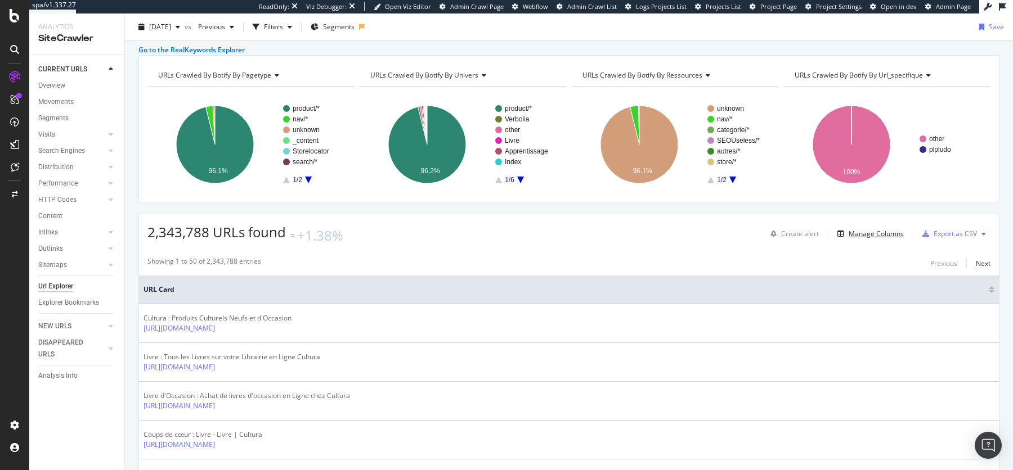
scroll to position [0, 0]
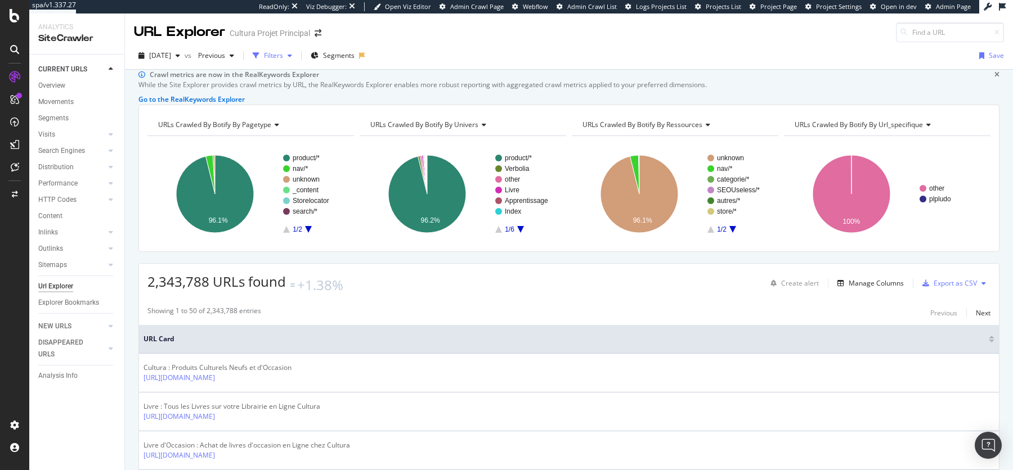
click at [283, 58] on div "Filters" at bounding box center [273, 56] width 19 height 10
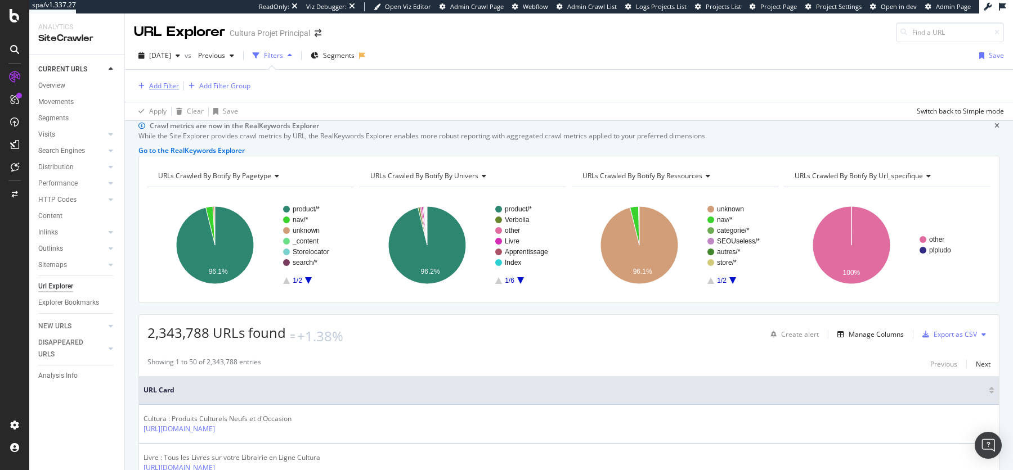
click at [154, 88] on div "Add Filter" at bounding box center [164, 86] width 30 height 10
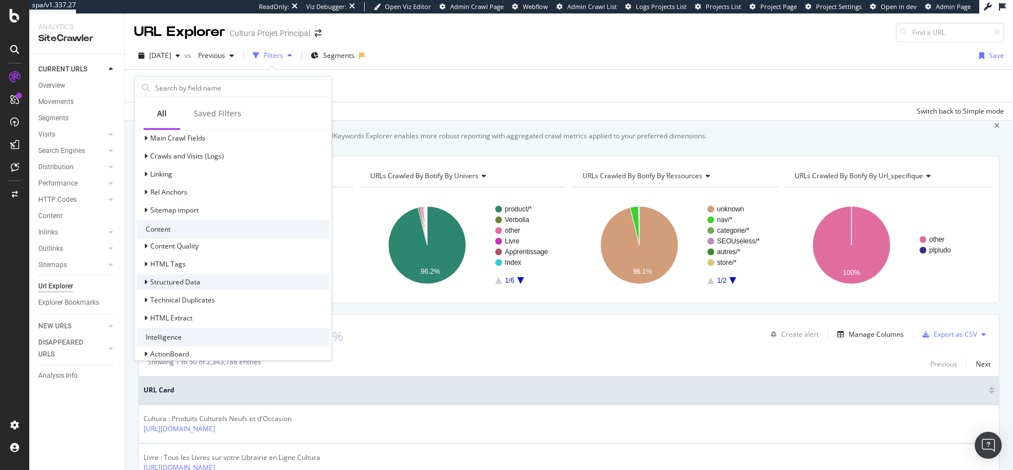
scroll to position [367, 0]
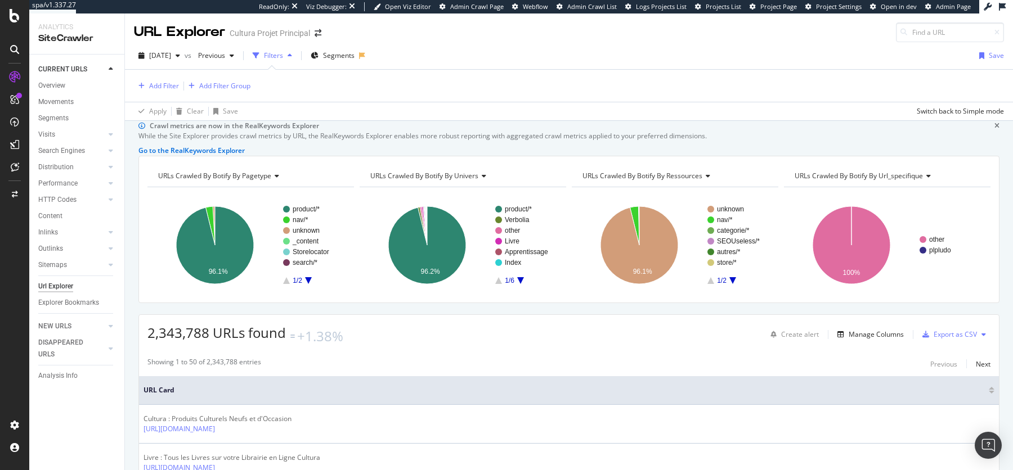
click at [600, 107] on div "Apply Clear Save Switch back to Simple mode" at bounding box center [569, 111] width 888 height 19
click at [518, 94] on div "Add Filter Add Filter Group" at bounding box center [569, 86] width 870 height 32
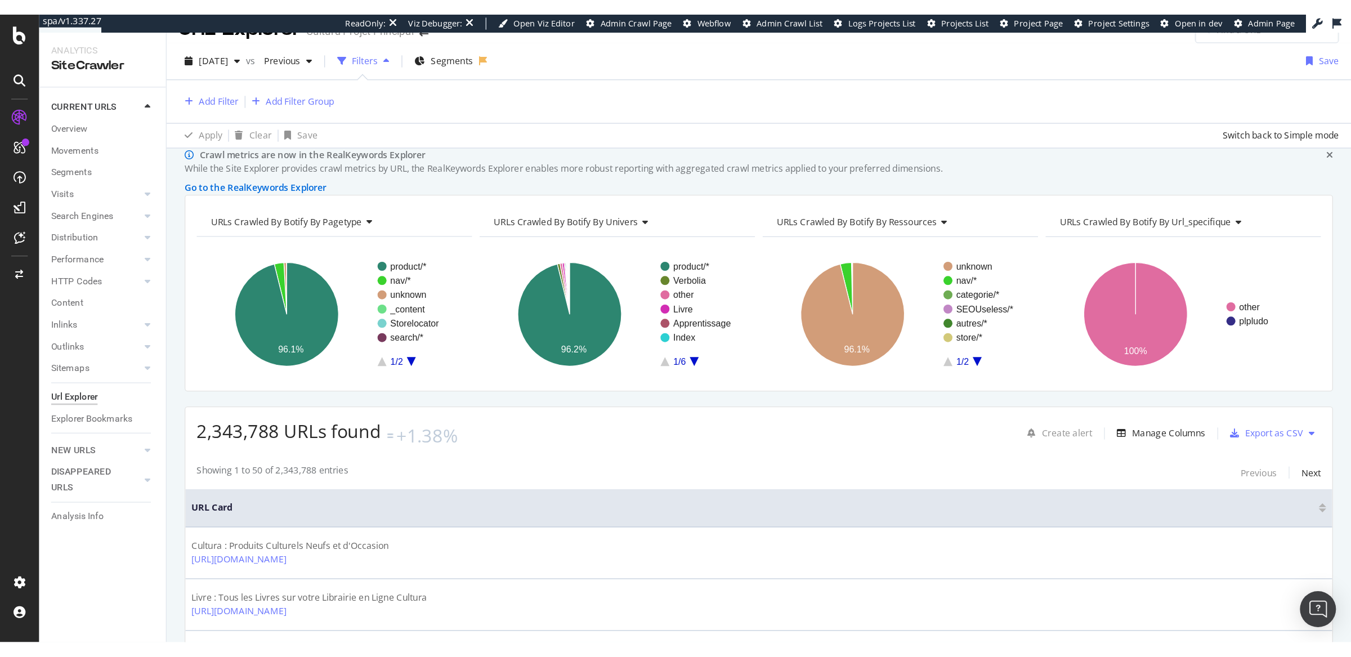
scroll to position [0, 0]
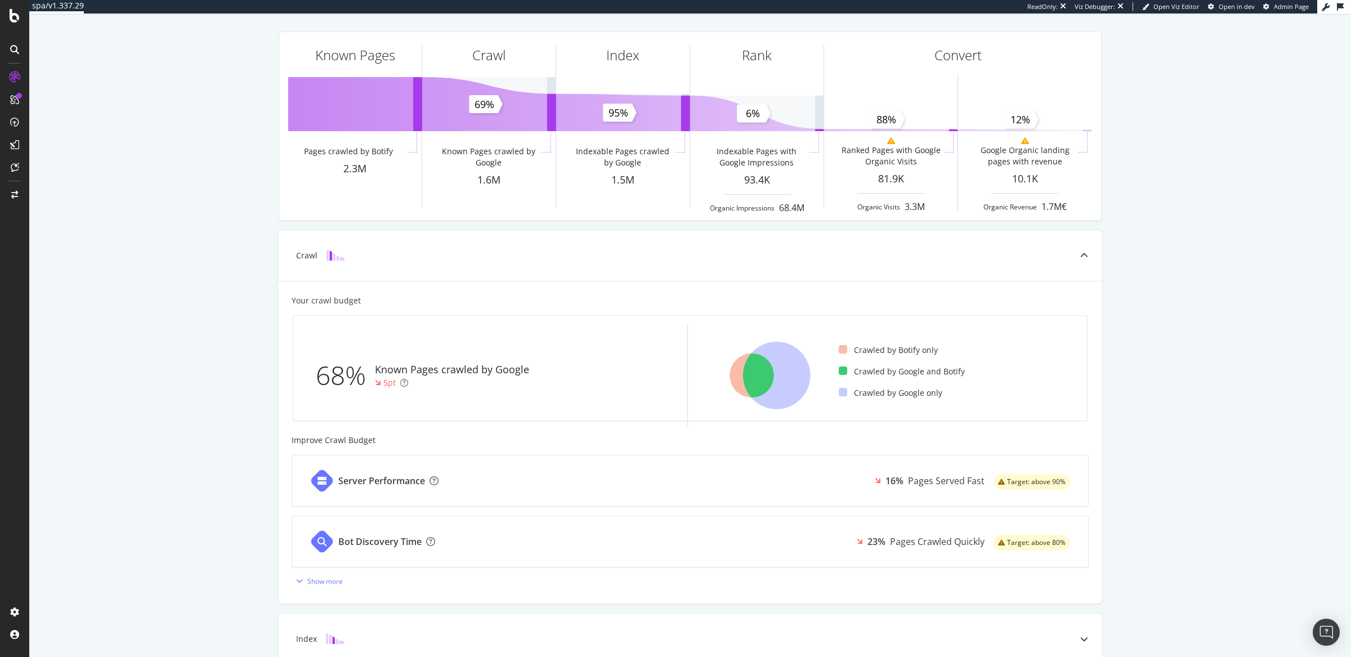
scroll to position [55, 0]
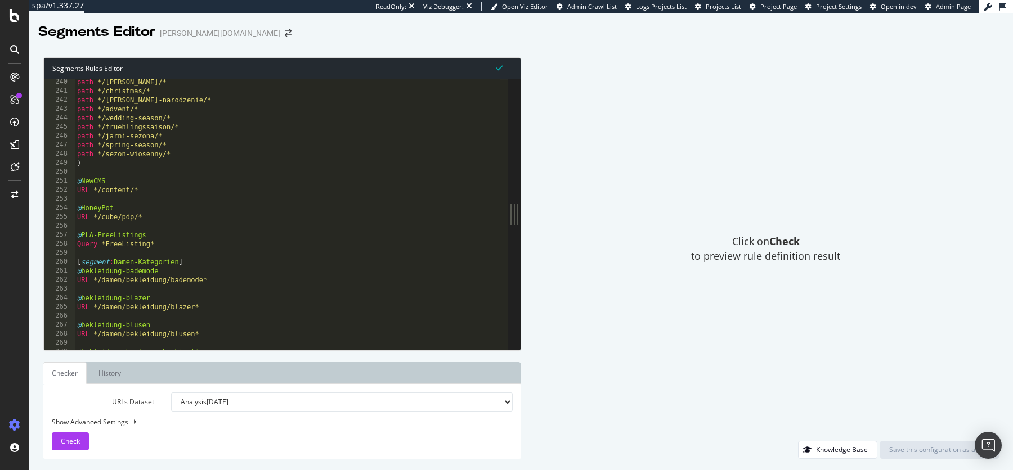
scroll to position [607, 0]
click at [333, 253] on div "path */vanoce/* path */christmas/* path */boze-narodzenie/* path */advent/* pat…" at bounding box center [287, 223] width 425 height 291
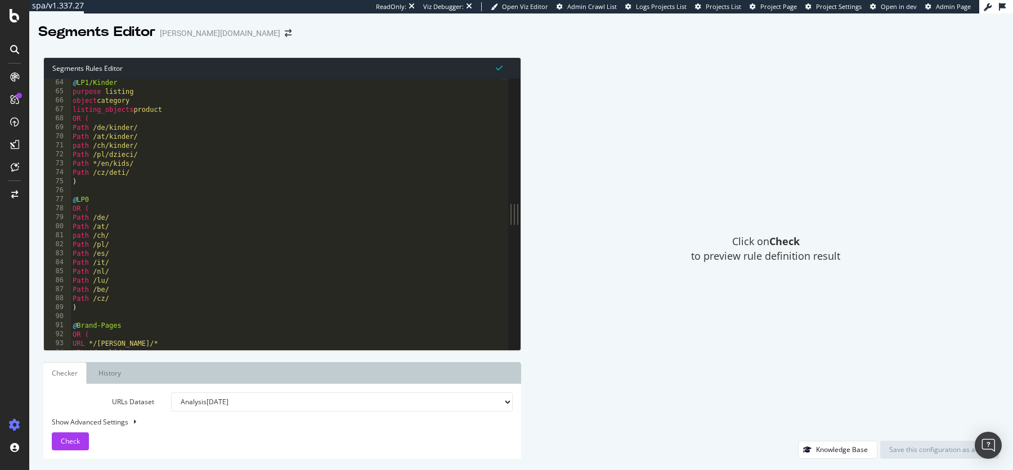
scroll to position [168, 0]
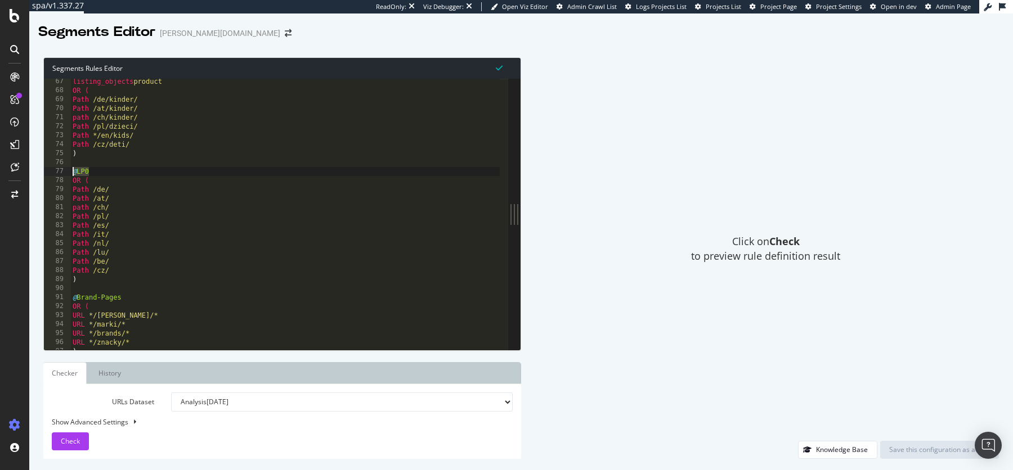
drag, startPoint x: 107, startPoint y: 168, endPoint x: 69, endPoint y: 169, distance: 38.8
click at [69, 169] on div "67 68 69 70 71 72 73 74 75 76 77 78 79 80 81 82 83 84 85 86 87 88 89 90 91 92 9…" at bounding box center [276, 214] width 464 height 271
drag, startPoint x: 75, startPoint y: 293, endPoint x: 129, endPoint y: 293, distance: 54.6
click at [129, 293] on div "listing_objects product OR ( Path /de/kinder/ Path /at/kinder/ path /ch/kinder/…" at bounding box center [285, 222] width 430 height 291
type textarea "@Brand-Pages"
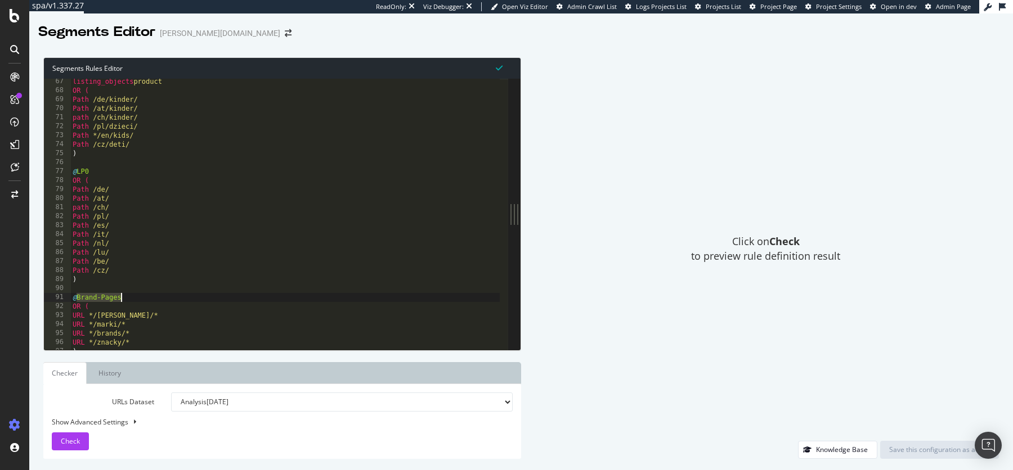
click at [129, 293] on div "listing_objects product OR ( Path /de/kinder/ Path /at/kinder/ path /ch/kinder/…" at bounding box center [285, 222] width 430 height 291
drag, startPoint x: 128, startPoint y: 297, endPoint x: 73, endPoint y: 298, distance: 54.6
click at [73, 298] on div "listing_objects product OR ( Path /de/kinder/ Path /at/kinder/ path /ch/kinder/…" at bounding box center [285, 222] width 430 height 291
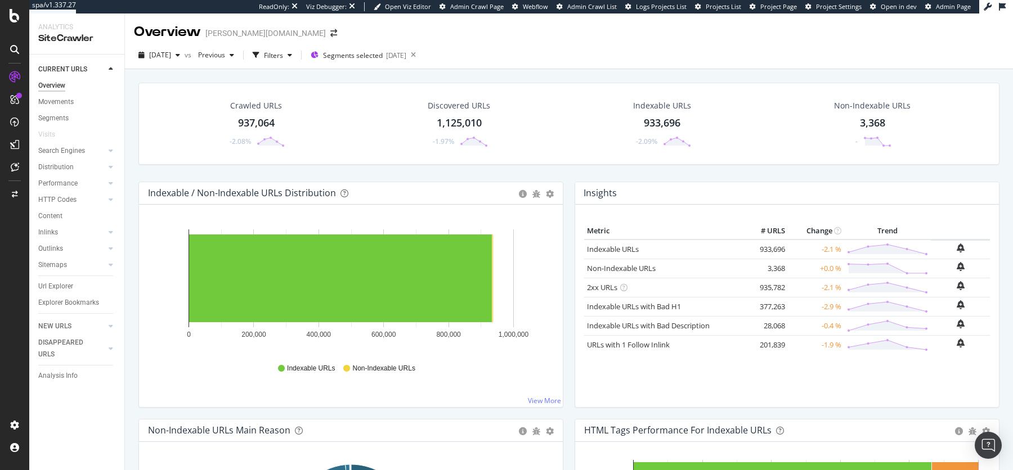
click at [384, 62] on div "Segments selected [DATE]" at bounding box center [359, 55] width 96 height 17
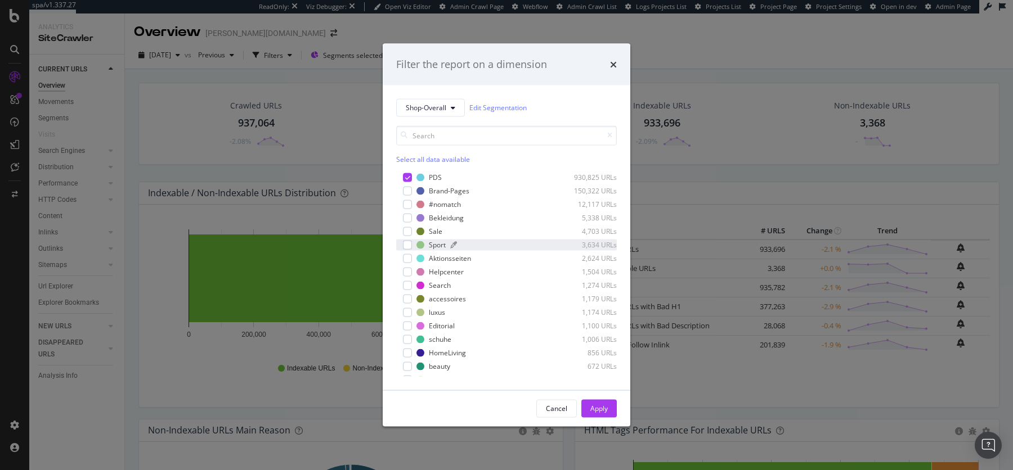
scroll to position [171, 0]
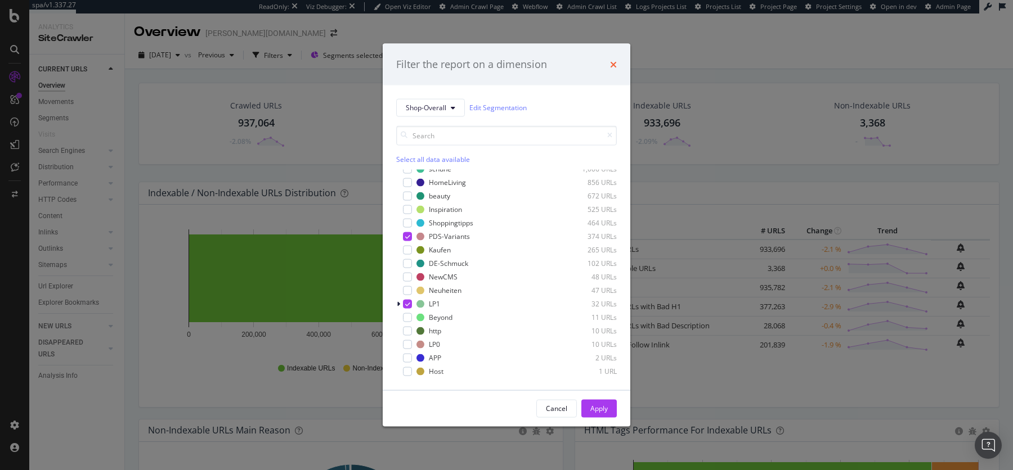
click at [612, 68] on icon "times" at bounding box center [613, 64] width 7 height 9
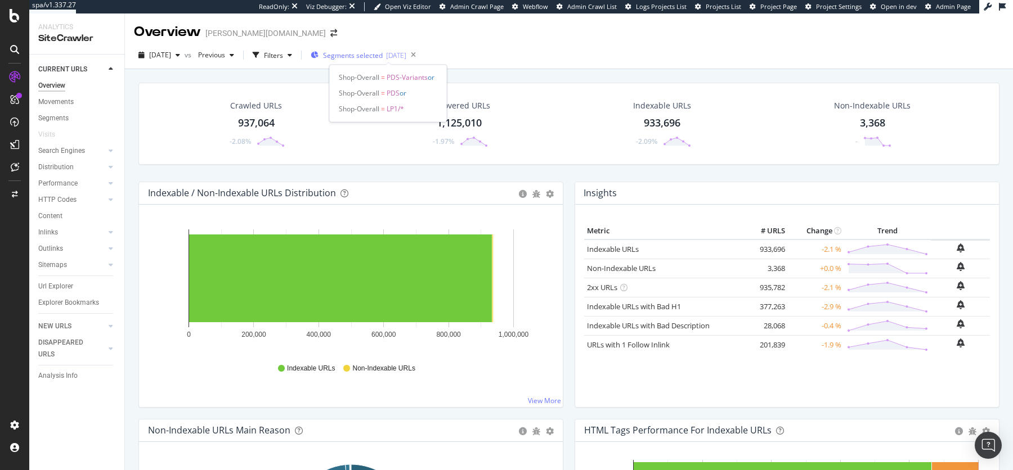
click at [383, 56] on span "Segments selected" at bounding box center [353, 56] width 60 height 10
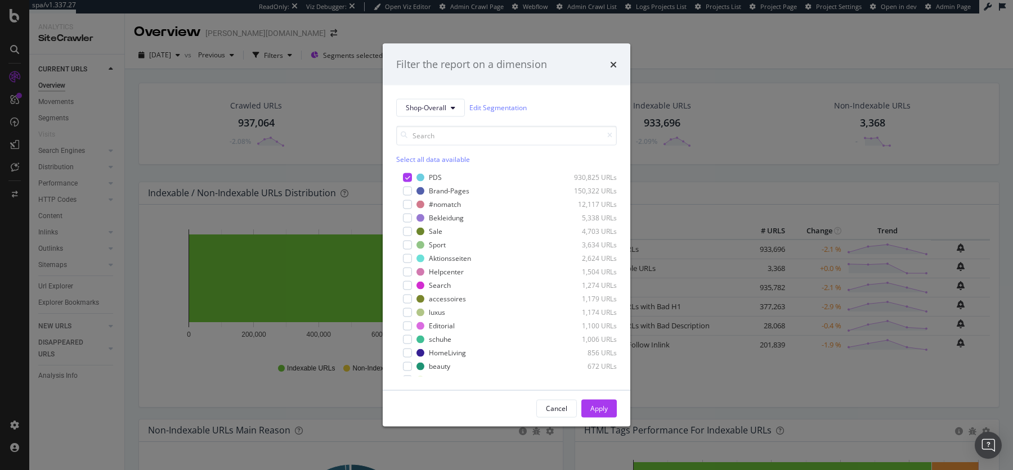
click at [609, 65] on div "Filter the report on a dimension" at bounding box center [506, 64] width 221 height 15
click at [613, 66] on icon "times" at bounding box center [613, 64] width 7 height 9
